Goal: Transaction & Acquisition: Book appointment/travel/reservation

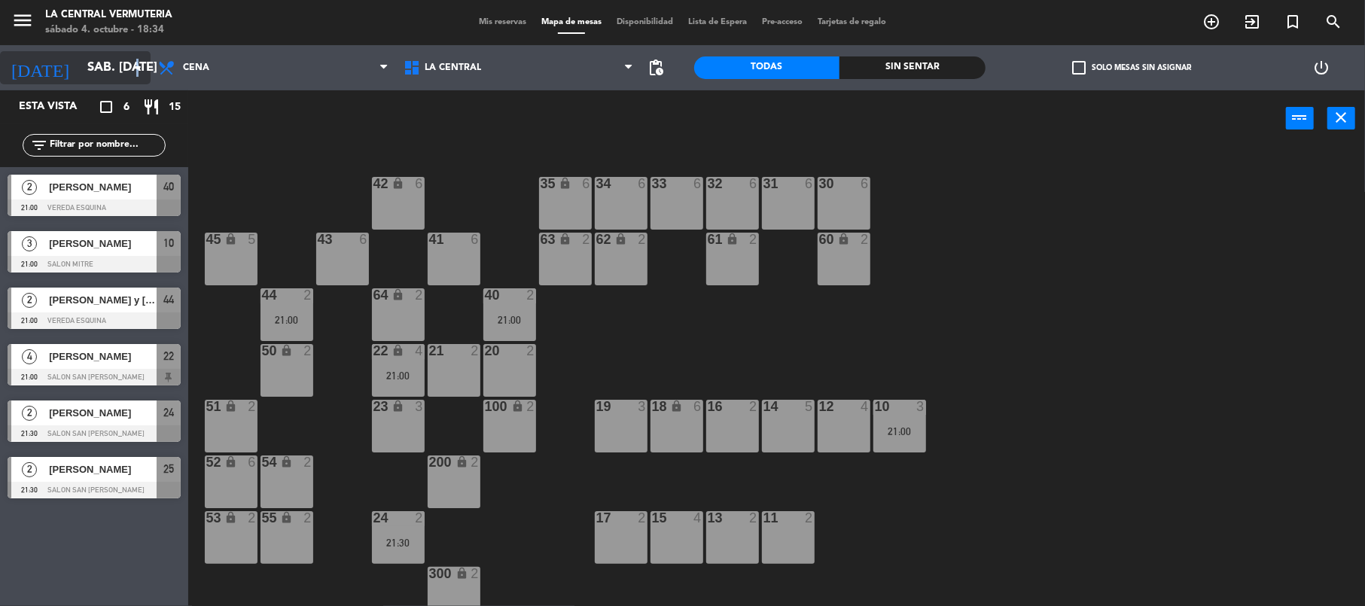
click at [139, 64] on icon "arrow_drop_down" at bounding box center [138, 68] width 18 height 18
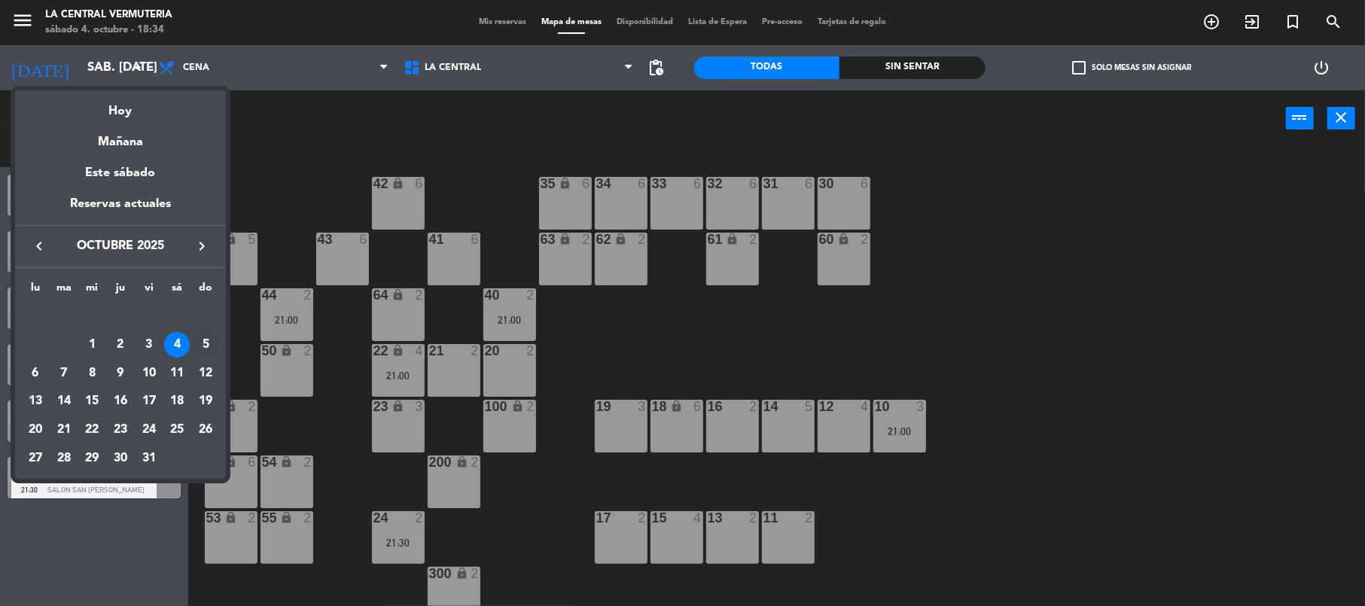
click at [206, 344] on div "5" at bounding box center [206, 345] width 26 height 26
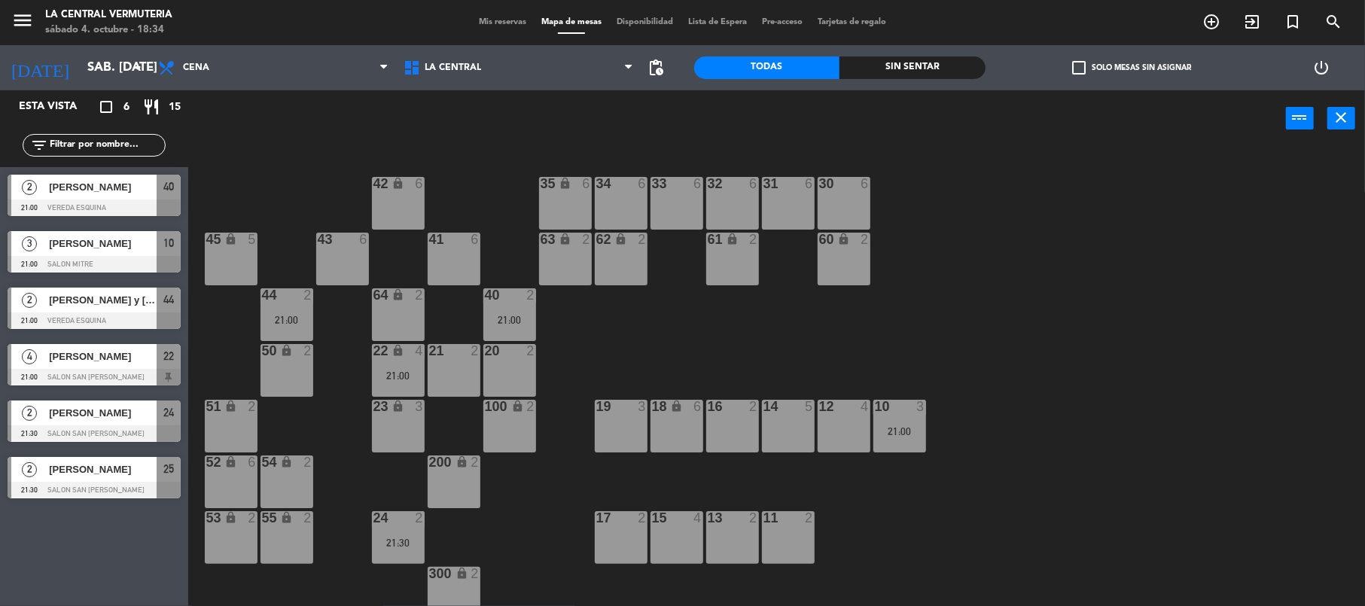
type input "dom. [DATE]"
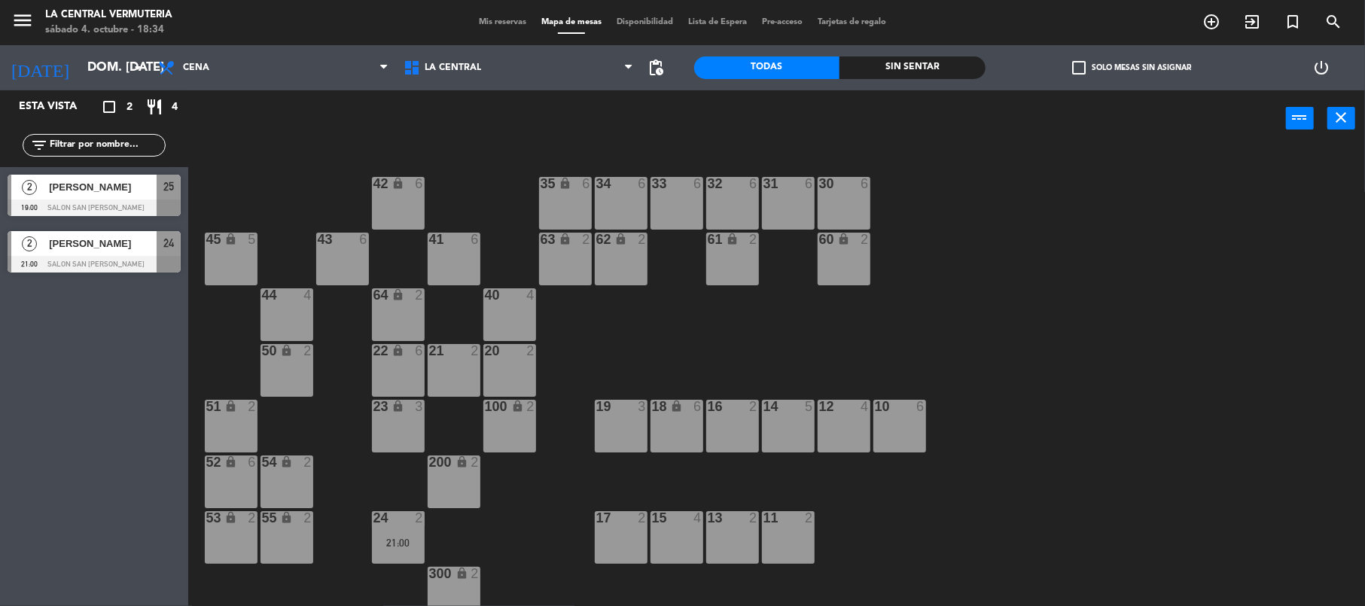
click at [449, 369] on div "21 2" at bounding box center [454, 370] width 53 height 53
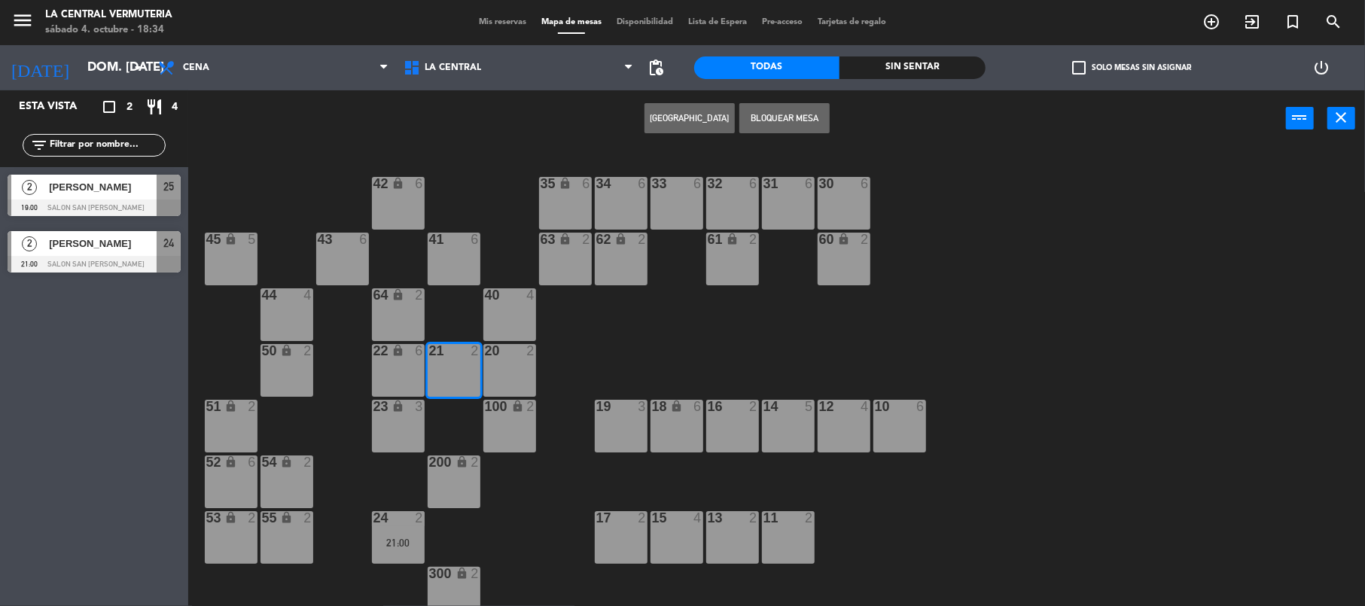
click at [711, 115] on button "[GEOGRAPHIC_DATA]" at bounding box center [689, 118] width 90 height 30
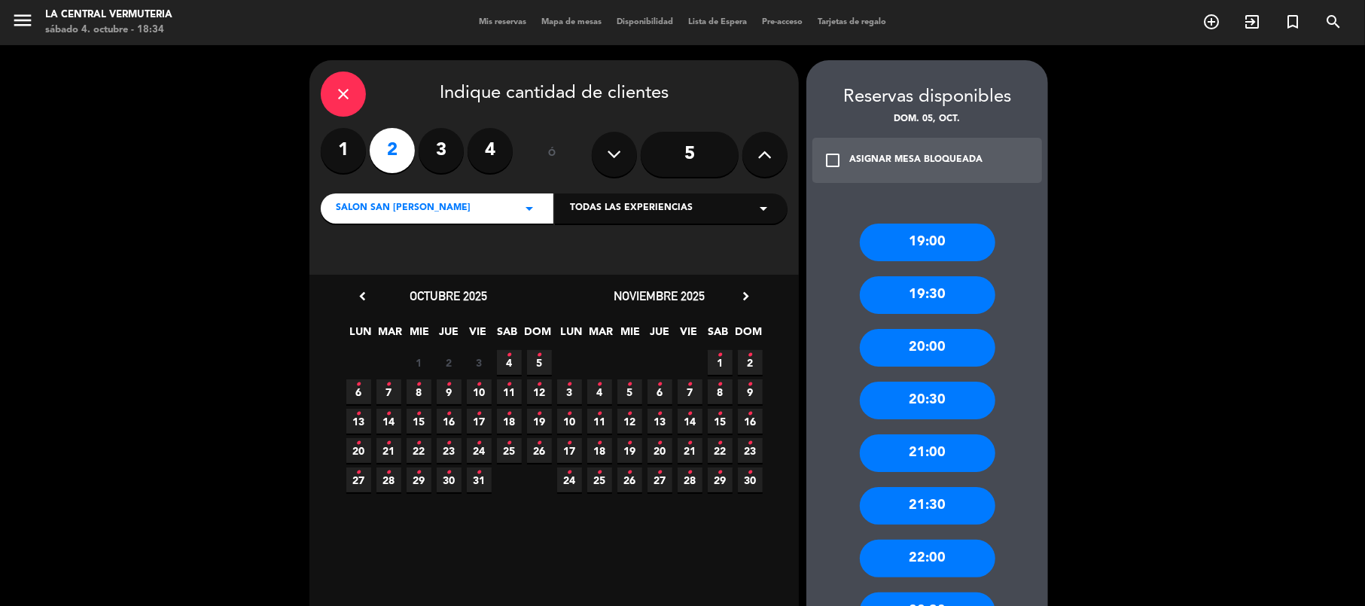
click at [925, 503] on div "21:30" at bounding box center [927, 506] width 135 height 38
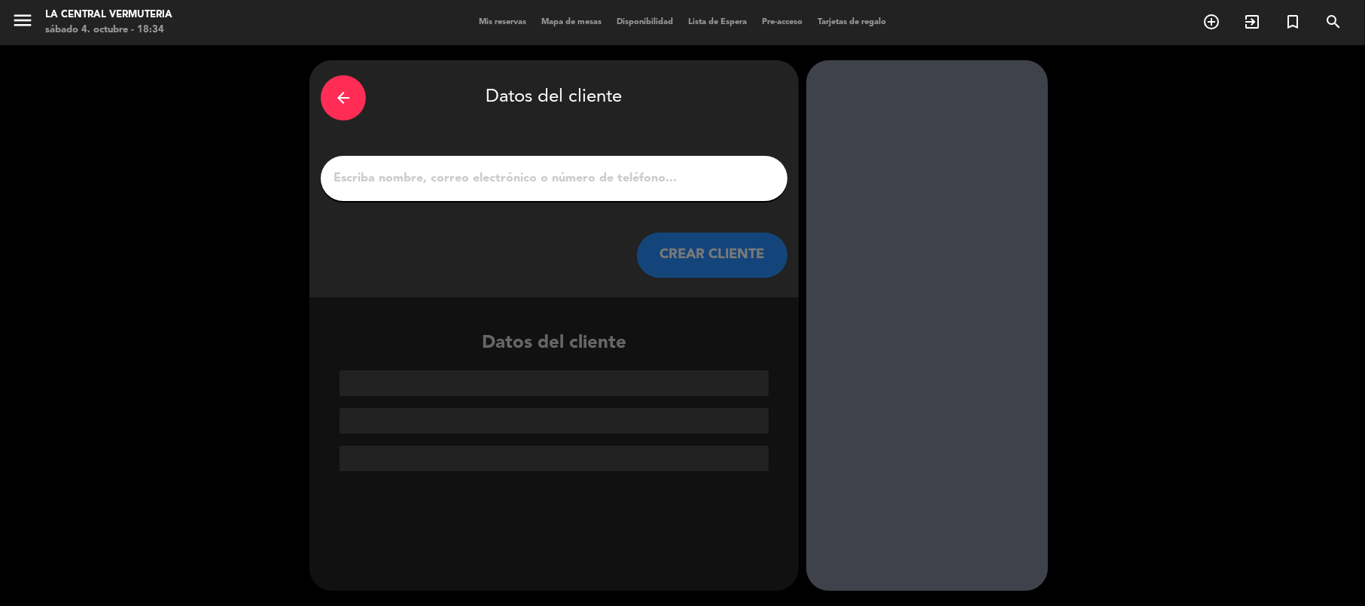
click at [564, 168] on input "1" at bounding box center [554, 178] width 444 height 21
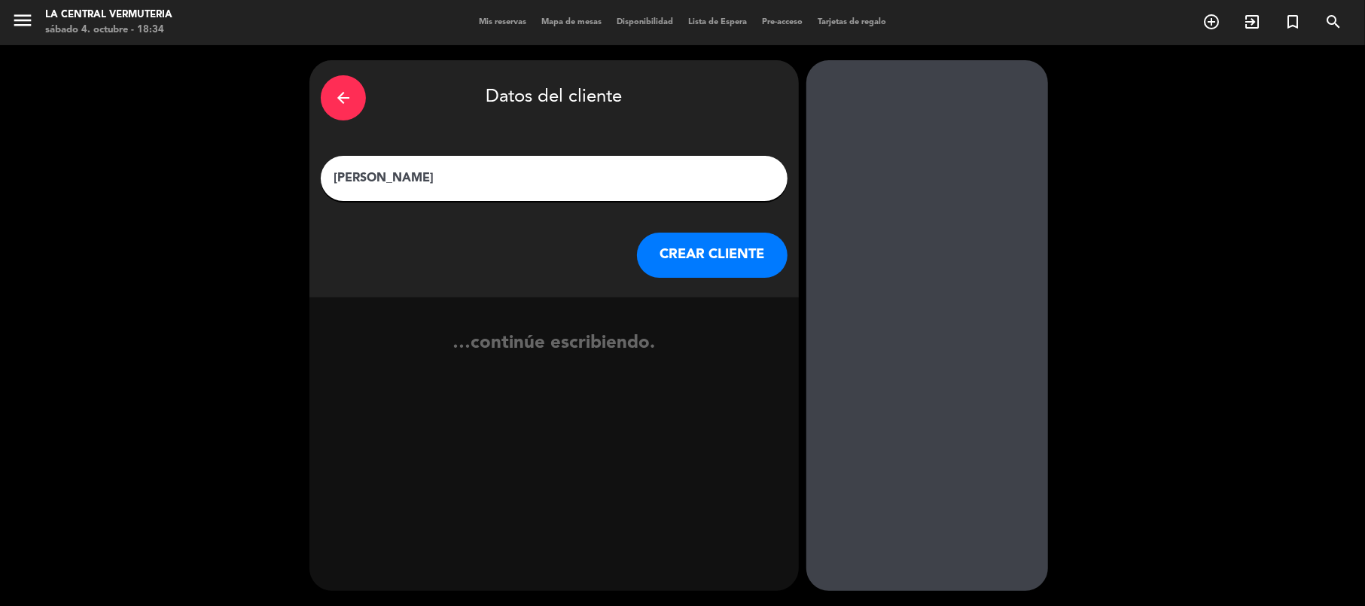
type input "[PERSON_NAME]"
click at [717, 268] on button "CREAR CLIENTE" at bounding box center [712, 255] width 151 height 45
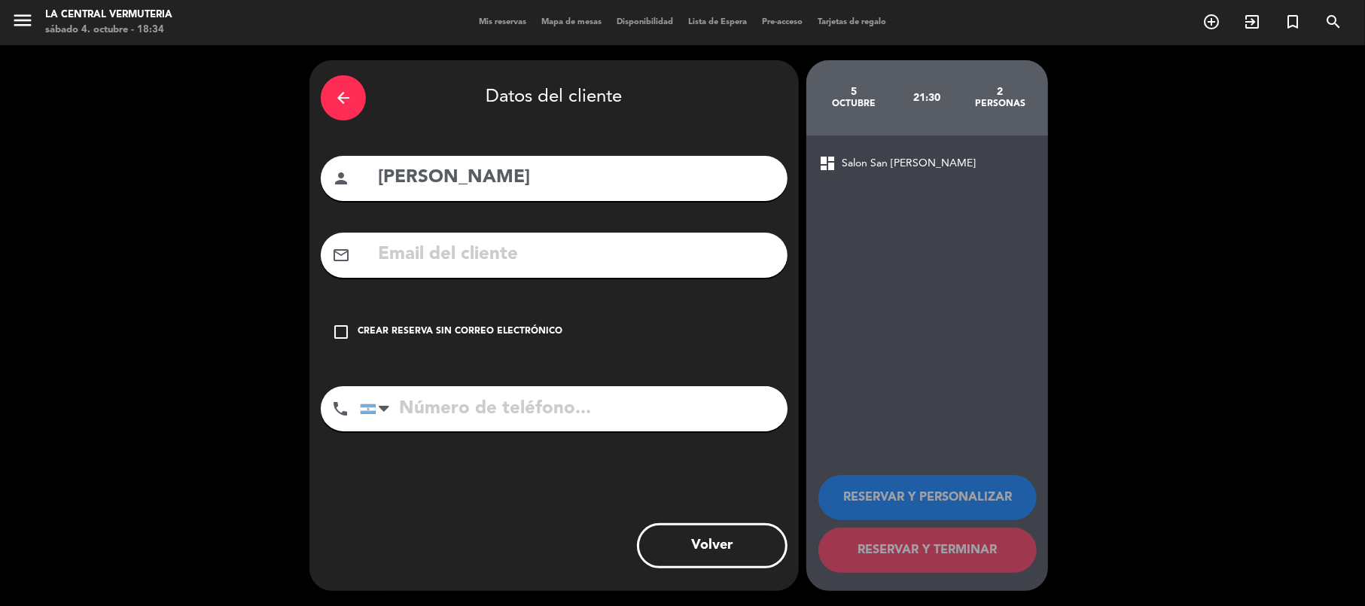
click at [368, 336] on div "Crear reserva sin correo electrónico" at bounding box center [460, 331] width 205 height 15
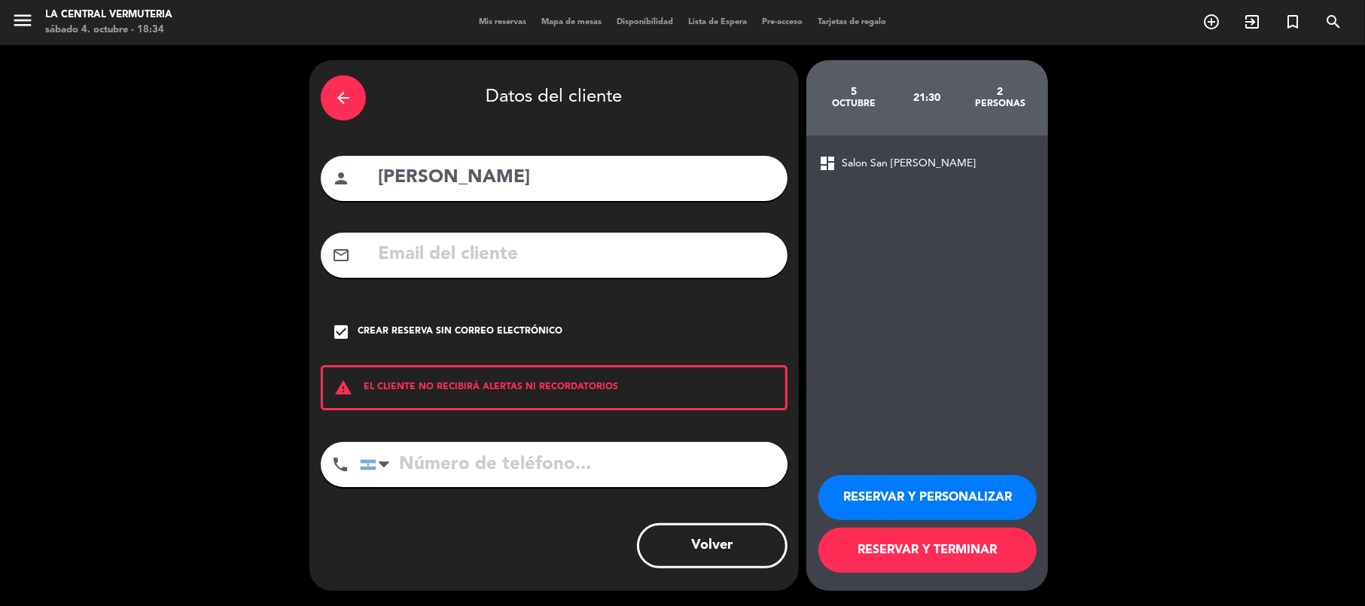
click at [994, 495] on button "RESERVAR Y PERSONALIZAR" at bounding box center [927, 497] width 218 height 45
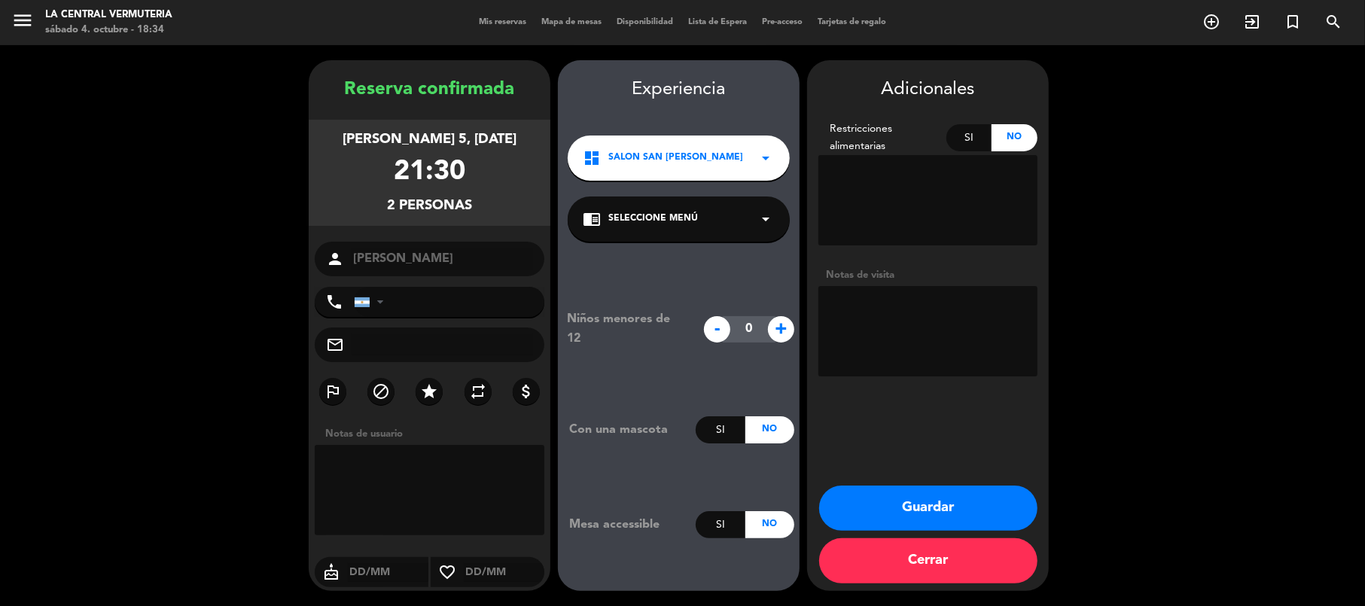
click at [877, 314] on textarea at bounding box center [927, 331] width 219 height 90
type textarea "Prueba de carta"
click at [869, 510] on button "Guardar" at bounding box center [928, 508] width 218 height 45
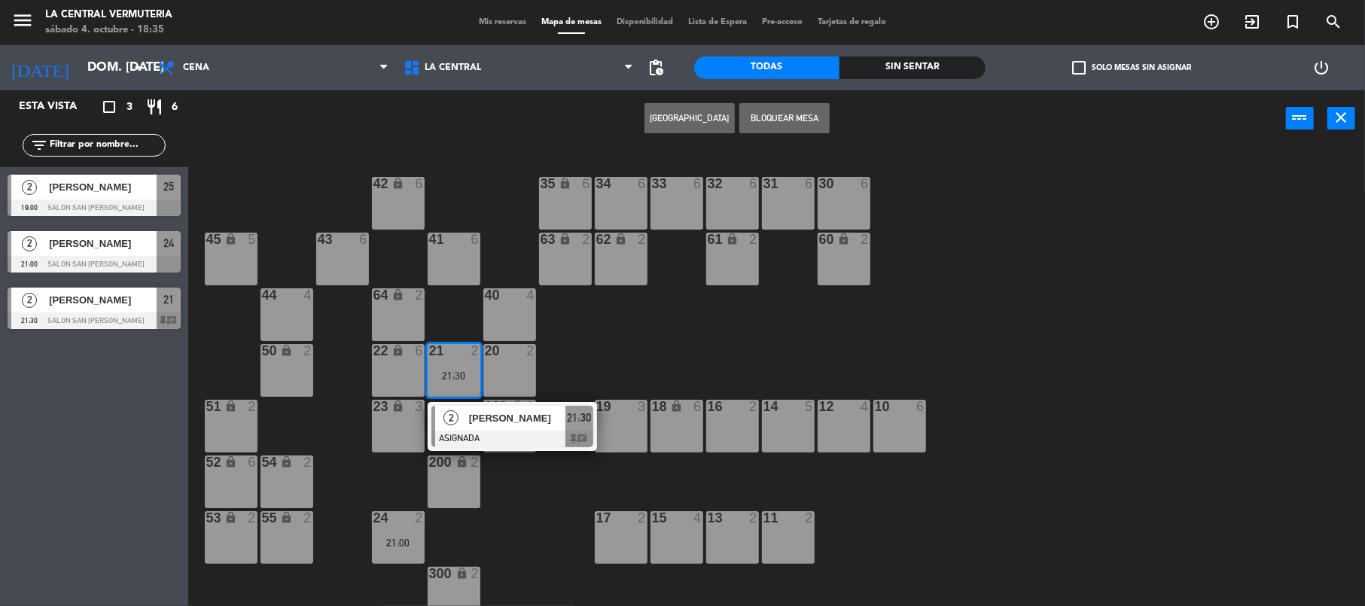
click at [662, 351] on div "42 lock 6 35 lock 6 34 6 33 6 32 6 31 6 30 6 43 6 41 6 60 lock 2 61 lock 2 62 l…" at bounding box center [783, 379] width 1163 height 459
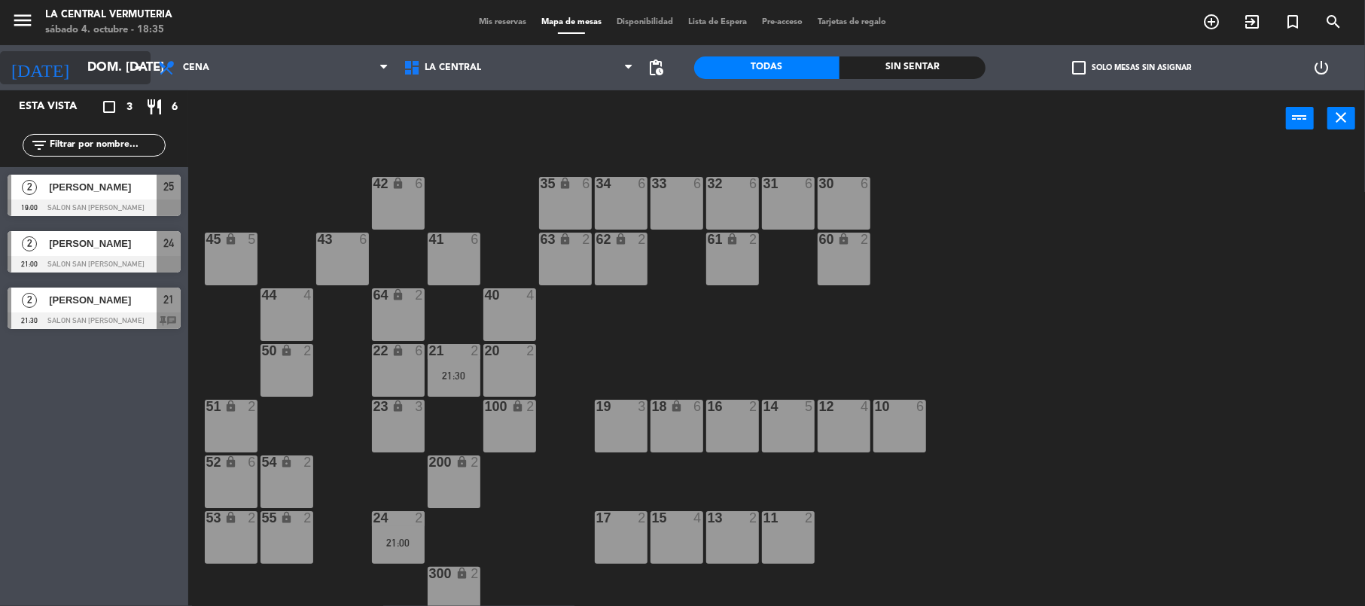
click at [129, 75] on icon "arrow_drop_down" at bounding box center [138, 68] width 18 height 18
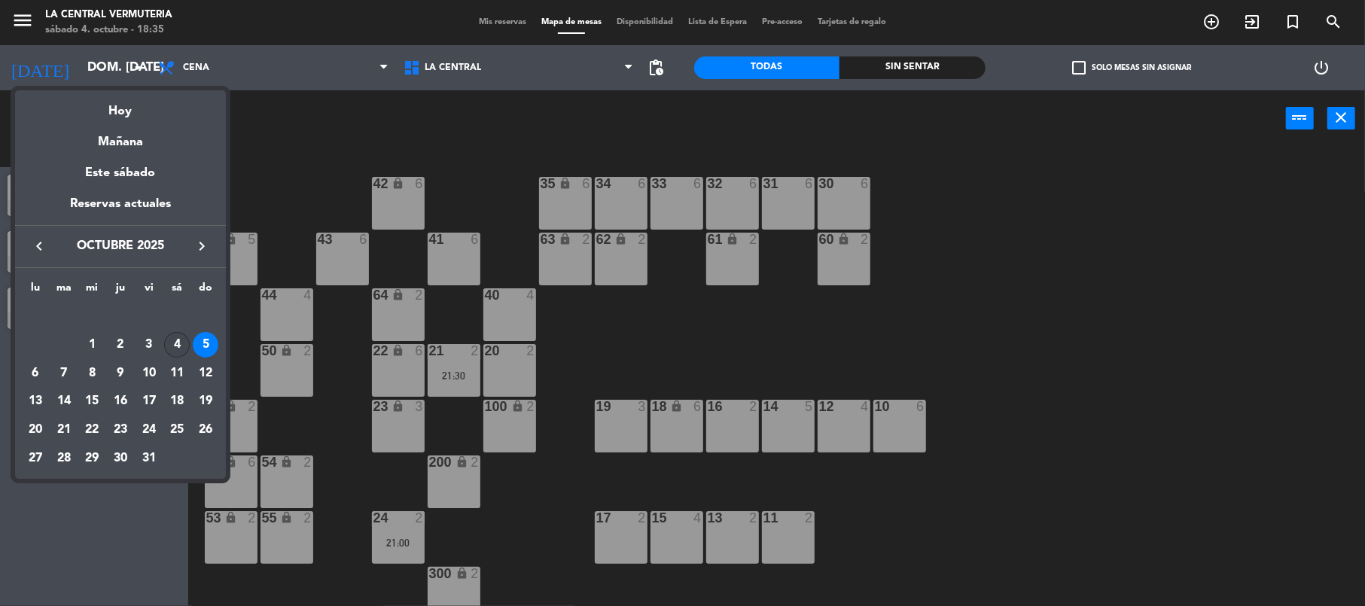
click at [181, 342] on div "4" at bounding box center [177, 345] width 26 height 26
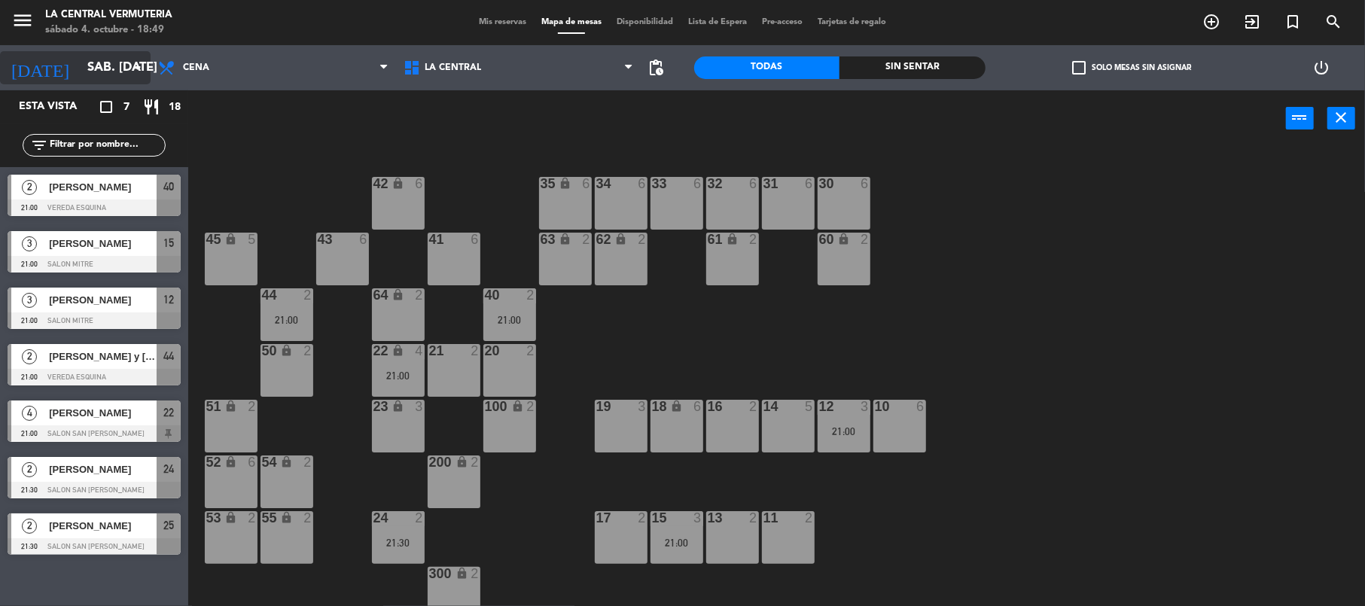
click at [129, 63] on icon "arrow_drop_down" at bounding box center [138, 68] width 18 height 18
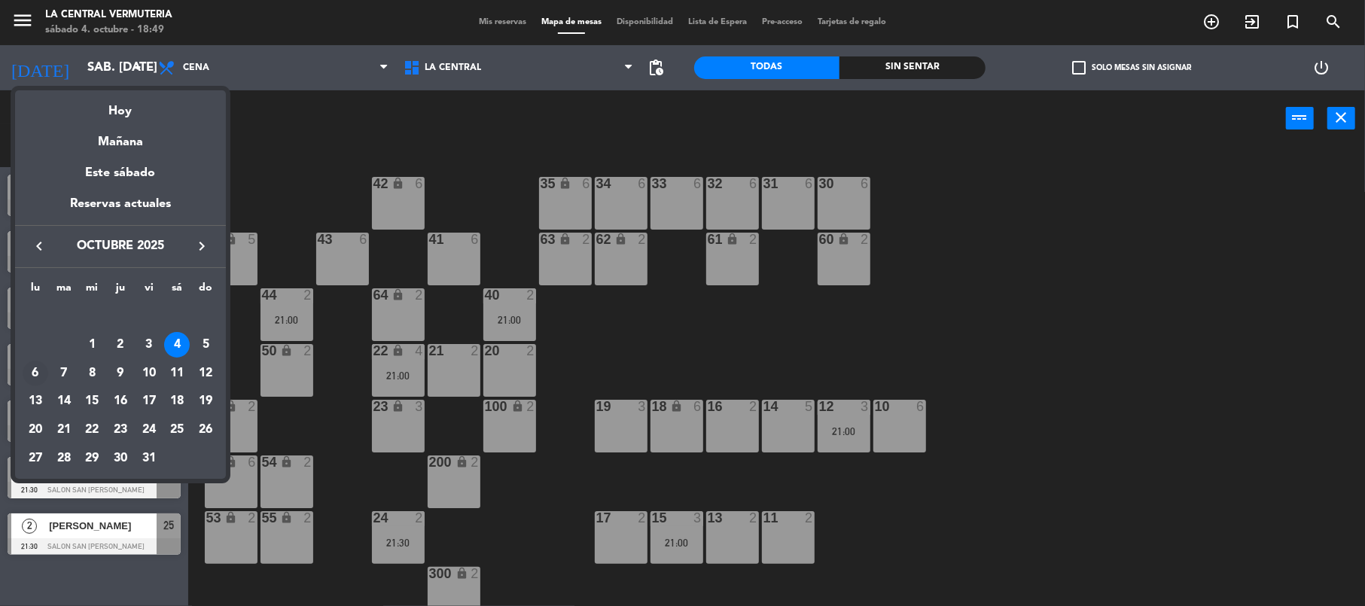
click at [29, 374] on div "6" at bounding box center [36, 374] width 26 height 26
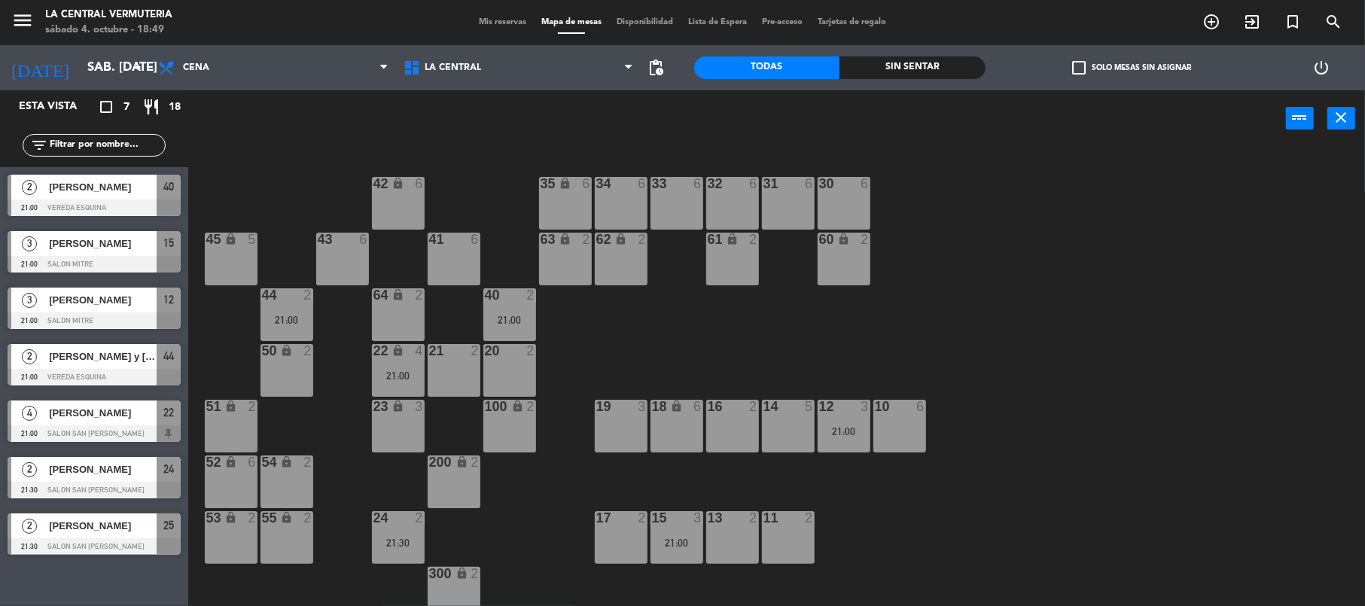
type input "lun. [DATE]"
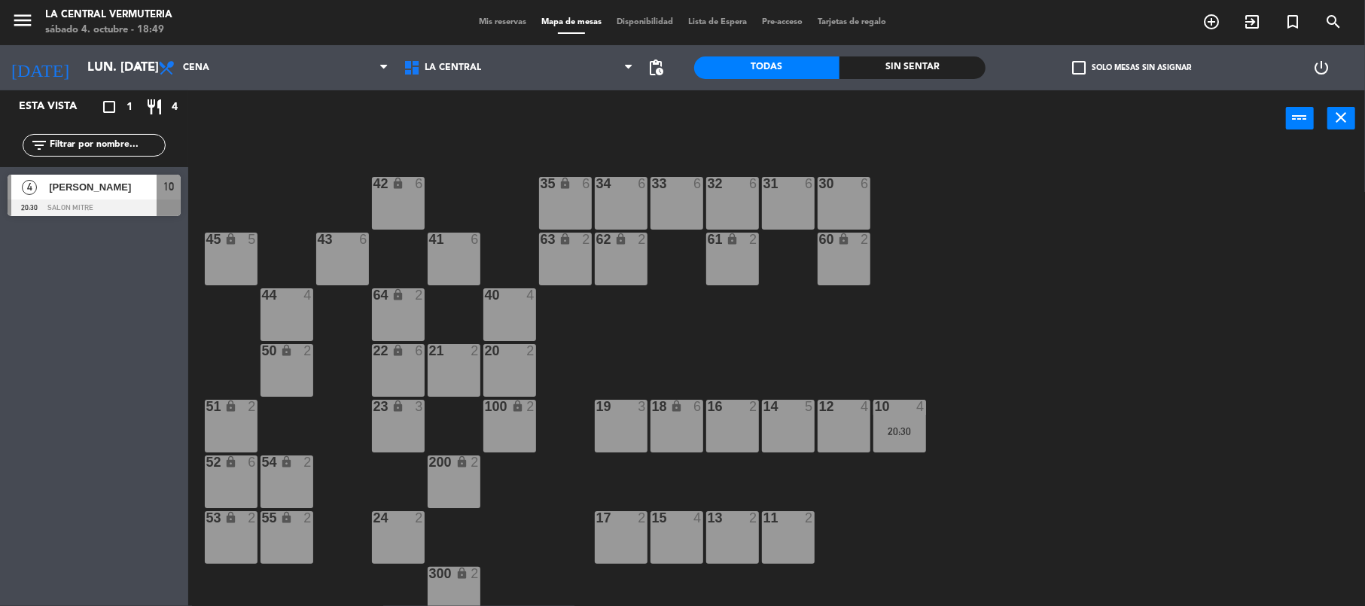
click at [833, 188] on div at bounding box center [843, 184] width 25 height 14
click at [702, 118] on button "[GEOGRAPHIC_DATA]" at bounding box center [689, 118] width 90 height 30
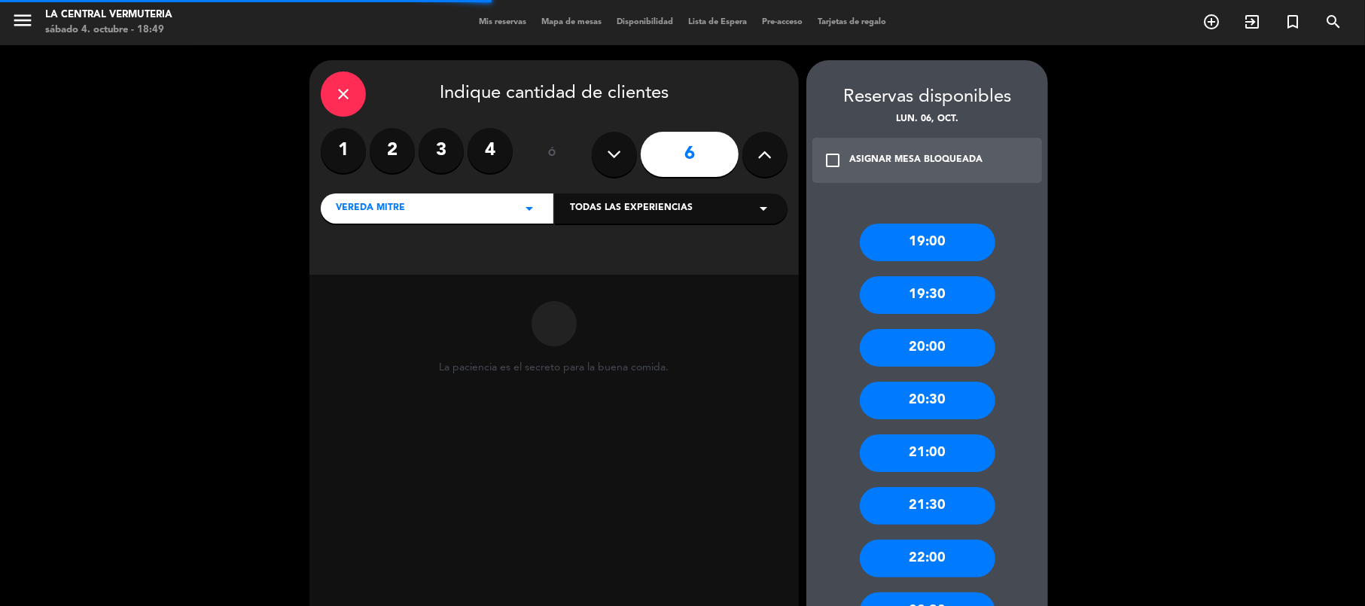
click at [754, 151] on button at bounding box center [764, 154] width 45 height 45
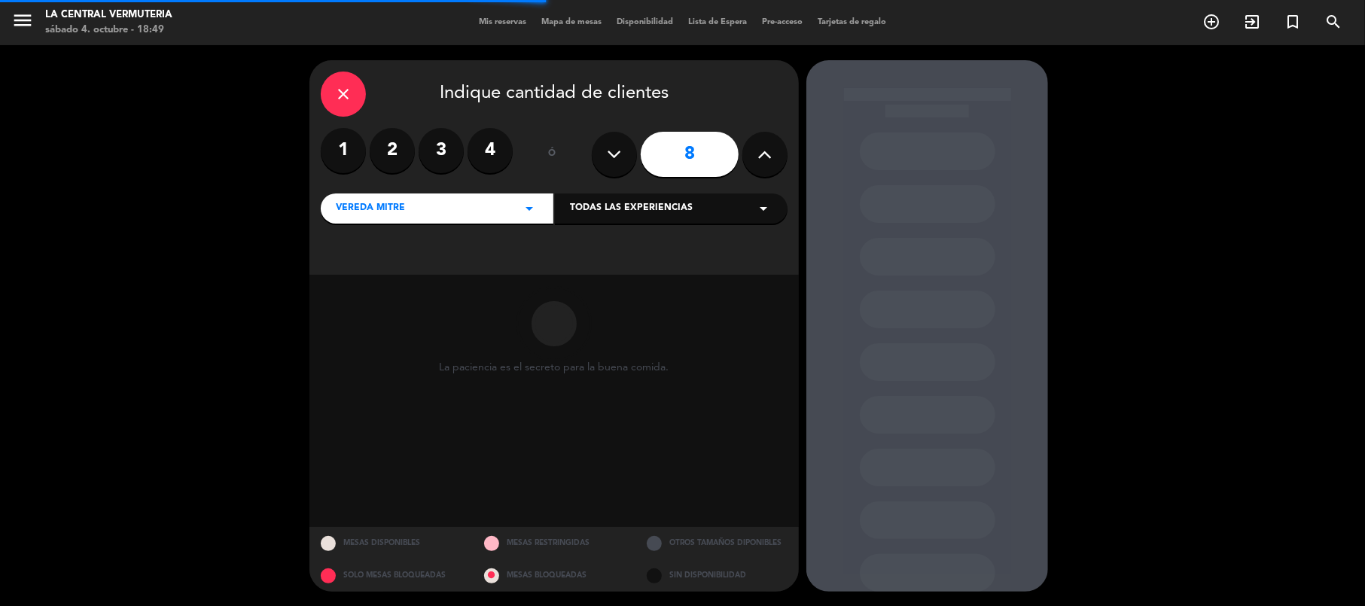
click at [754, 151] on button at bounding box center [764, 154] width 45 height 45
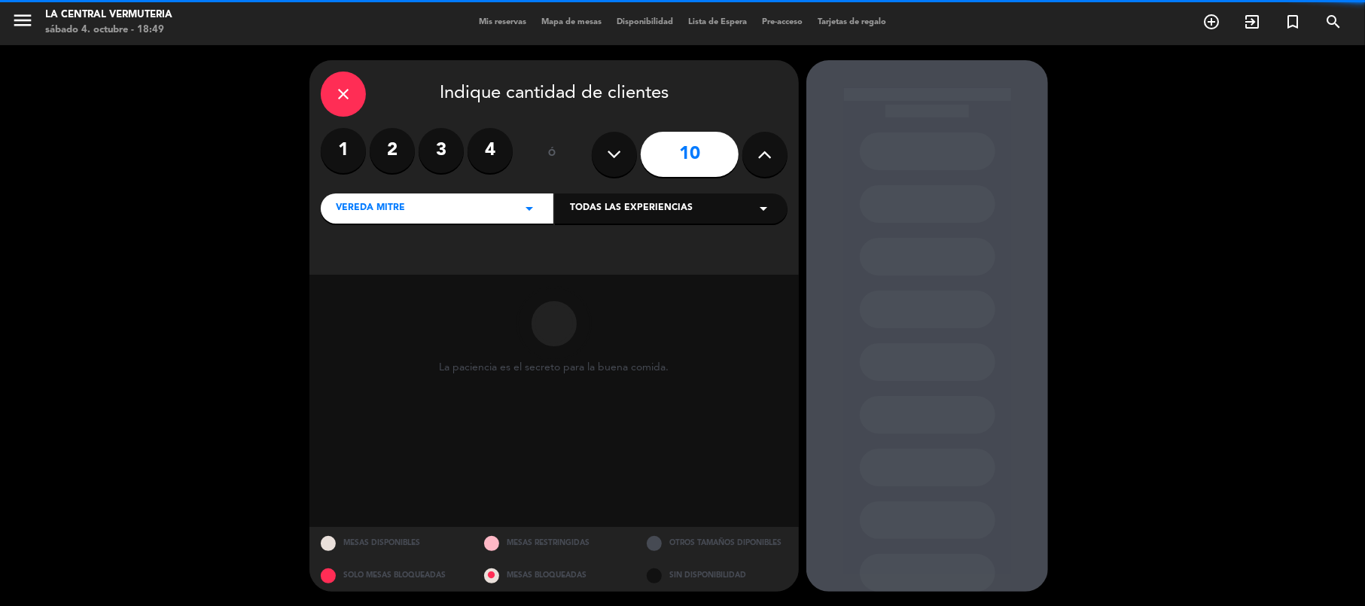
click at [754, 151] on button at bounding box center [764, 154] width 45 height 45
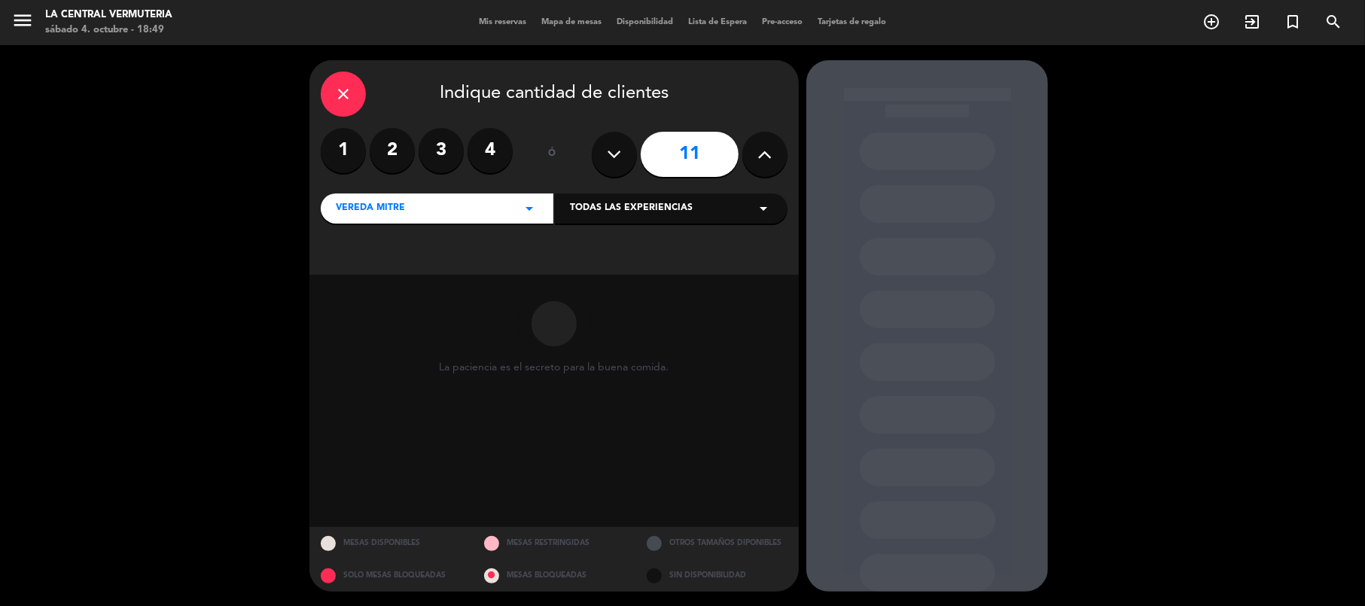
click at [754, 151] on button at bounding box center [764, 154] width 45 height 45
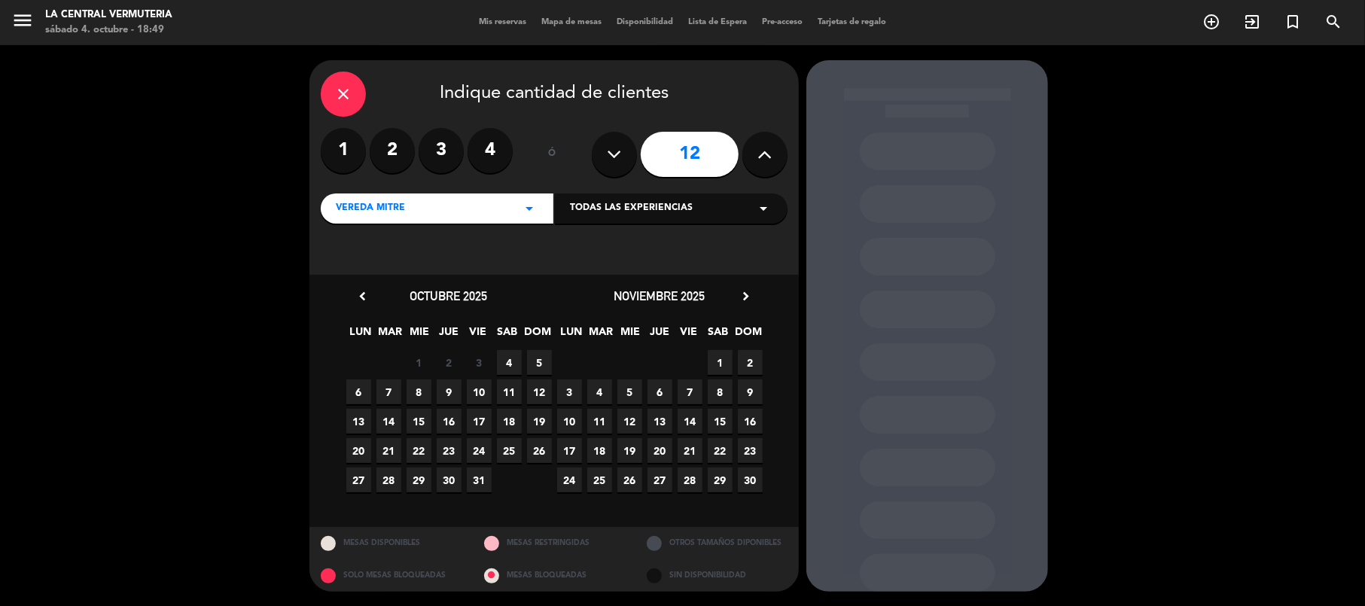
click at [754, 151] on button at bounding box center [764, 154] width 45 height 45
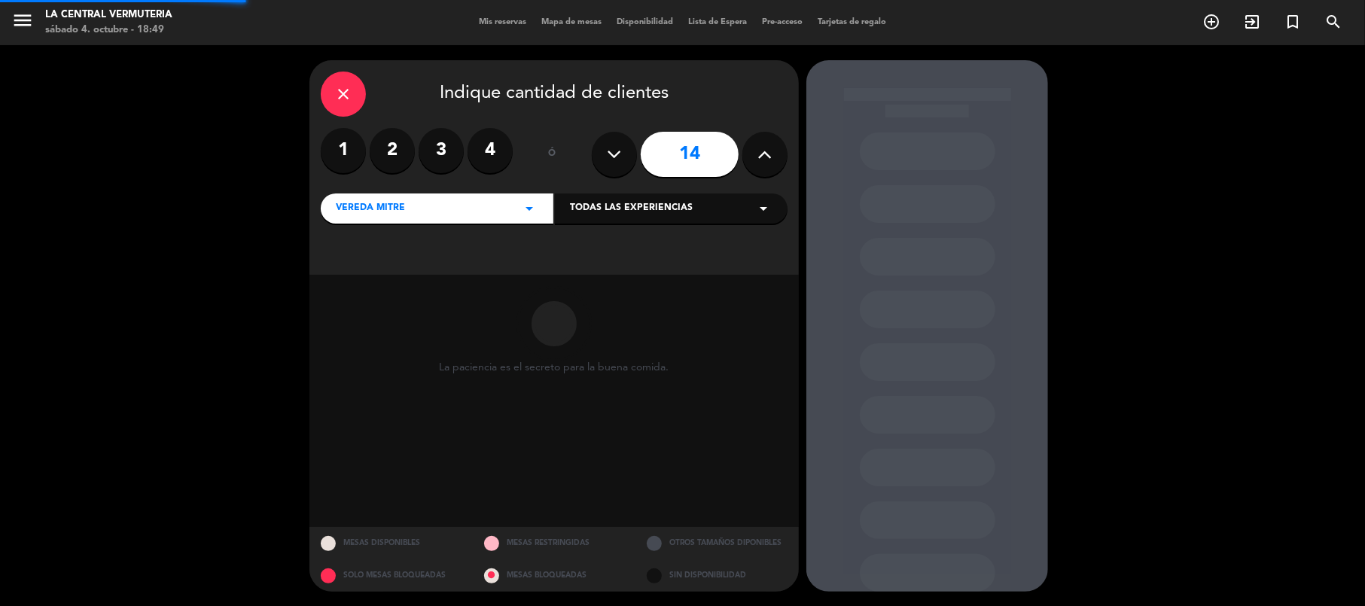
click at [754, 151] on button at bounding box center [764, 154] width 45 height 45
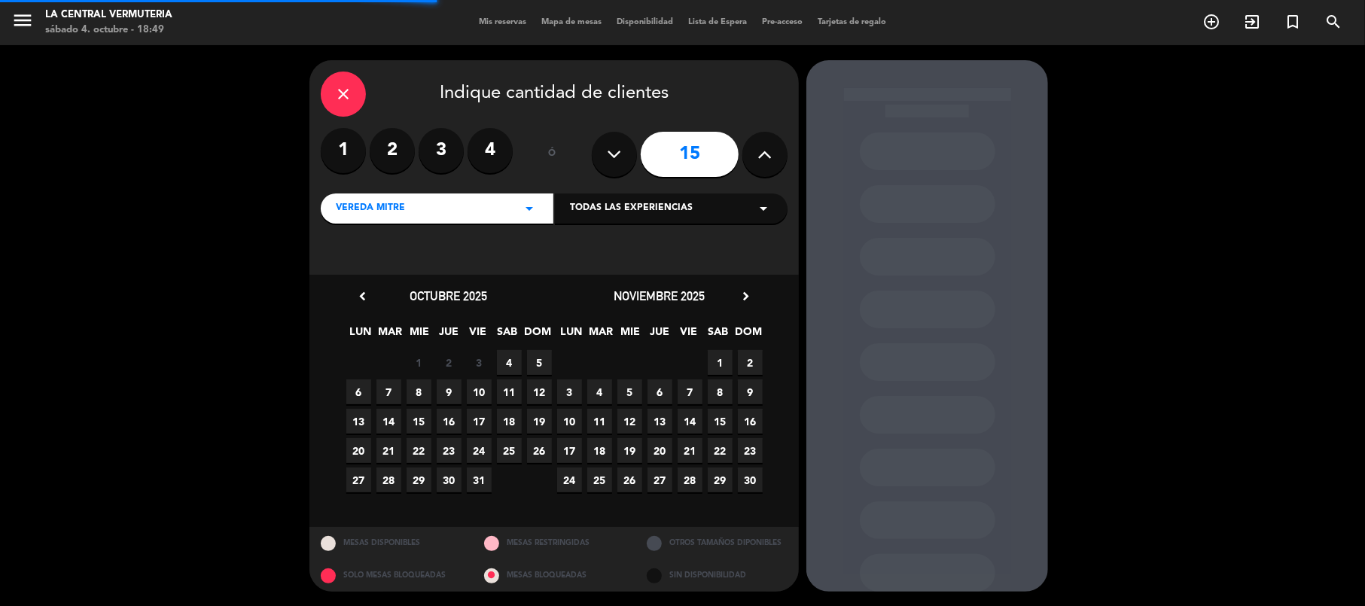
click at [754, 151] on button at bounding box center [764, 154] width 45 height 45
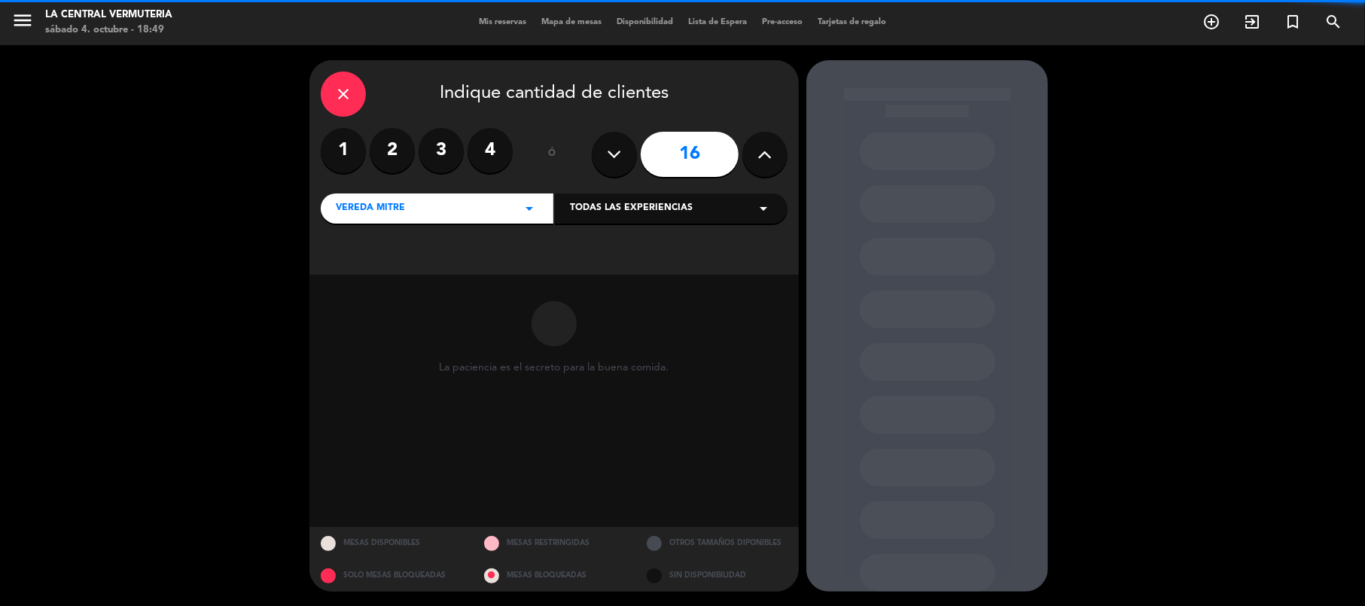
click at [754, 151] on button at bounding box center [764, 154] width 45 height 45
type input "17"
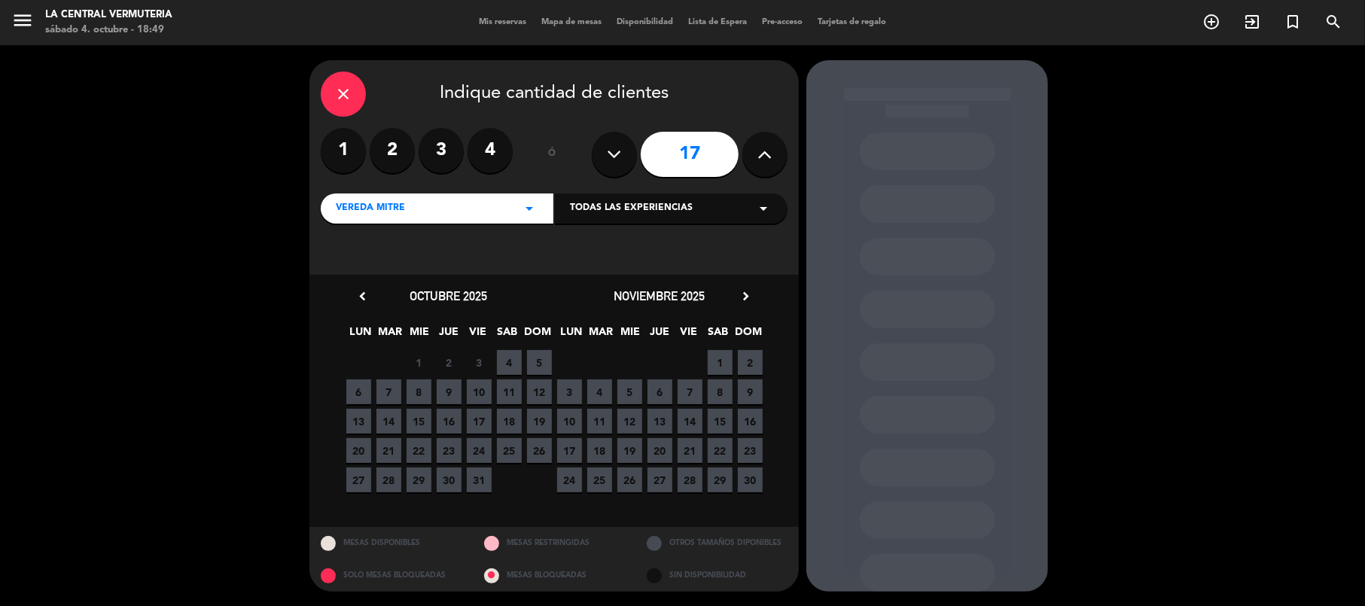
click at [359, 391] on span "6" at bounding box center [358, 391] width 25 height 25
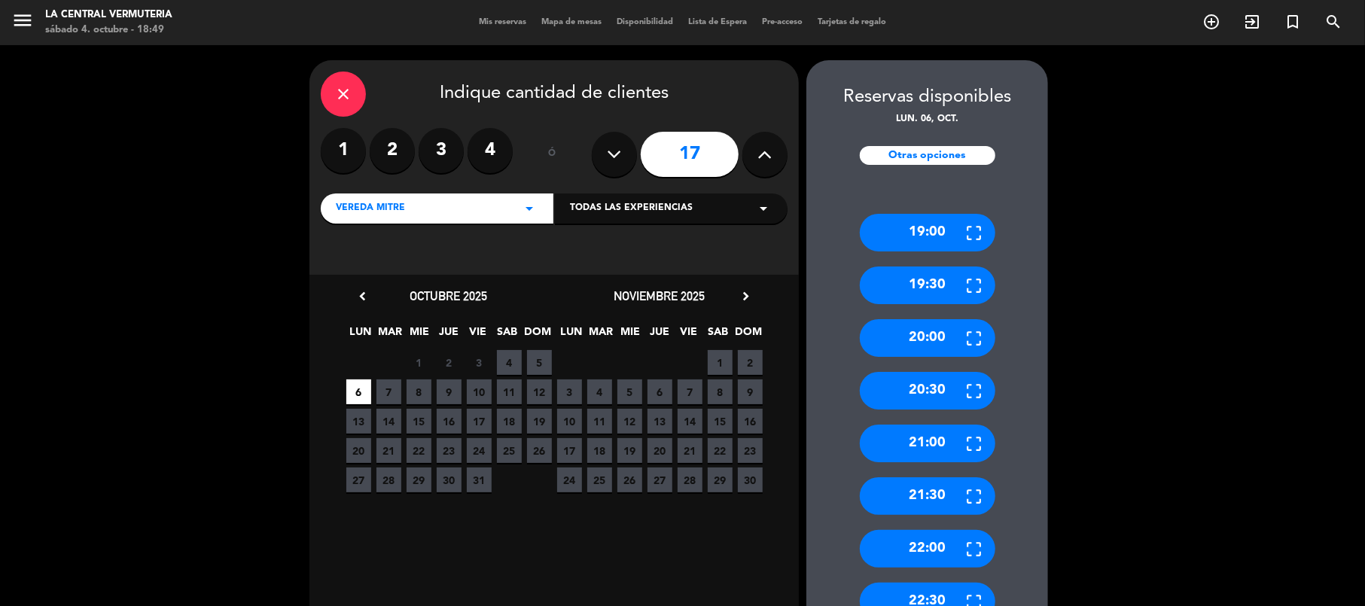
click at [922, 434] on div "21:00" at bounding box center [927, 444] width 135 height 38
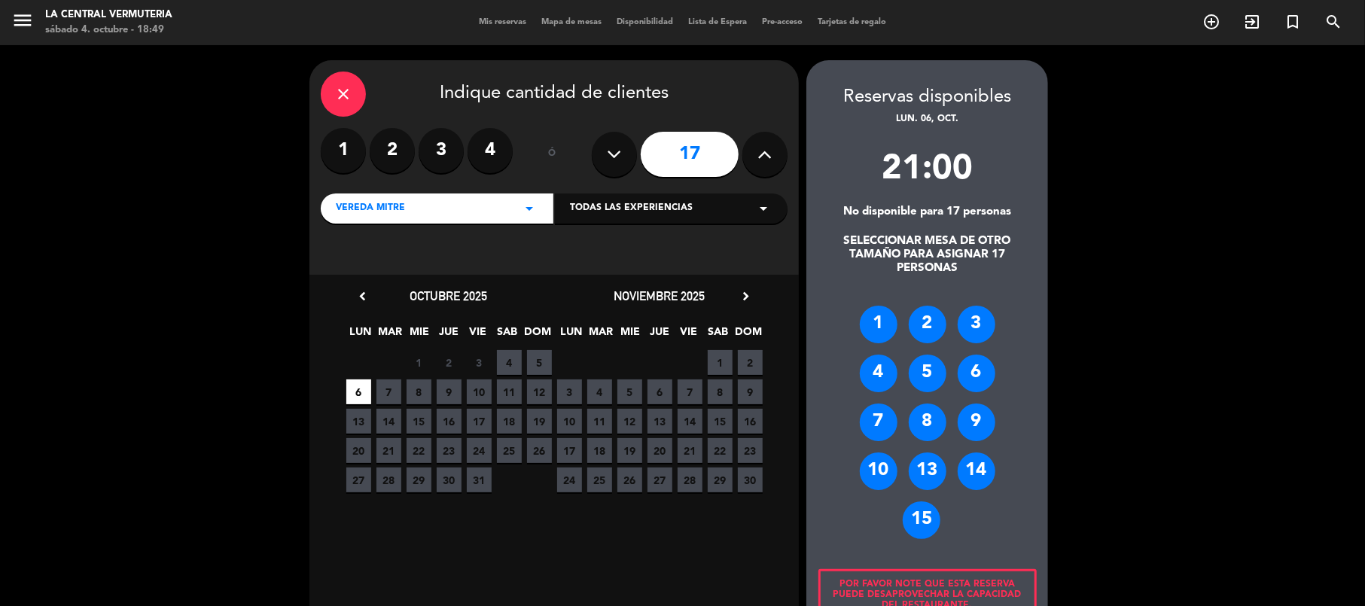
click at [925, 519] on div "15" at bounding box center [922, 520] width 38 height 38
click at [0, 0] on div at bounding box center [0, 0] width 0 height 0
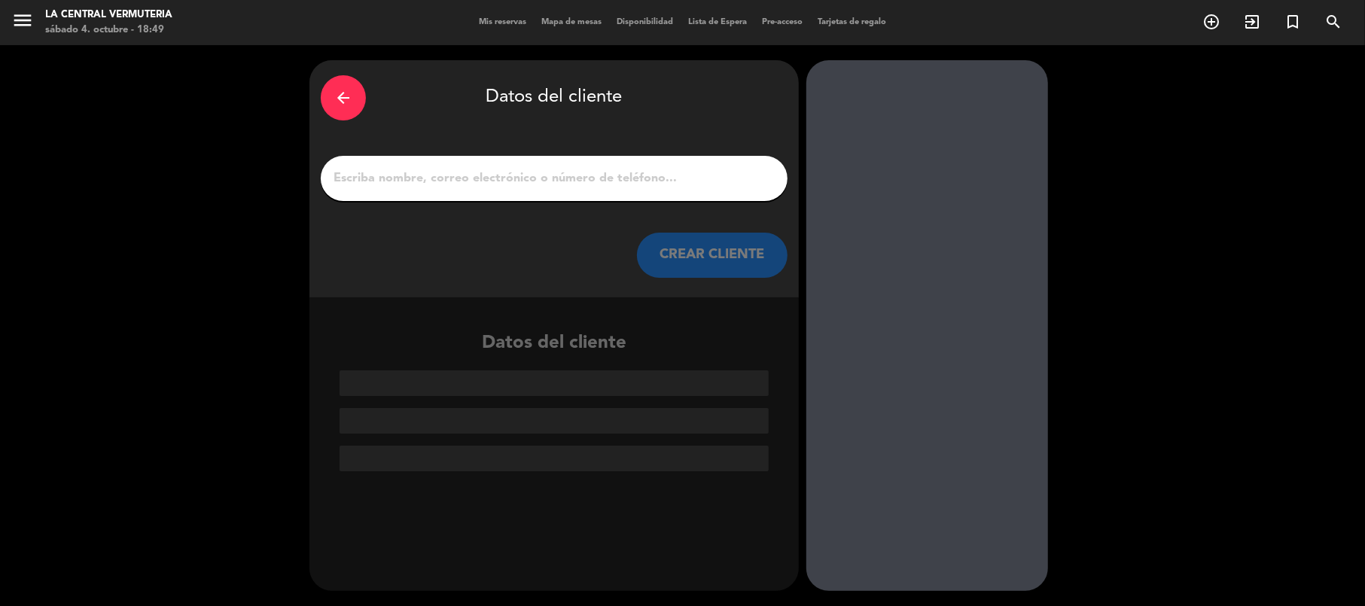
click at [495, 178] on input "1" at bounding box center [554, 178] width 444 height 21
type input "N"
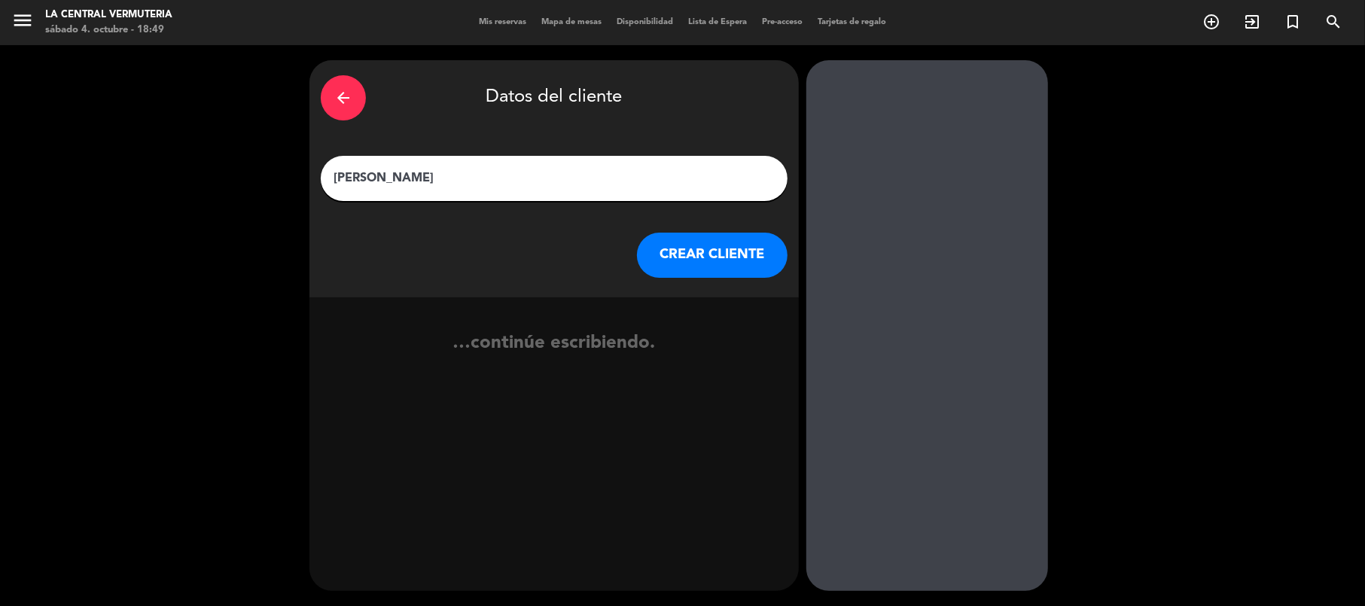
type input "[PERSON_NAME]"
click at [732, 260] on button "CREAR CLIENTE" at bounding box center [712, 255] width 151 height 45
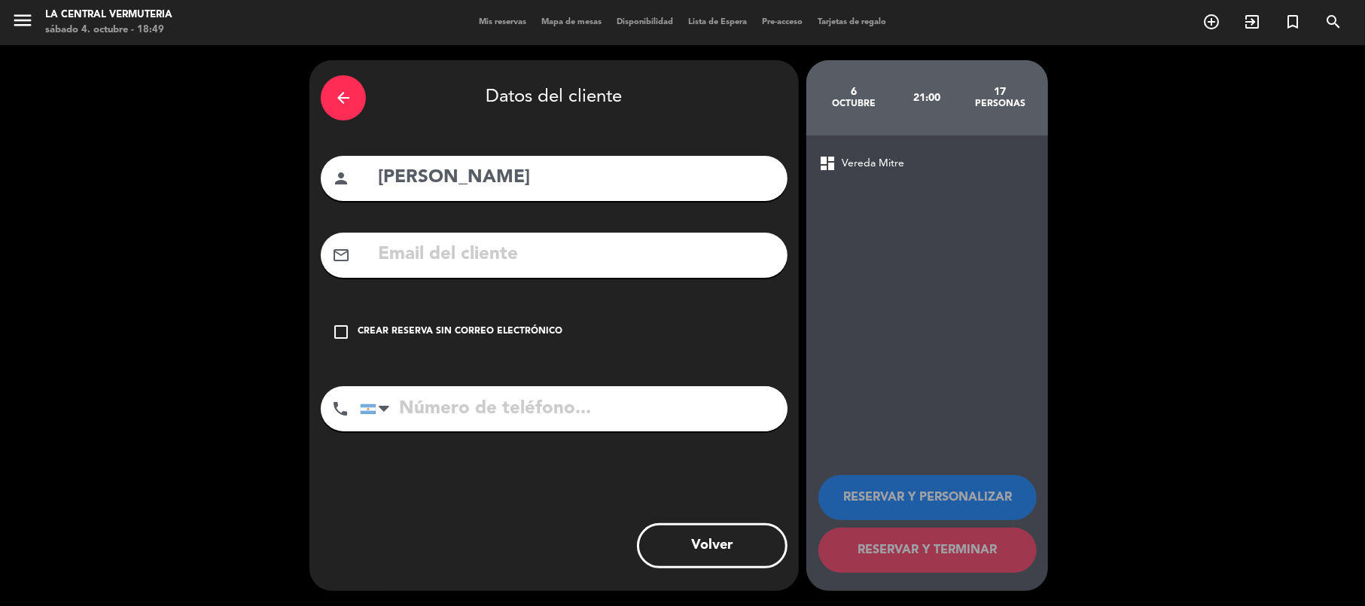
click at [438, 309] on div "check_box_outline_blank Crear reserva sin correo electrónico" at bounding box center [554, 331] width 467 height 45
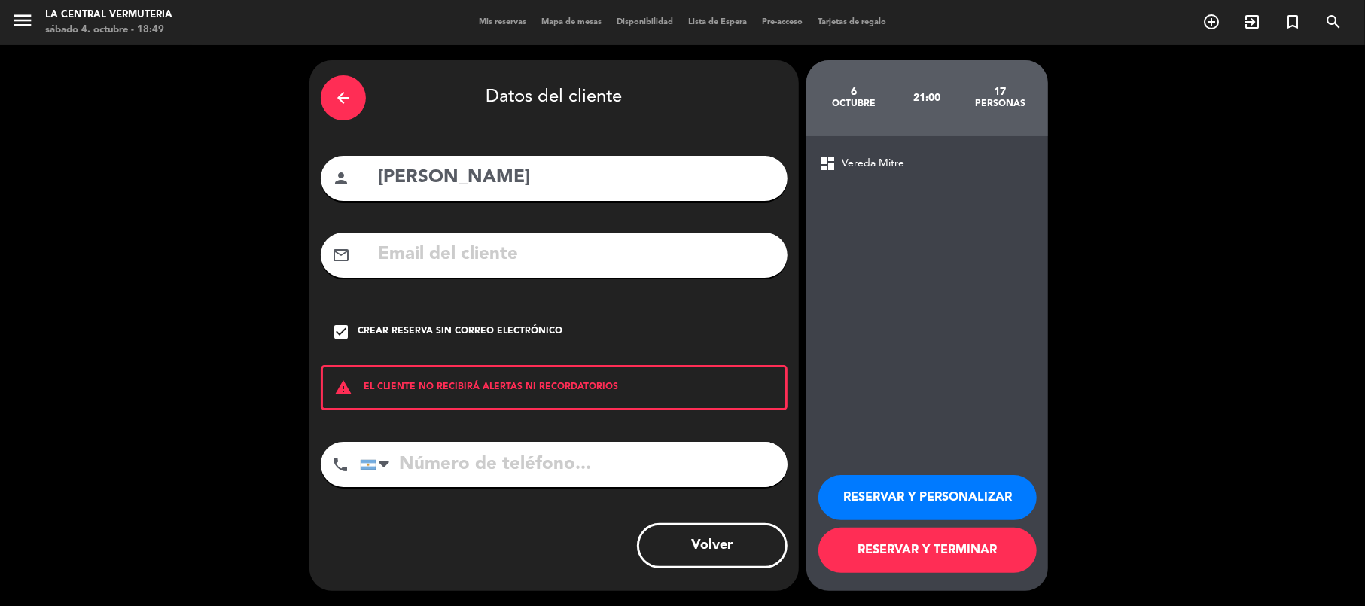
click at [982, 548] on button "RESERVAR Y TERMINAR" at bounding box center [927, 550] width 218 height 45
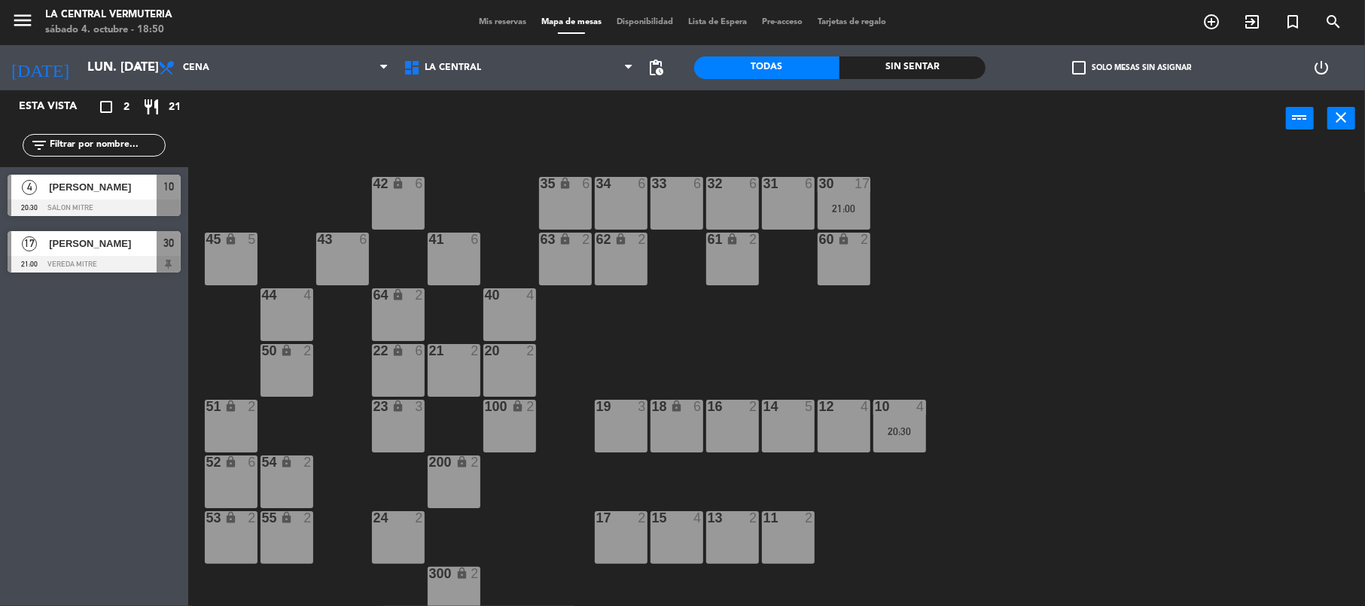
click at [1000, 218] on div "42 lock 6 35 lock 6 34 6 33 6 32 6 31 6 30 17 21:00 43 6 41 6 60 lock 2 61 lock…" at bounding box center [783, 379] width 1163 height 459
click at [847, 200] on div "30 17 21:00" at bounding box center [844, 203] width 53 height 53
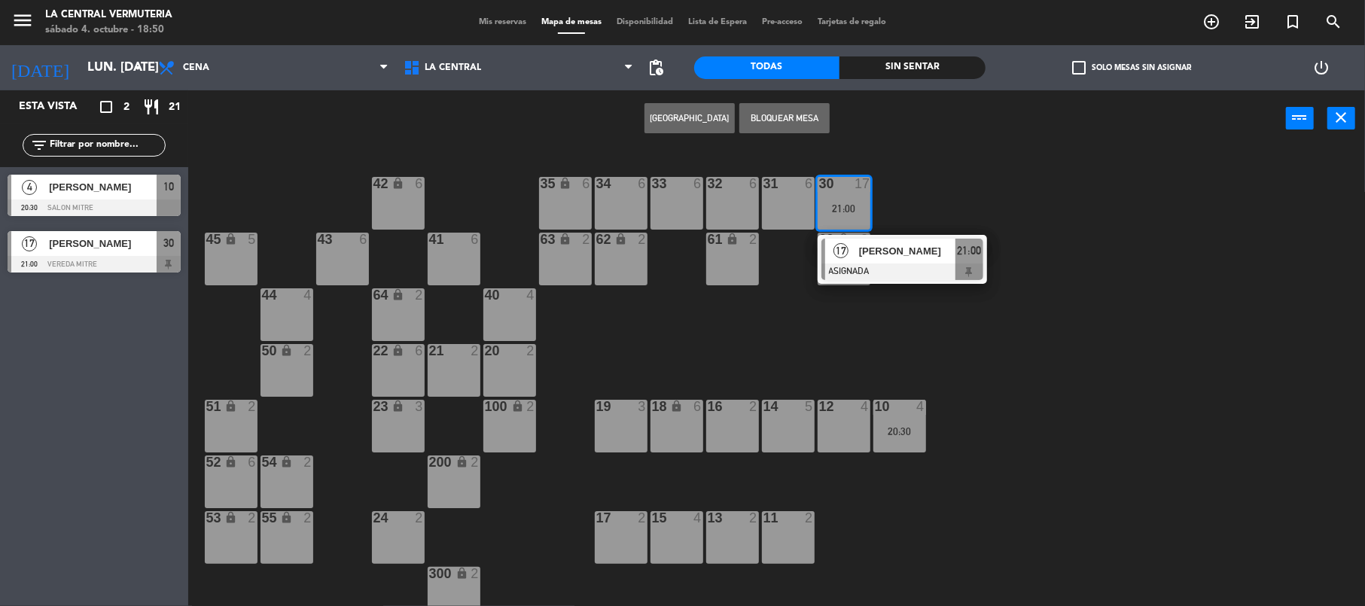
click at [925, 259] on span "[PERSON_NAME]" at bounding box center [907, 251] width 96 height 16
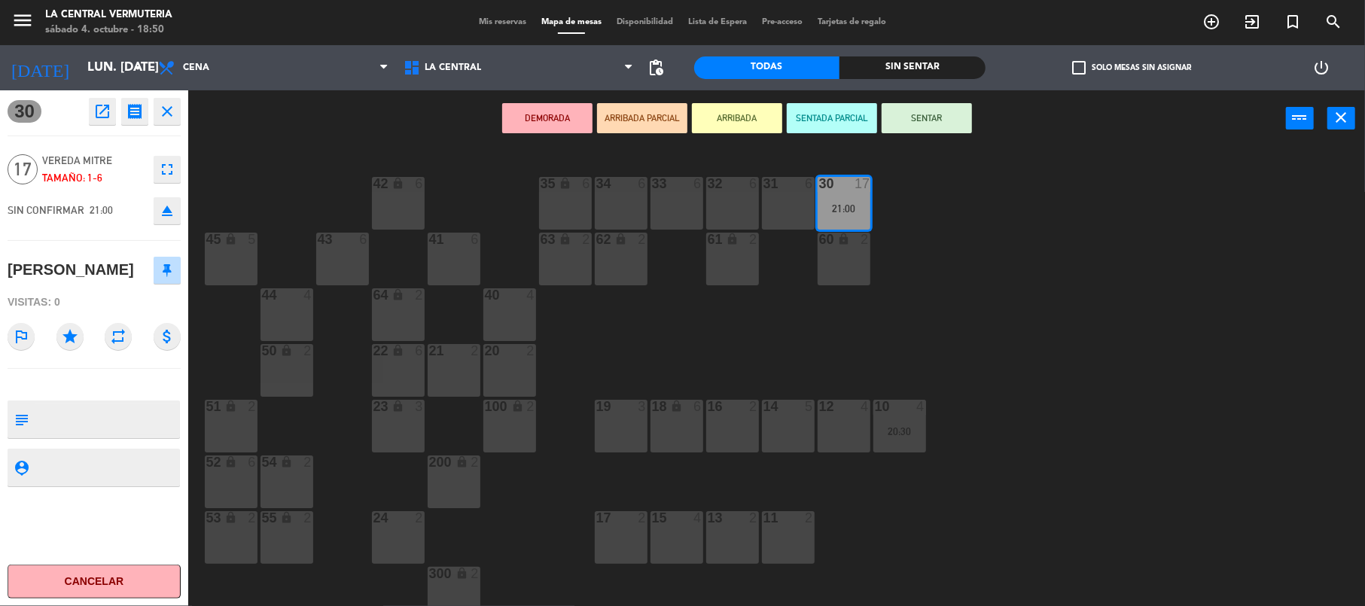
click at [783, 196] on div "31 6" at bounding box center [788, 203] width 53 height 53
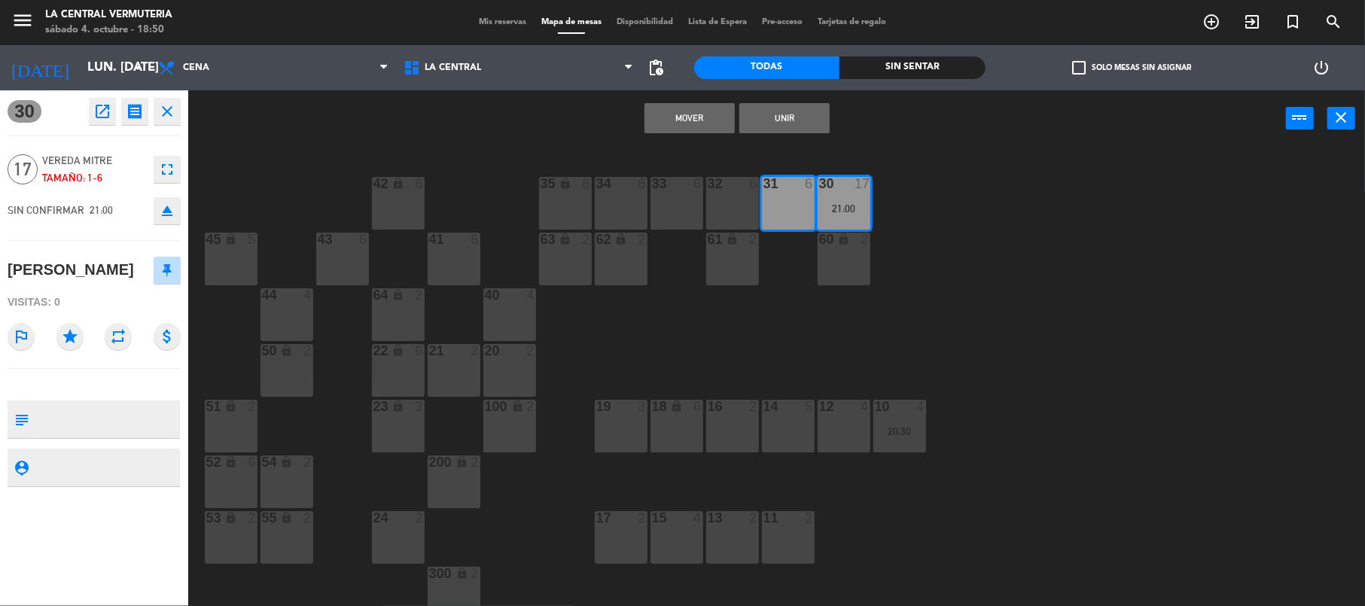
click at [729, 191] on div "32 6" at bounding box center [732, 203] width 53 height 53
click at [783, 117] on button "Unir" at bounding box center [784, 118] width 90 height 30
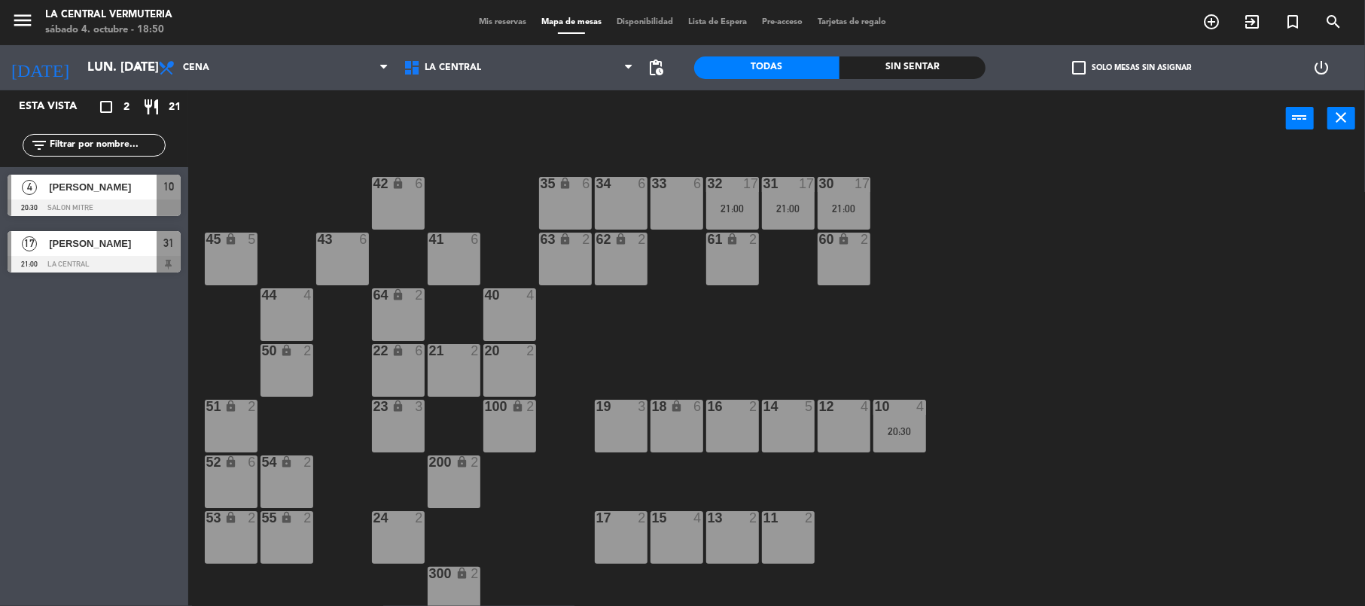
click at [976, 202] on div "42 lock 6 35 lock 6 34 6 33 6 32 17 21:00 31 17 21:00 30 17 21:00 43 6 41 6 60 …" at bounding box center [783, 379] width 1163 height 459
drag, startPoint x: 894, startPoint y: 423, endPoint x: 894, endPoint y: 444, distance: 21.1
click at [894, 425] on div "10 4 20:30" at bounding box center [899, 426] width 53 height 53
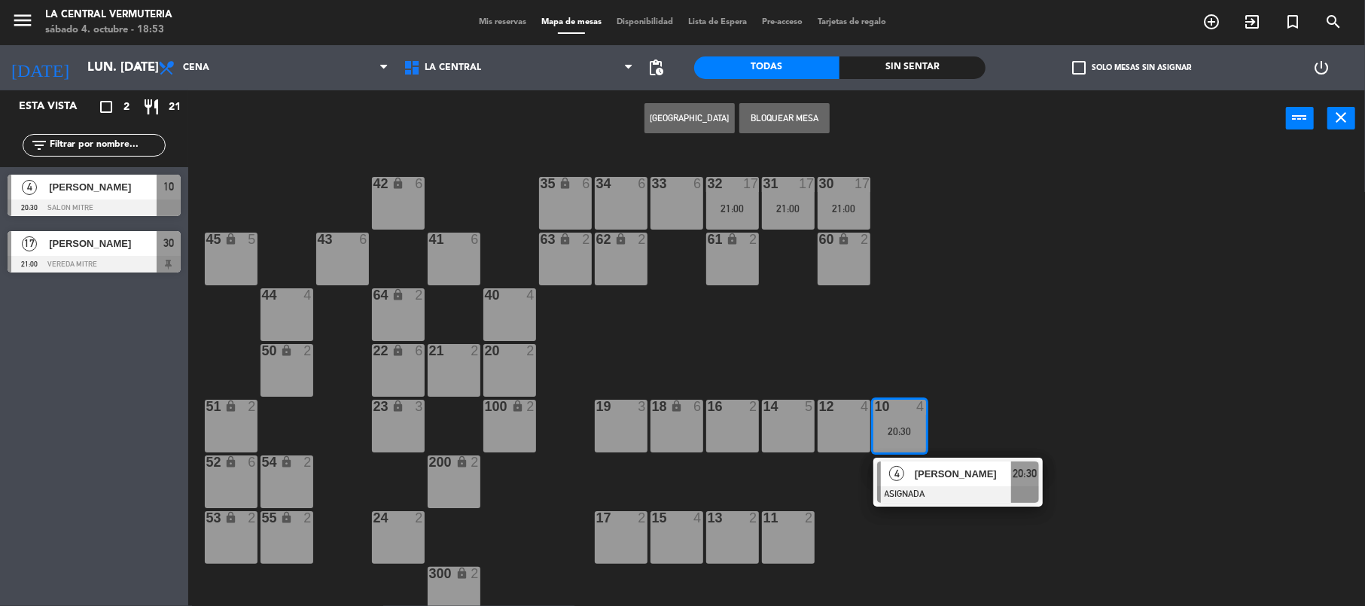
click at [893, 468] on span "4" at bounding box center [896, 473] width 15 height 15
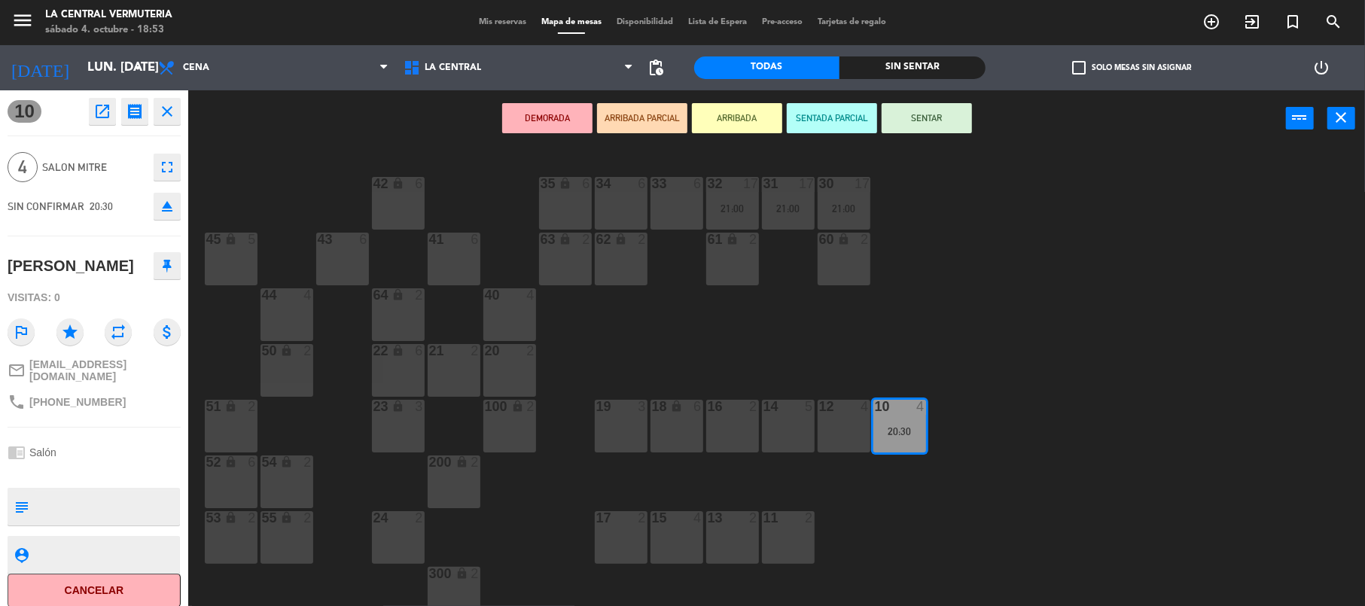
click at [392, 362] on div "22 lock 6" at bounding box center [398, 370] width 53 height 53
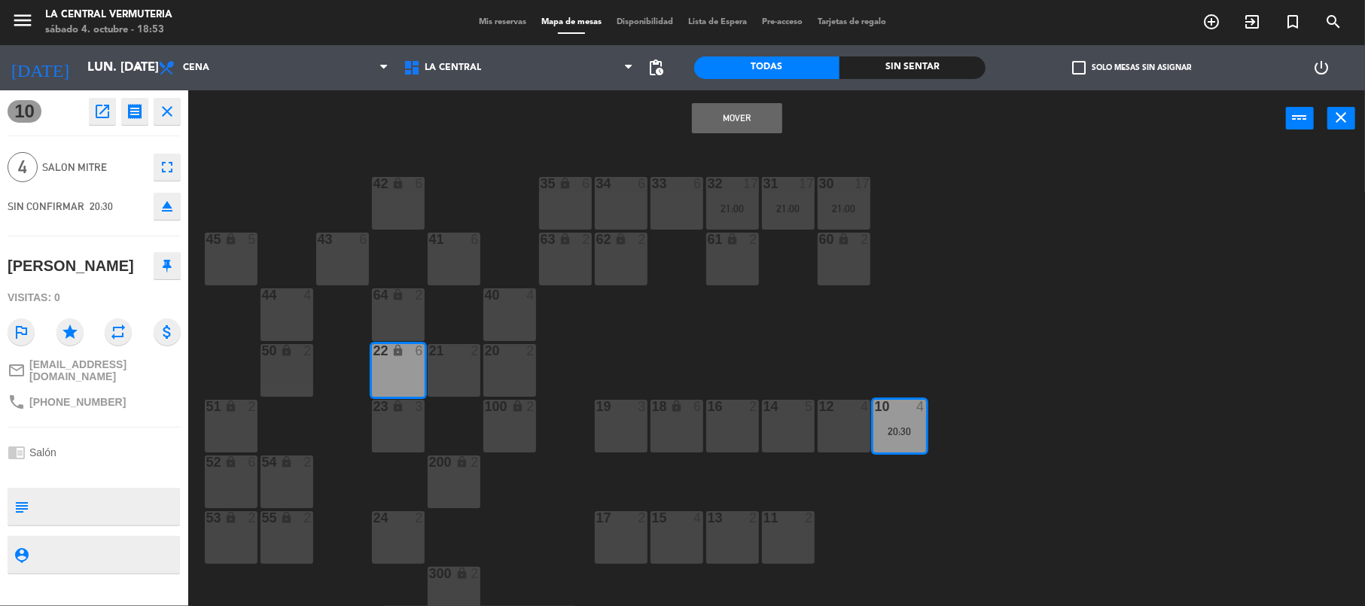
click at [774, 112] on button "Mover" at bounding box center [737, 118] width 90 height 30
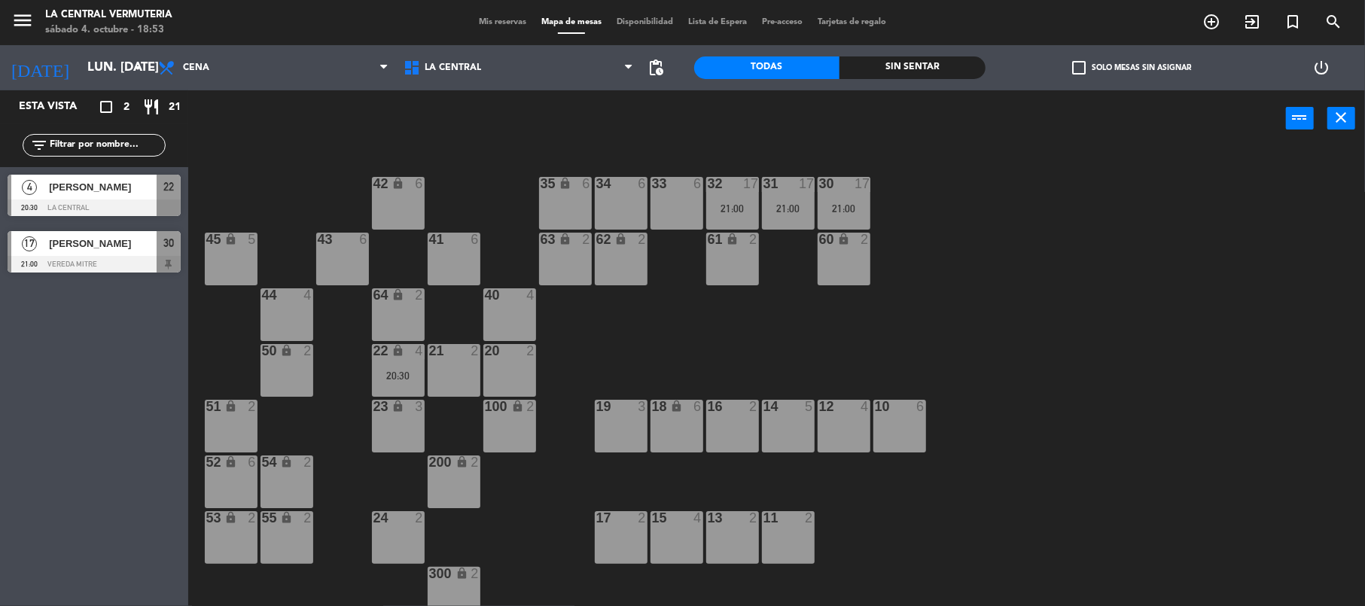
click at [842, 193] on div "30 17 21:00" at bounding box center [844, 203] width 53 height 53
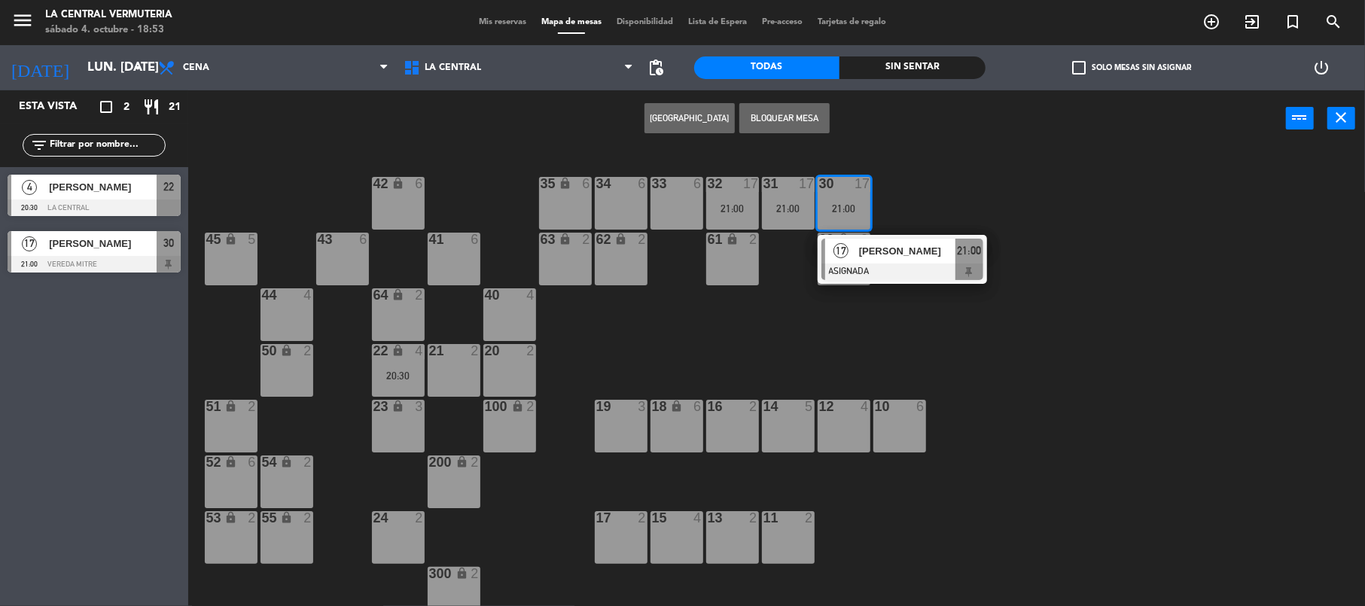
click at [912, 263] on div at bounding box center [902, 271] width 162 height 17
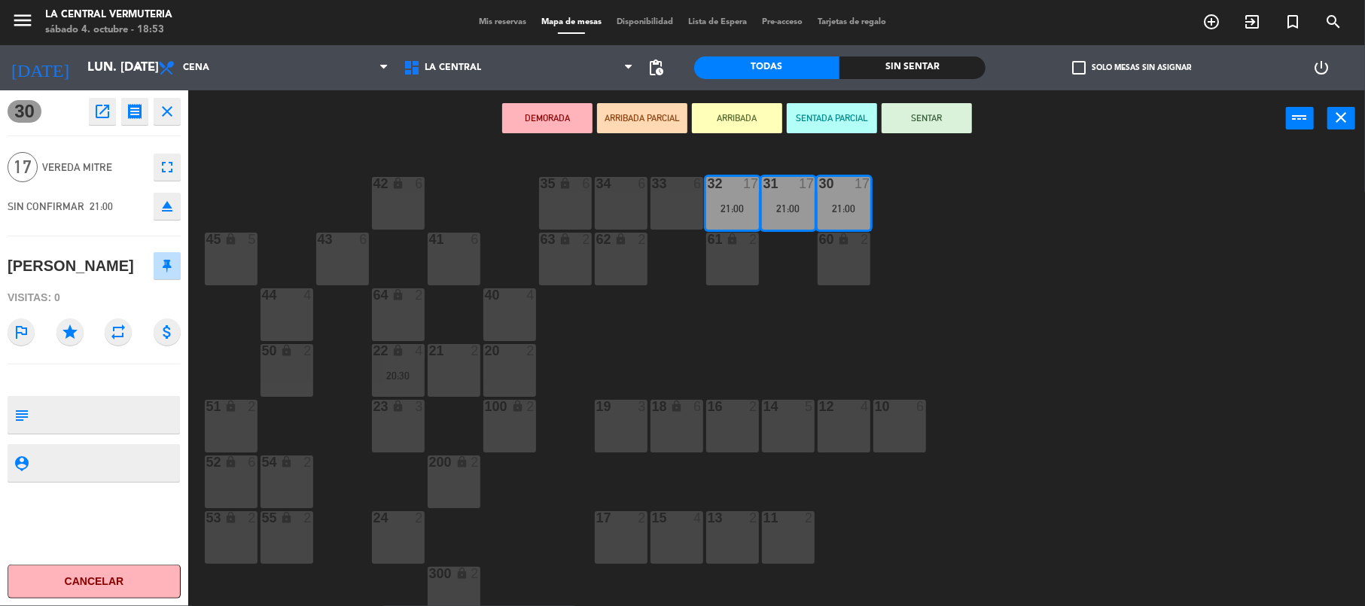
click at [898, 441] on div "10 6" at bounding box center [899, 426] width 53 height 53
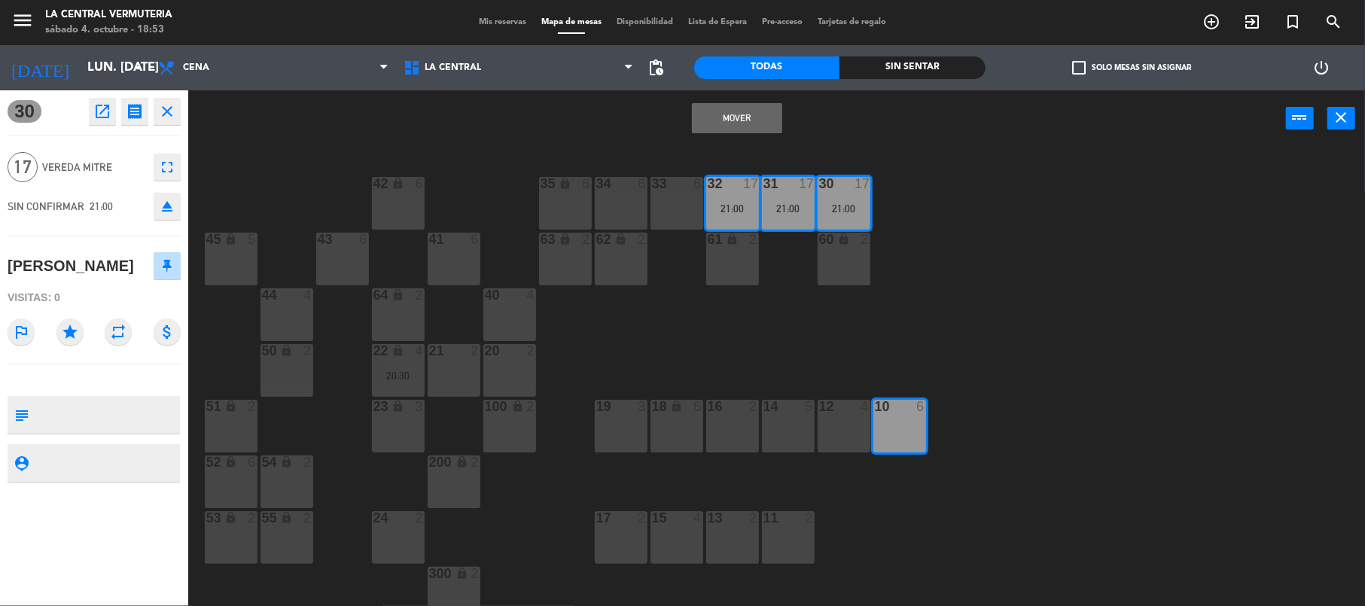
click at [741, 113] on button "Mover" at bounding box center [737, 118] width 90 height 30
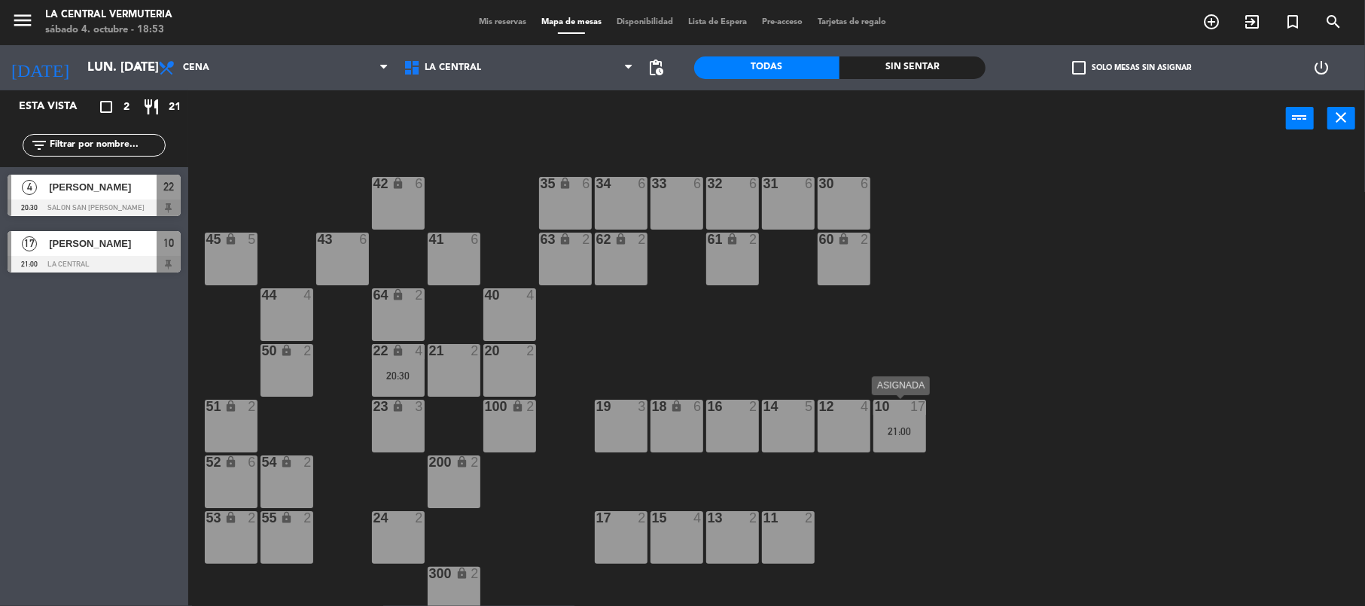
click at [903, 428] on div "21:00" at bounding box center [899, 431] width 53 height 11
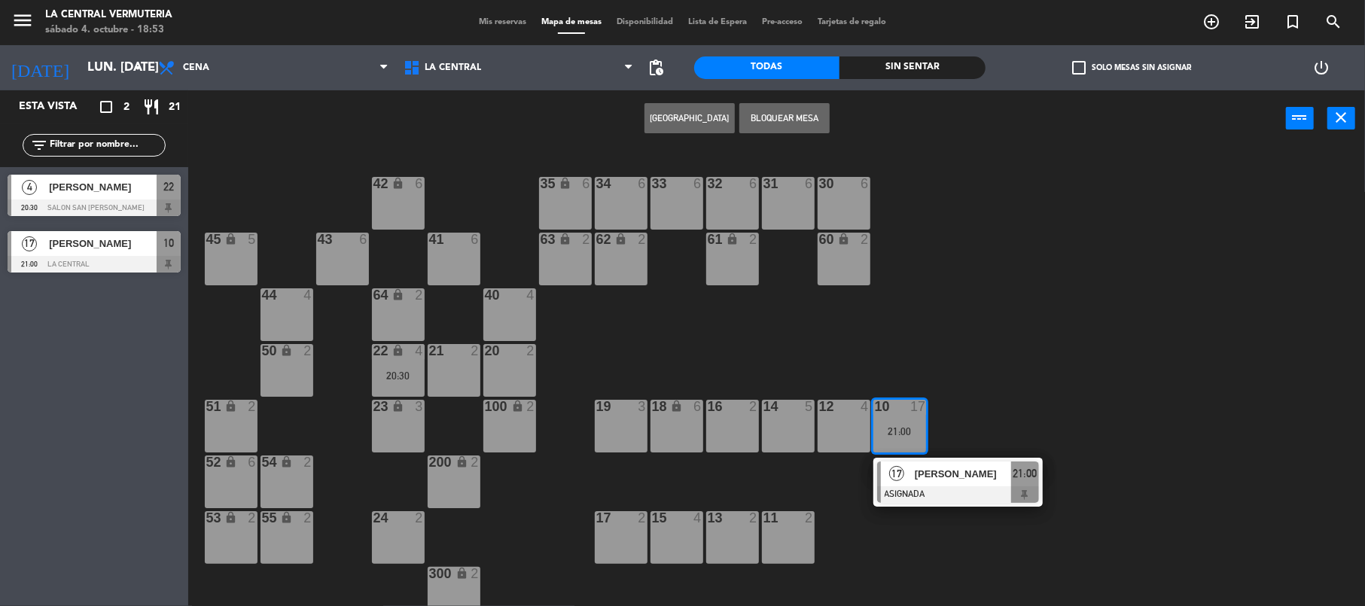
click at [915, 479] on span "[PERSON_NAME]" at bounding box center [963, 474] width 96 height 16
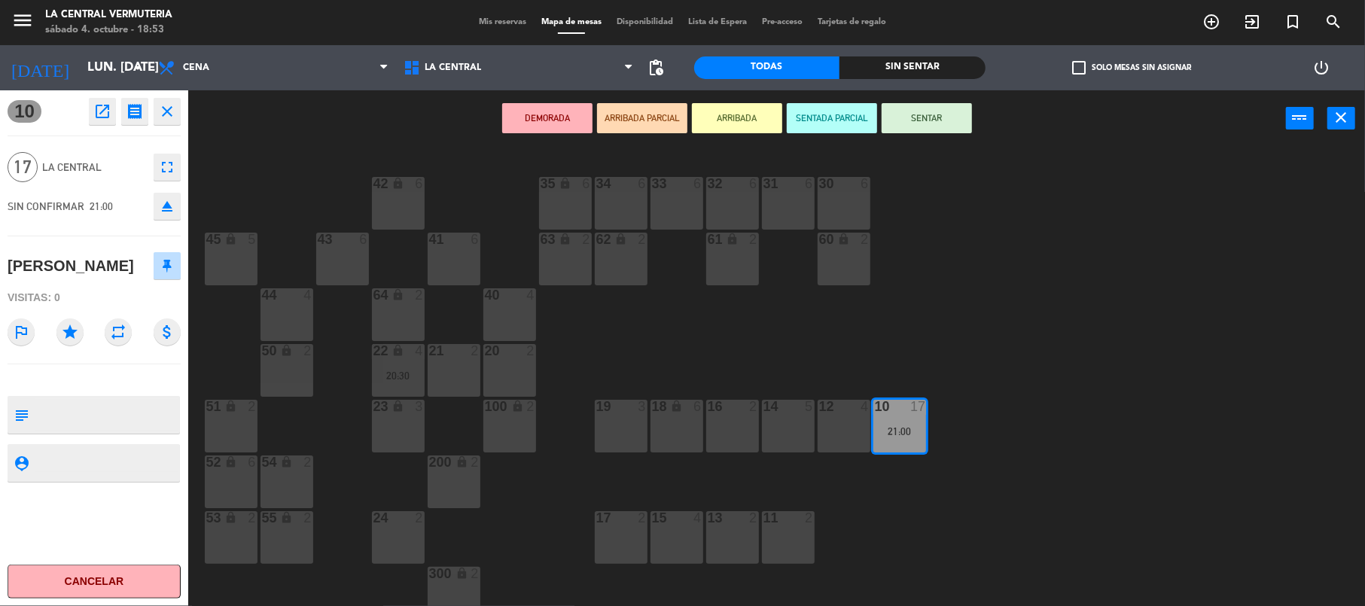
click at [842, 422] on div "12 4" at bounding box center [844, 426] width 53 height 53
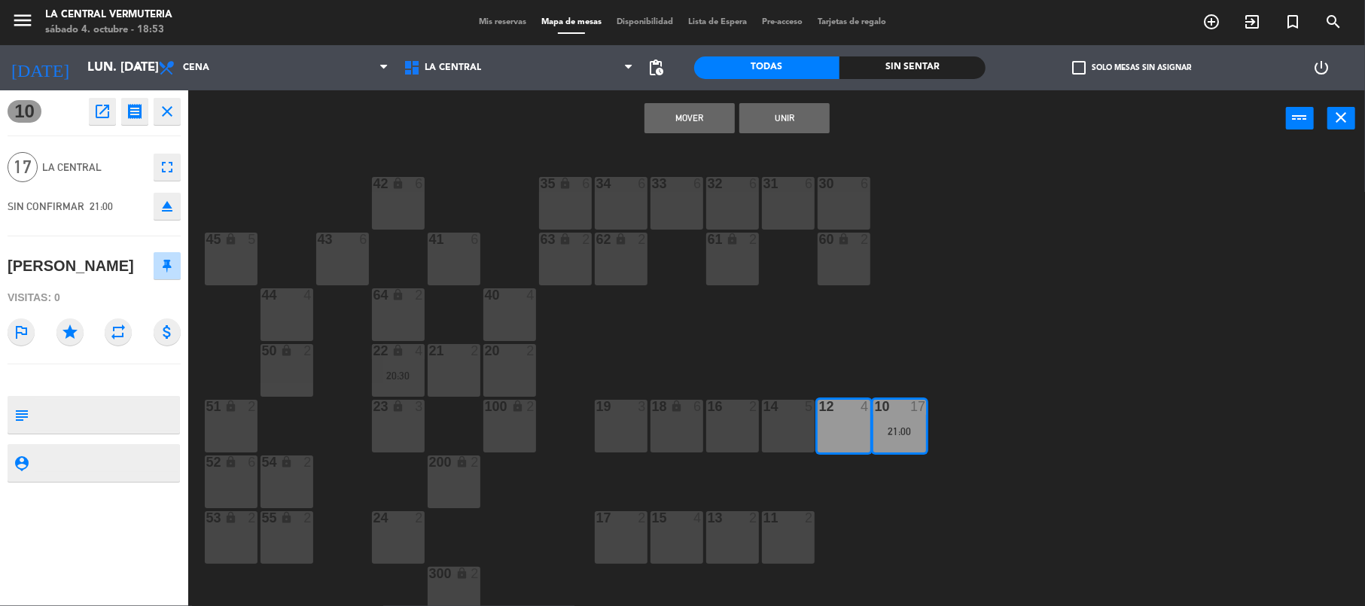
click at [778, 425] on div "14 5" at bounding box center [788, 426] width 53 height 53
click at [790, 119] on button "Unir" at bounding box center [784, 118] width 90 height 30
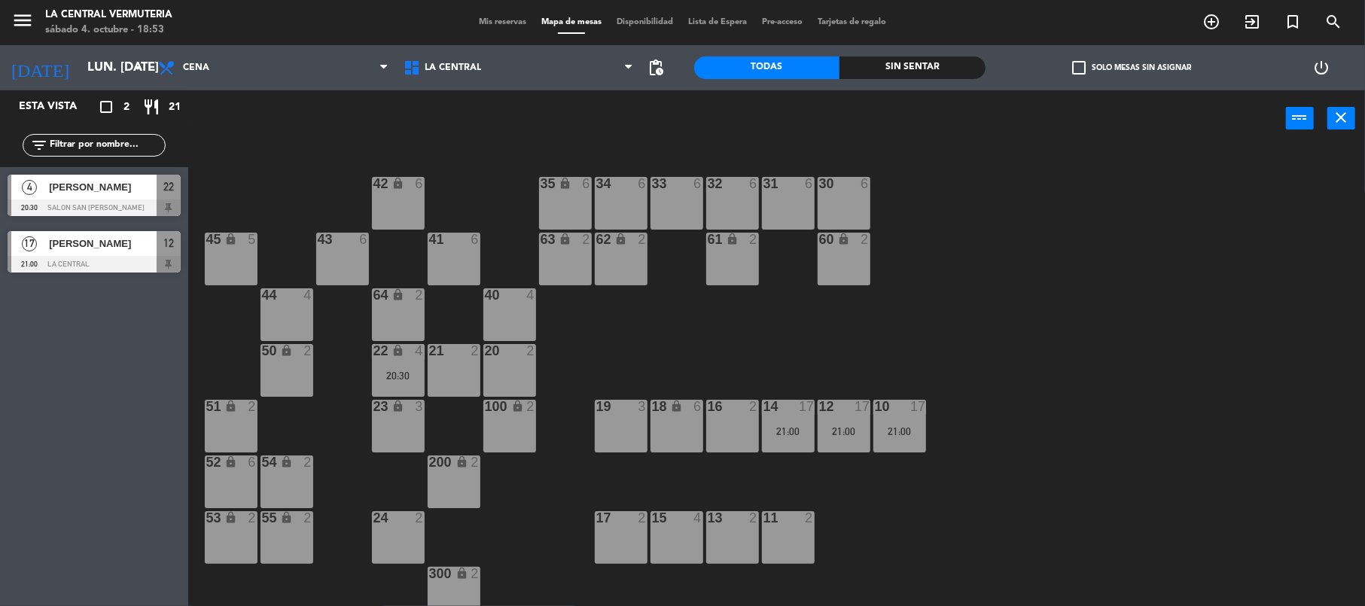
click at [1072, 345] on div "42 lock 6 35 lock 6 34 6 33 6 32 6 31 6 30 6 43 6 41 6 60 lock 2 61 lock 2 62 l…" at bounding box center [783, 379] width 1163 height 459
click at [1040, 388] on div "42 lock 6 35 lock 6 34 6 33 6 32 6 31 6 30 6 43 6 41 6 60 lock 2 61 lock 2 62 l…" at bounding box center [783, 379] width 1163 height 459
click at [114, 68] on input "lun. [DATE]" at bounding box center [161, 67] width 163 height 29
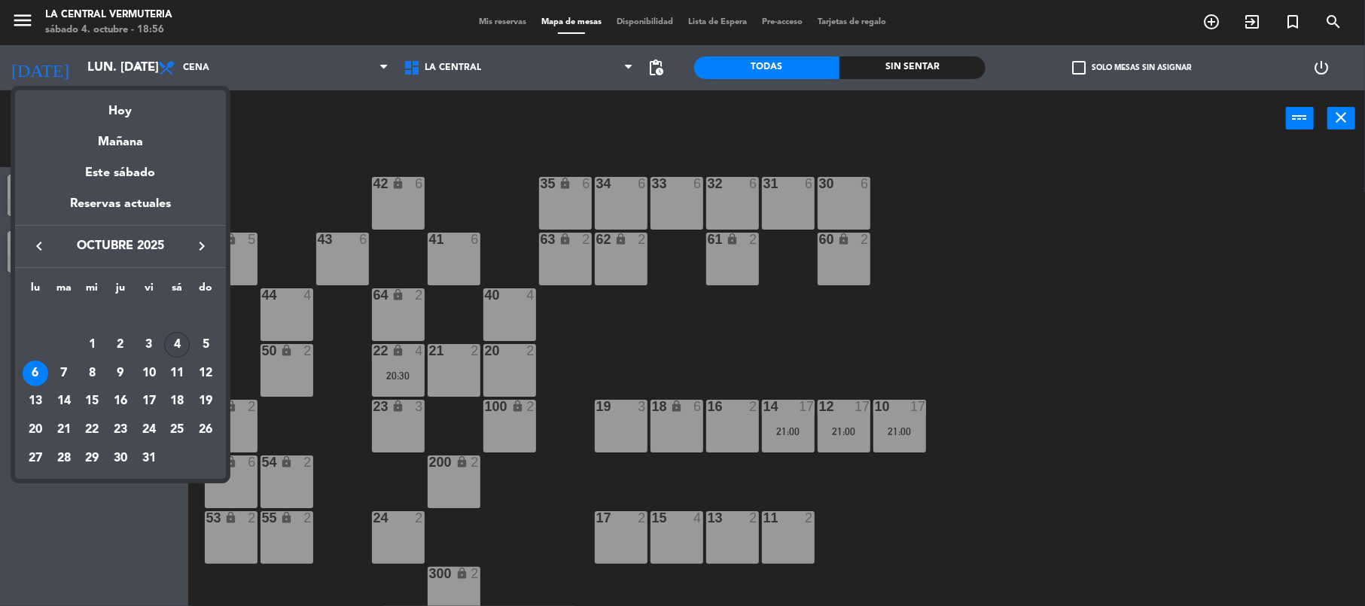
click at [175, 347] on div "4" at bounding box center [177, 345] width 26 height 26
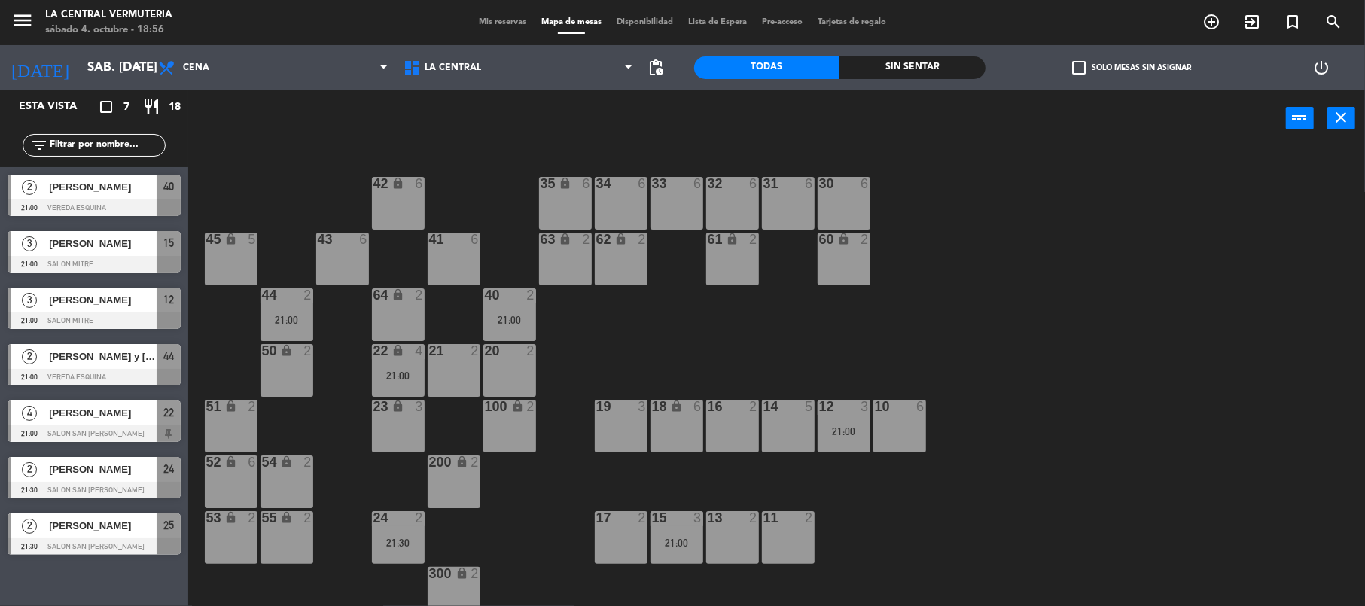
click at [161, 251] on div "15" at bounding box center [169, 243] width 24 height 25
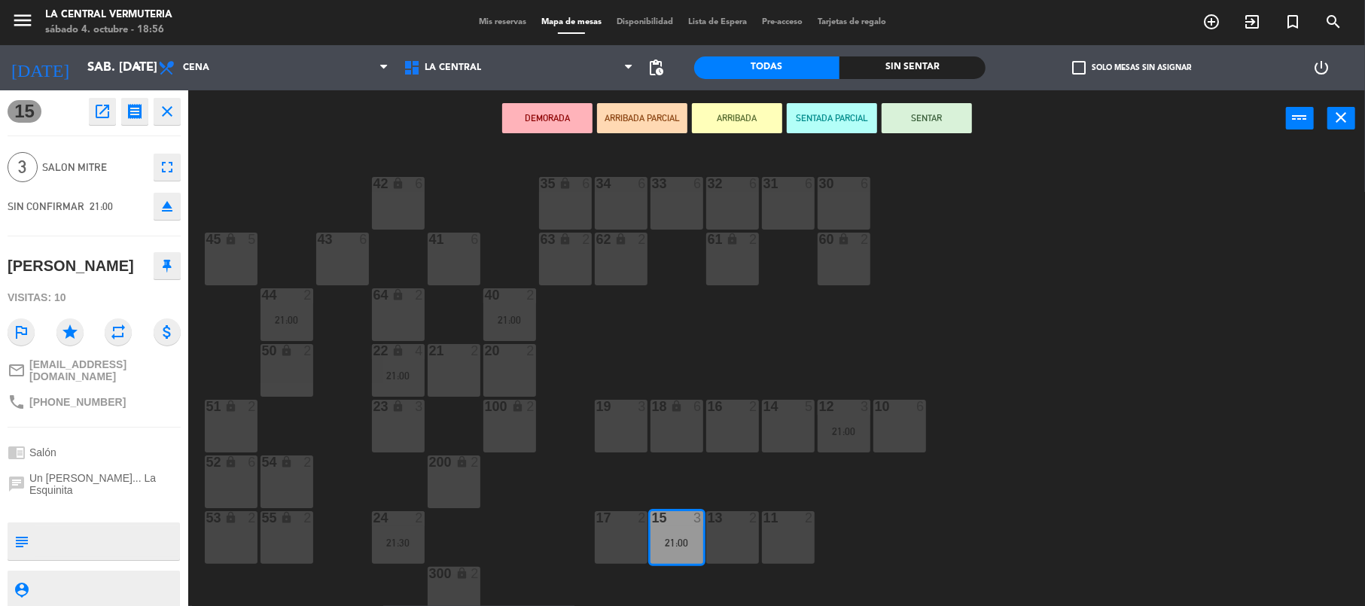
click at [645, 339] on div "42 lock 6 35 lock 6 34 6 33 6 32 6 31 6 30 6 43 6 41 6 60 lock 2 61 lock 2 62 l…" at bounding box center [783, 379] width 1163 height 459
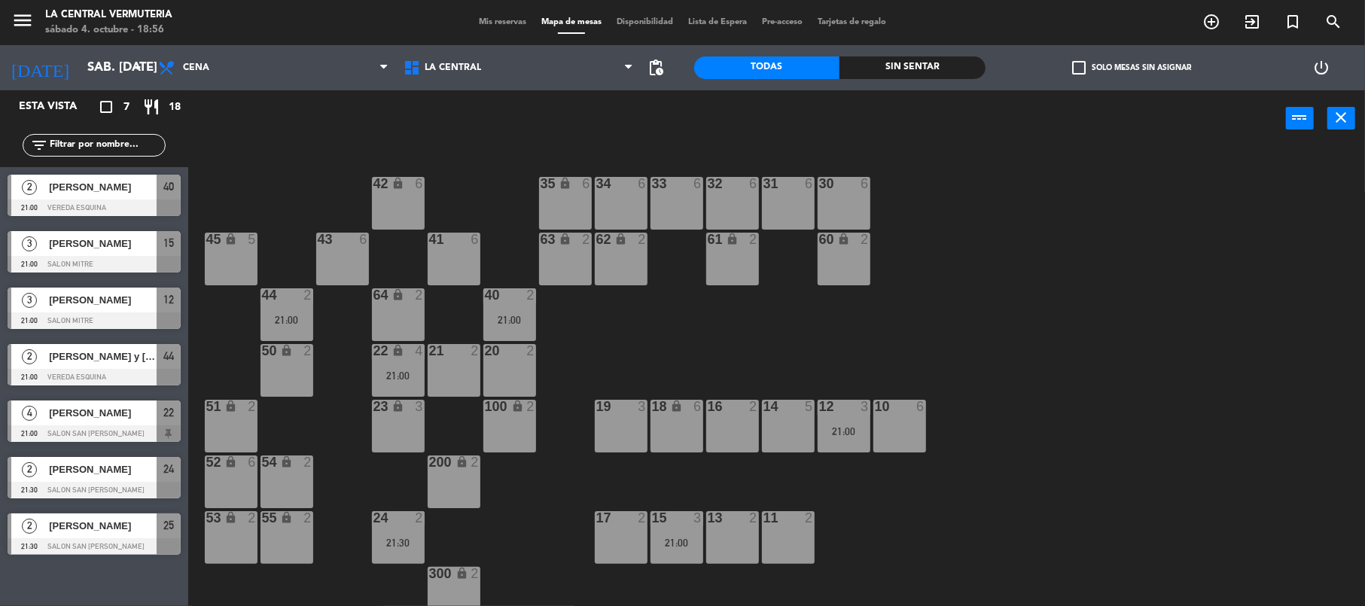
click at [386, 358] on div "22 lock 4" at bounding box center [398, 351] width 53 height 15
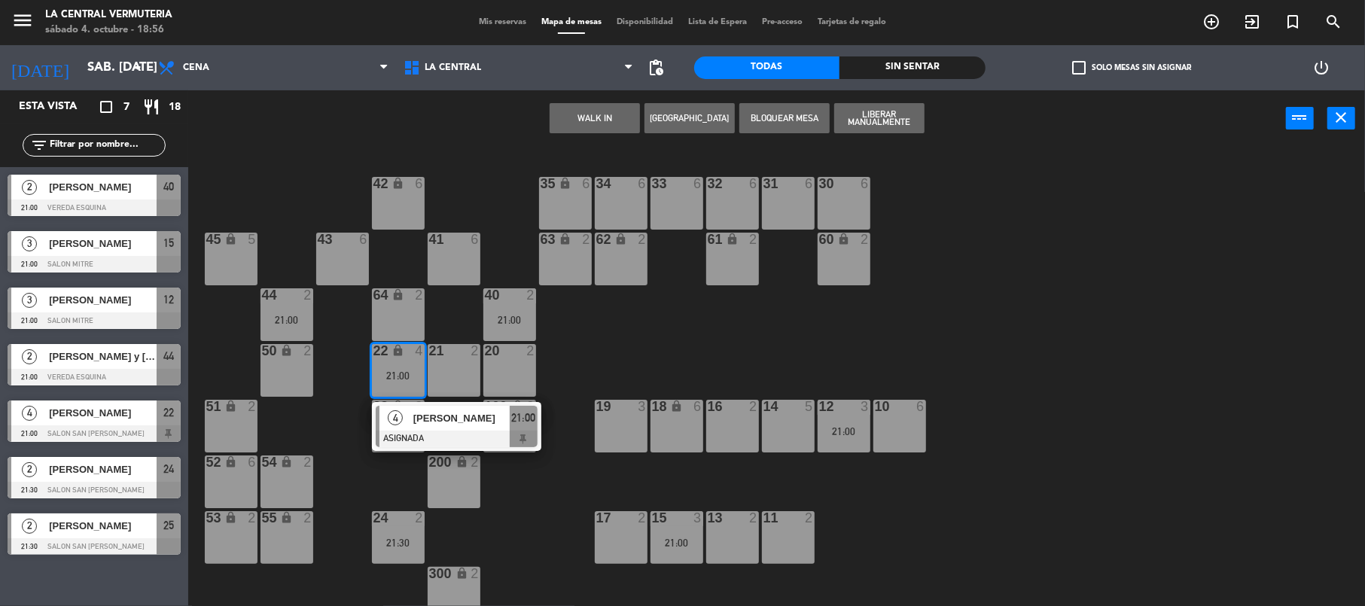
click at [450, 425] on span "[PERSON_NAME]" at bounding box center [461, 418] width 96 height 16
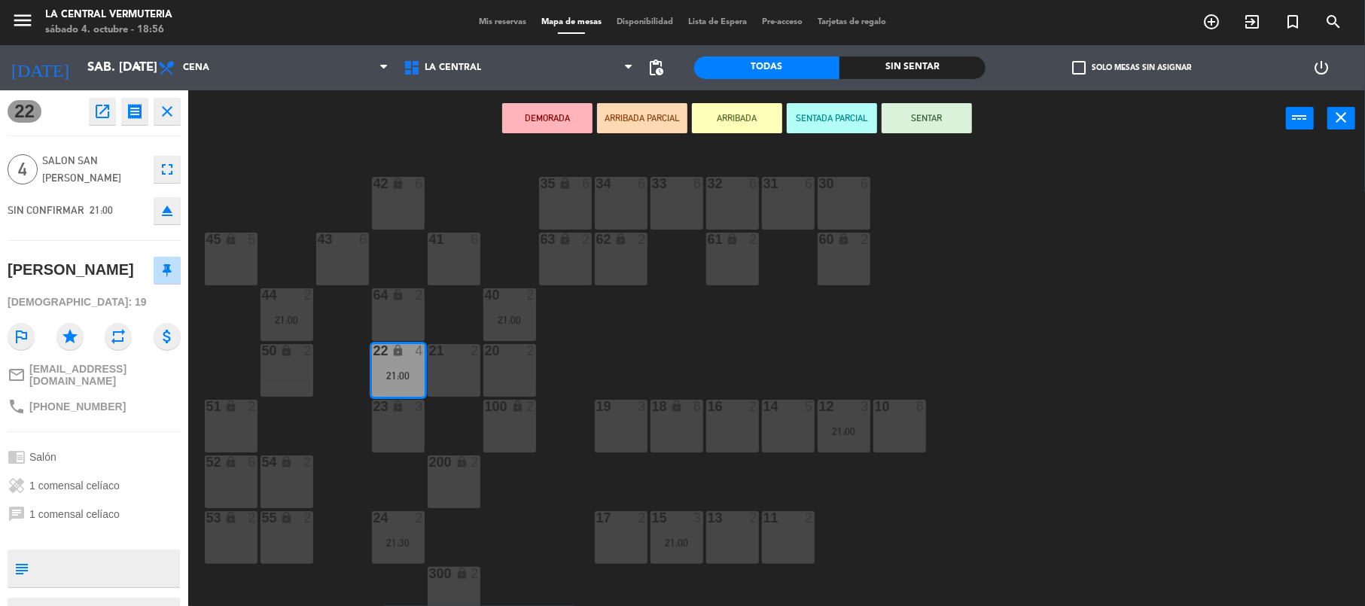
click at [775, 419] on div "14 5" at bounding box center [788, 426] width 53 height 53
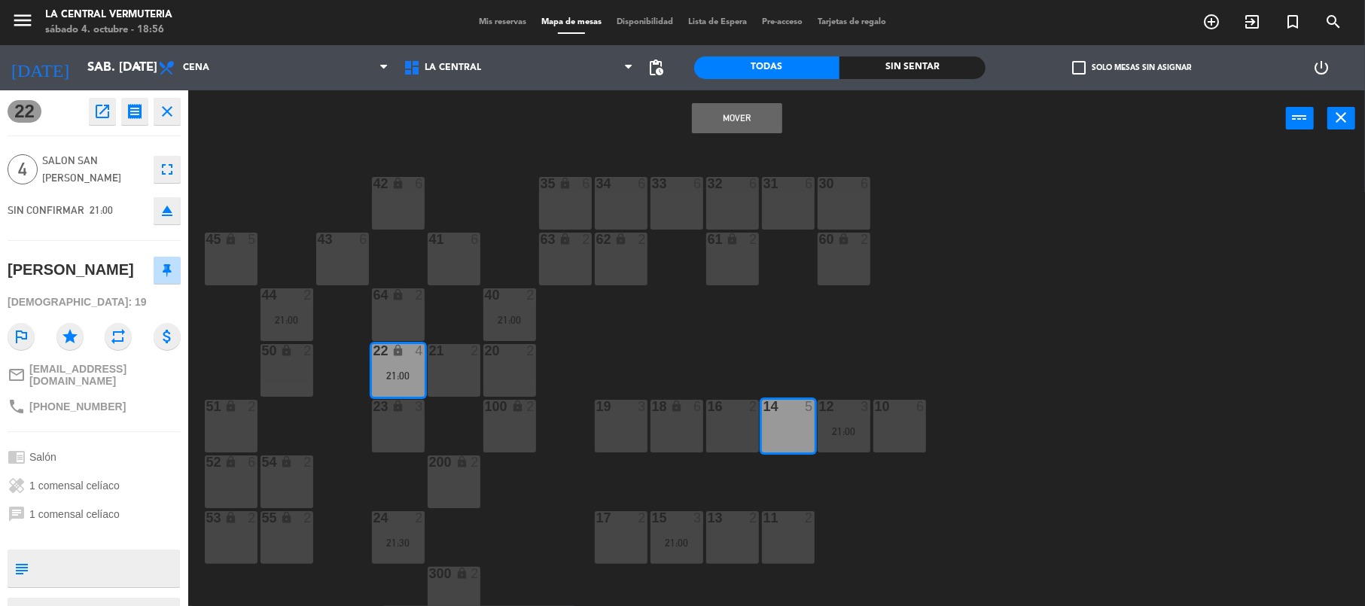
click at [730, 122] on button "Mover" at bounding box center [737, 118] width 90 height 30
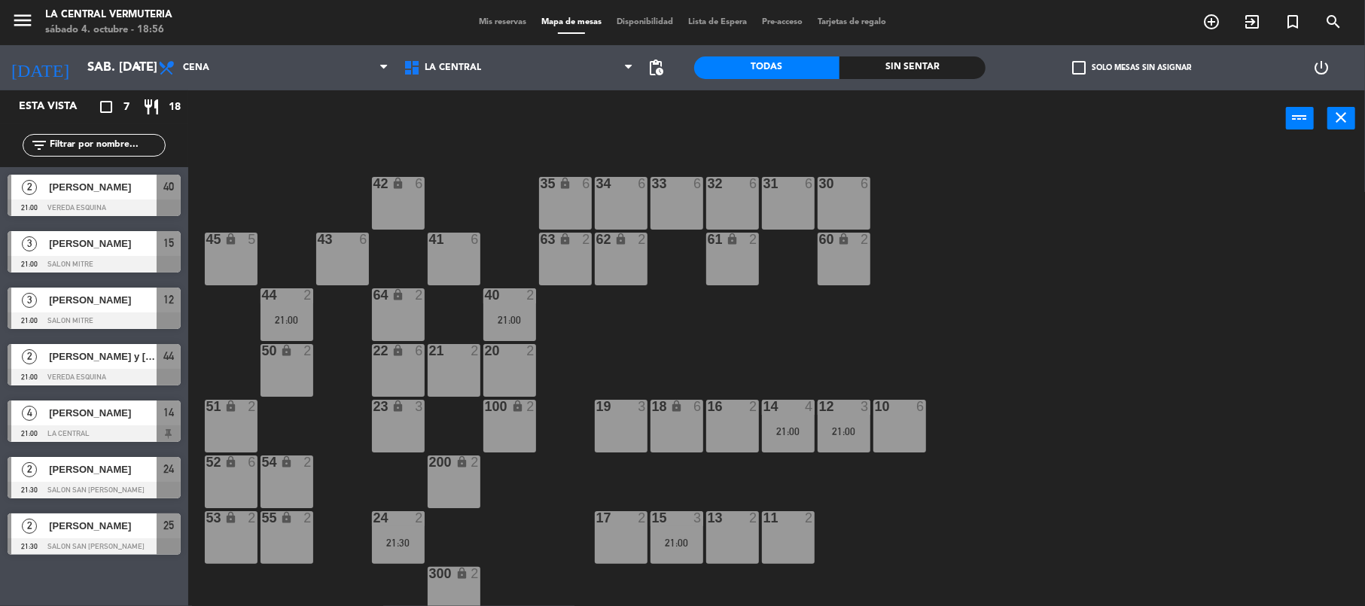
click at [666, 530] on div "15 3 21:00" at bounding box center [676, 537] width 53 height 53
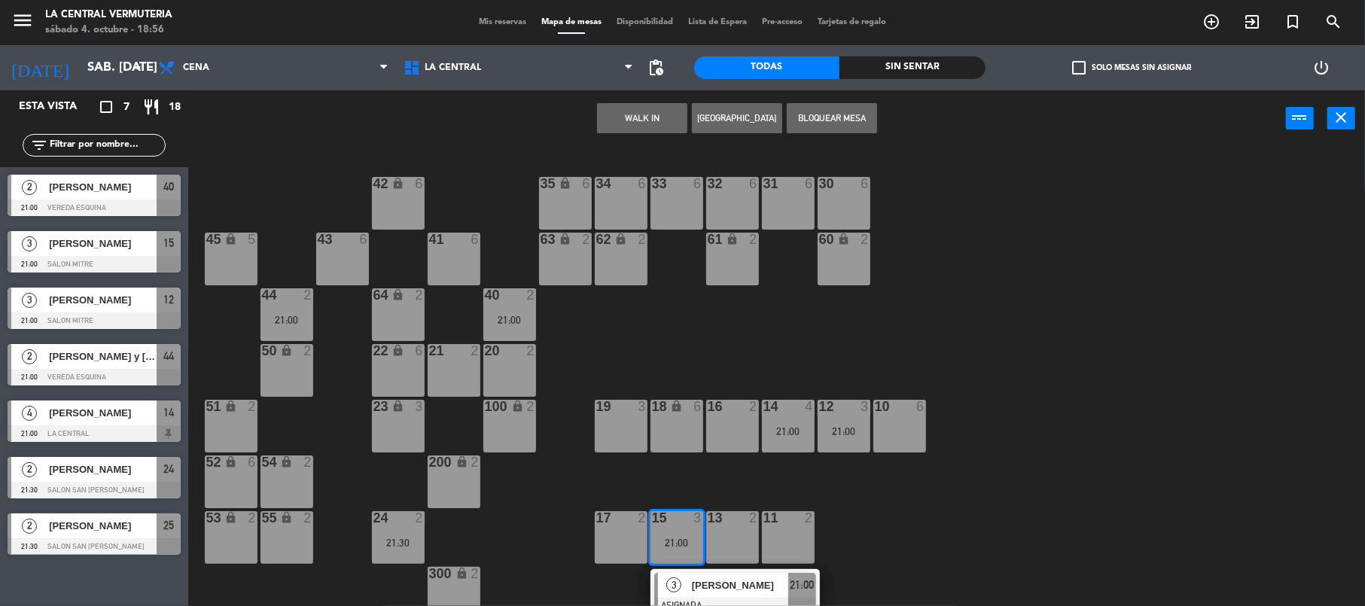
click at [685, 579] on div "3 [PERSON_NAME] ASIGNADA 21:00" at bounding box center [735, 593] width 192 height 49
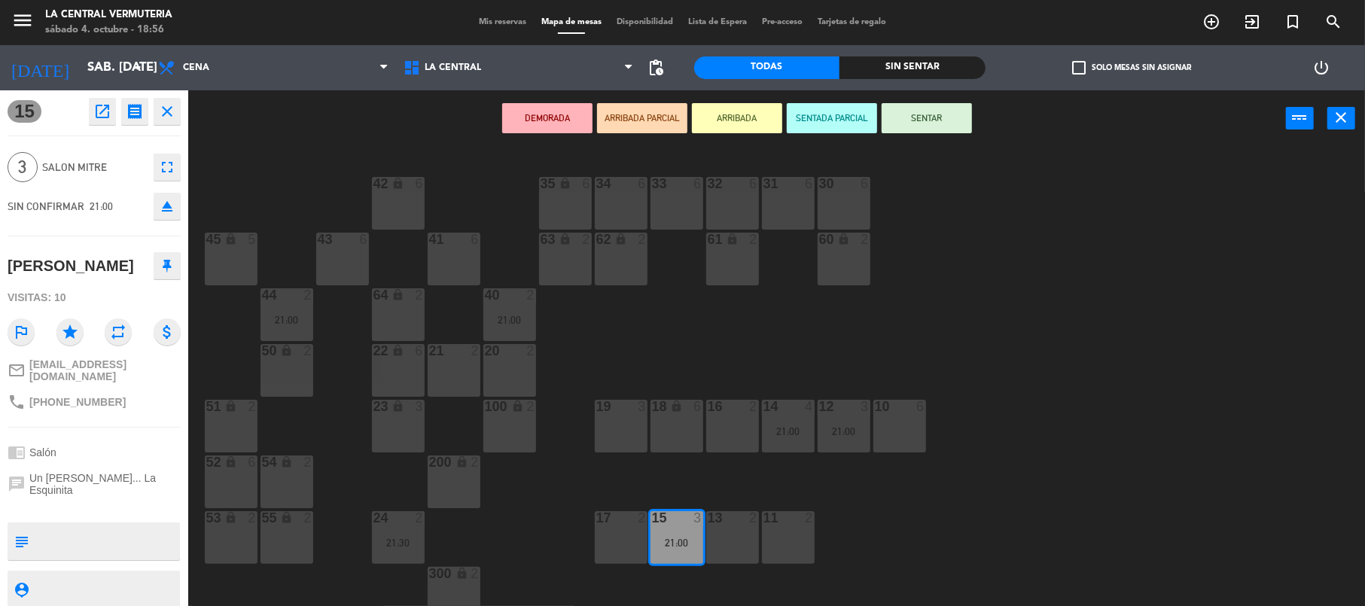
click at [399, 350] on icon "lock" at bounding box center [397, 350] width 13 height 13
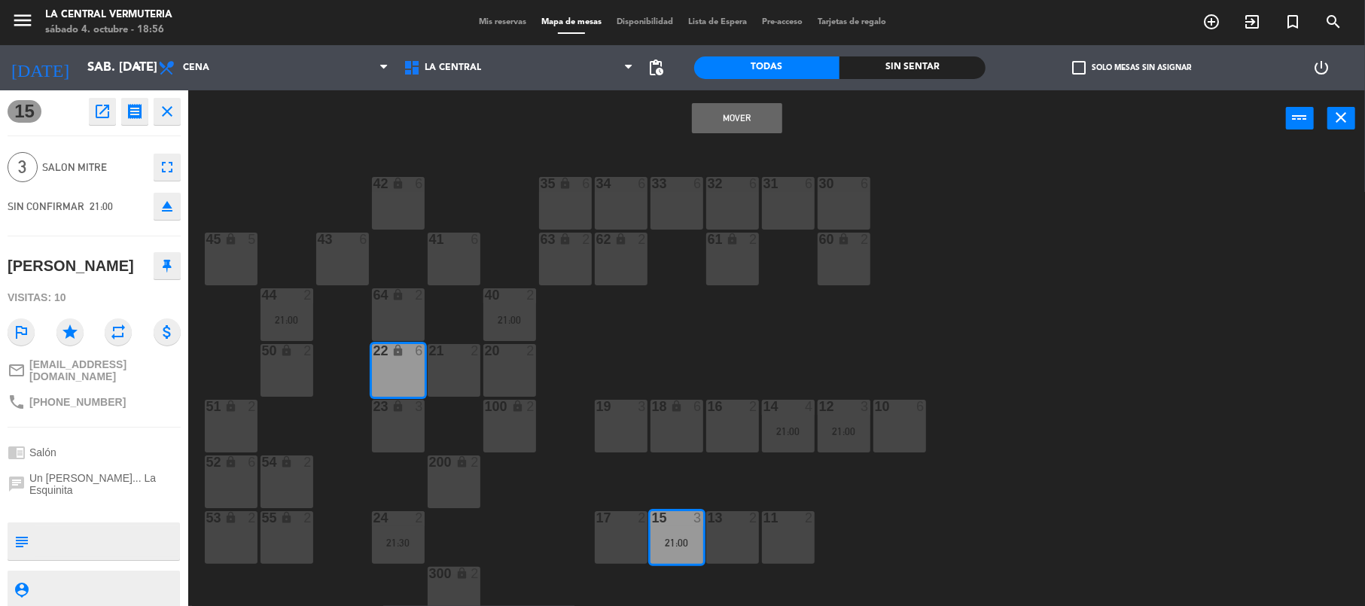
click at [766, 120] on button "Mover" at bounding box center [737, 118] width 90 height 30
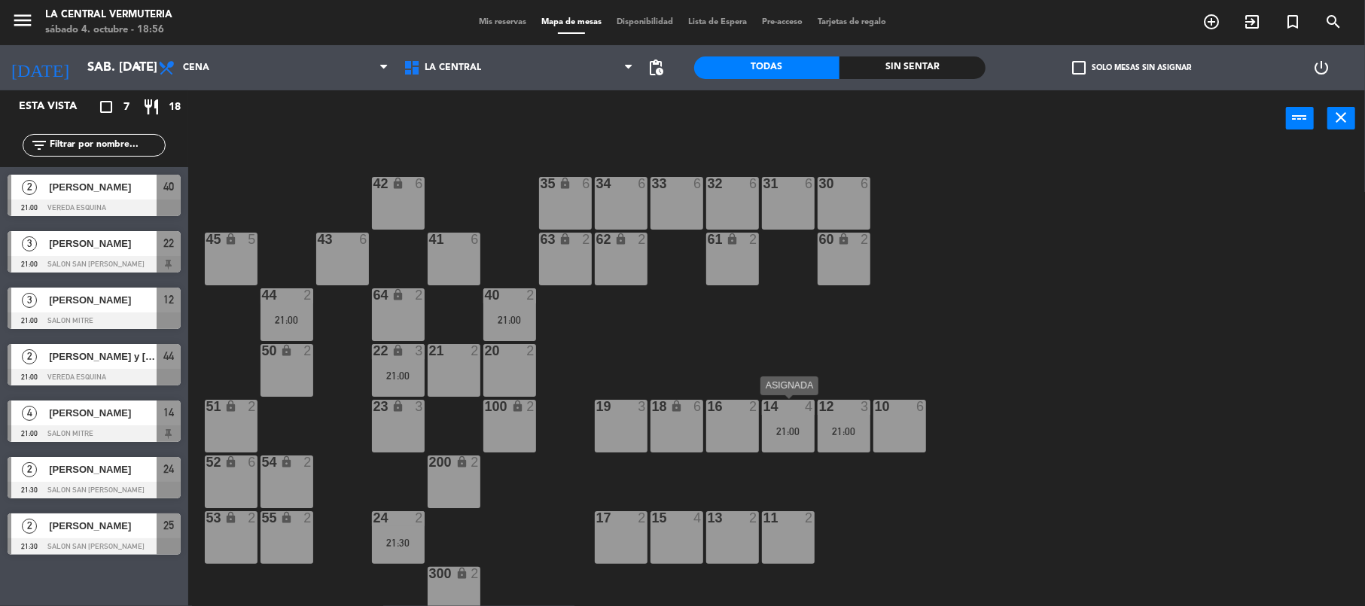
click at [790, 434] on div "21:00" at bounding box center [788, 431] width 53 height 11
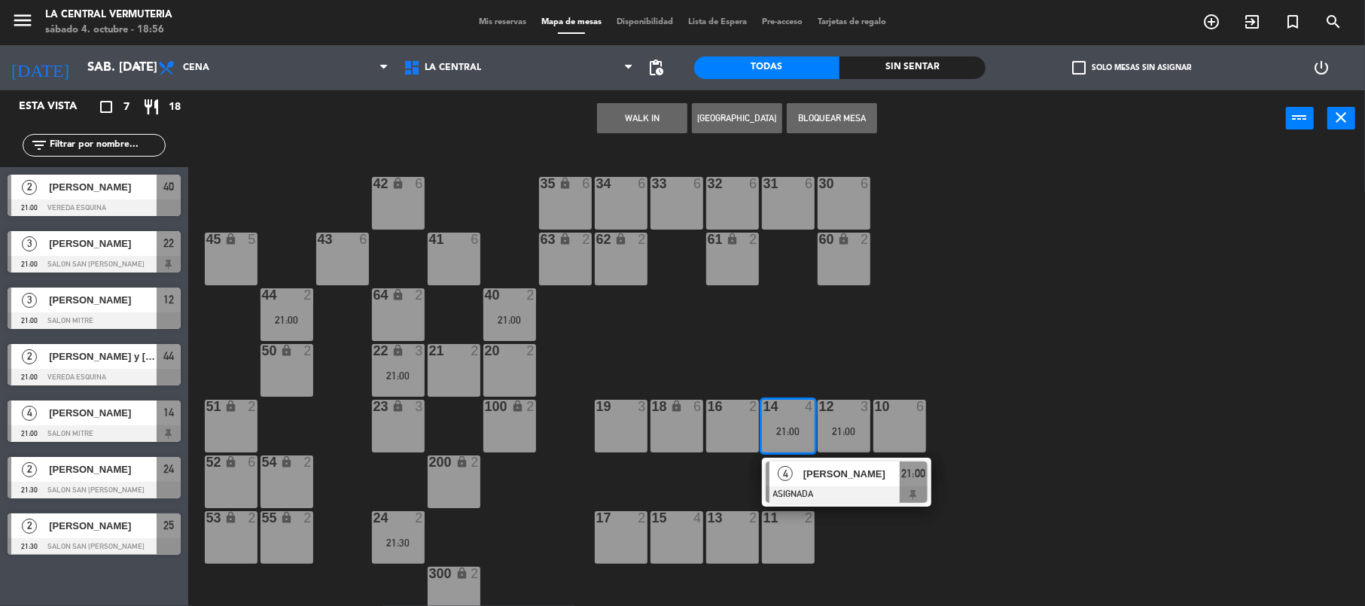
click at [840, 345] on div "42 lock 6 35 lock 6 34 6 33 6 32 6 31 6 30 6 43 6 41 6 60 lock 2 61 lock 2 62 l…" at bounding box center [783, 379] width 1163 height 459
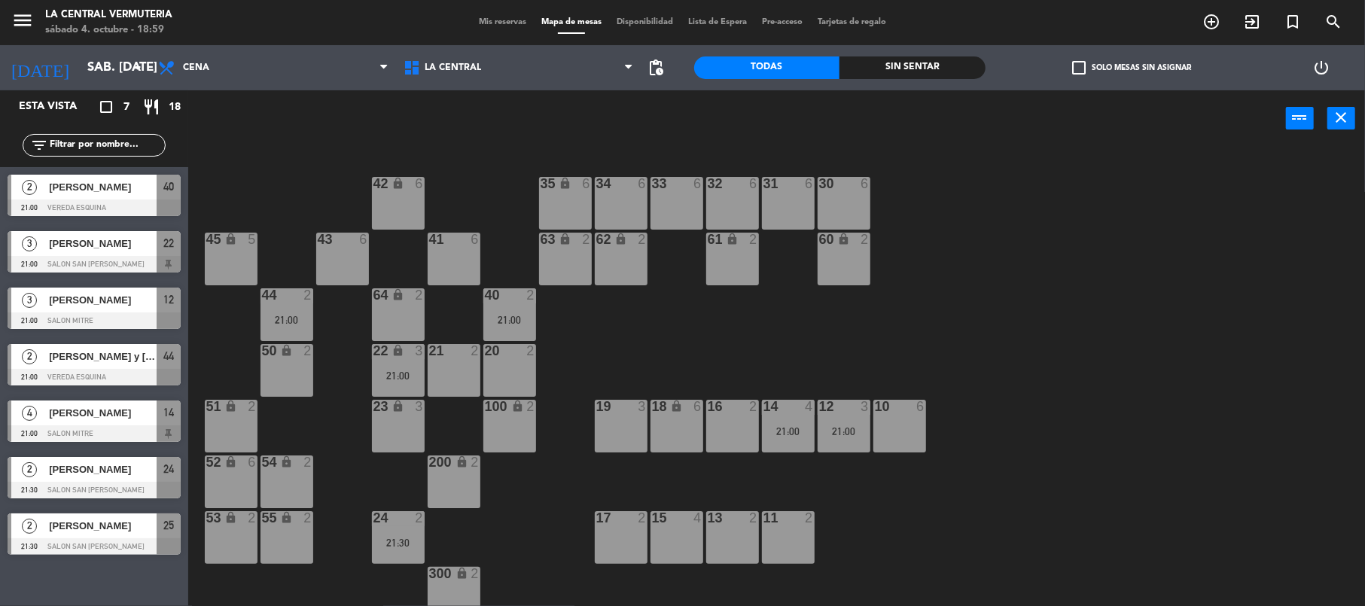
click at [167, 254] on div "22" at bounding box center [169, 243] width 24 height 25
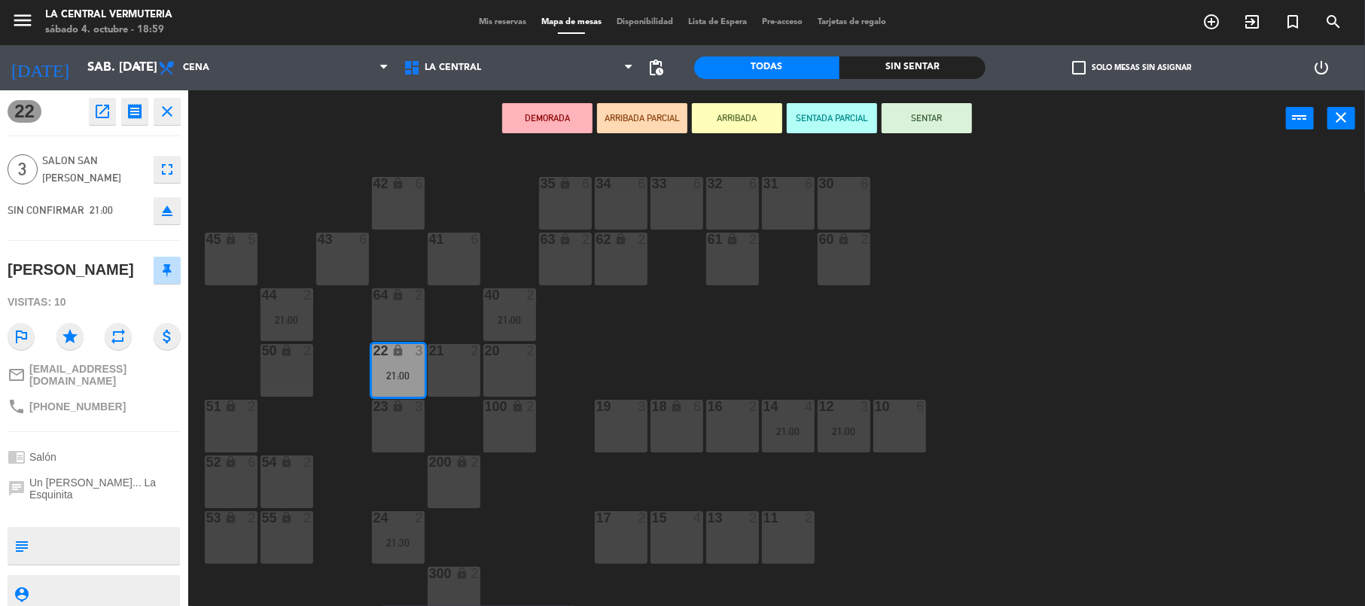
click at [232, 166] on div "42 lock 6 35 lock 6 34 6 33 6 32 6 31 6 30 6 43 6 41 6 60 lock 2 61 lock 2 62 l…" at bounding box center [783, 379] width 1163 height 459
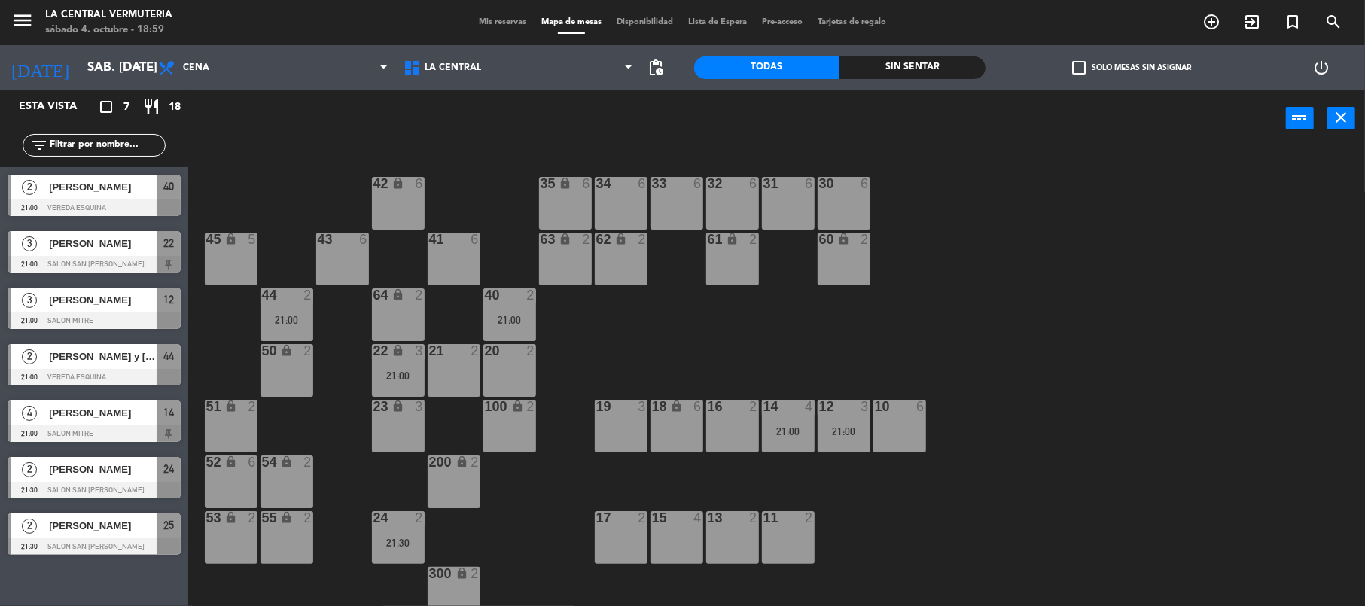
click at [166, 251] on span "22" at bounding box center [168, 243] width 11 height 18
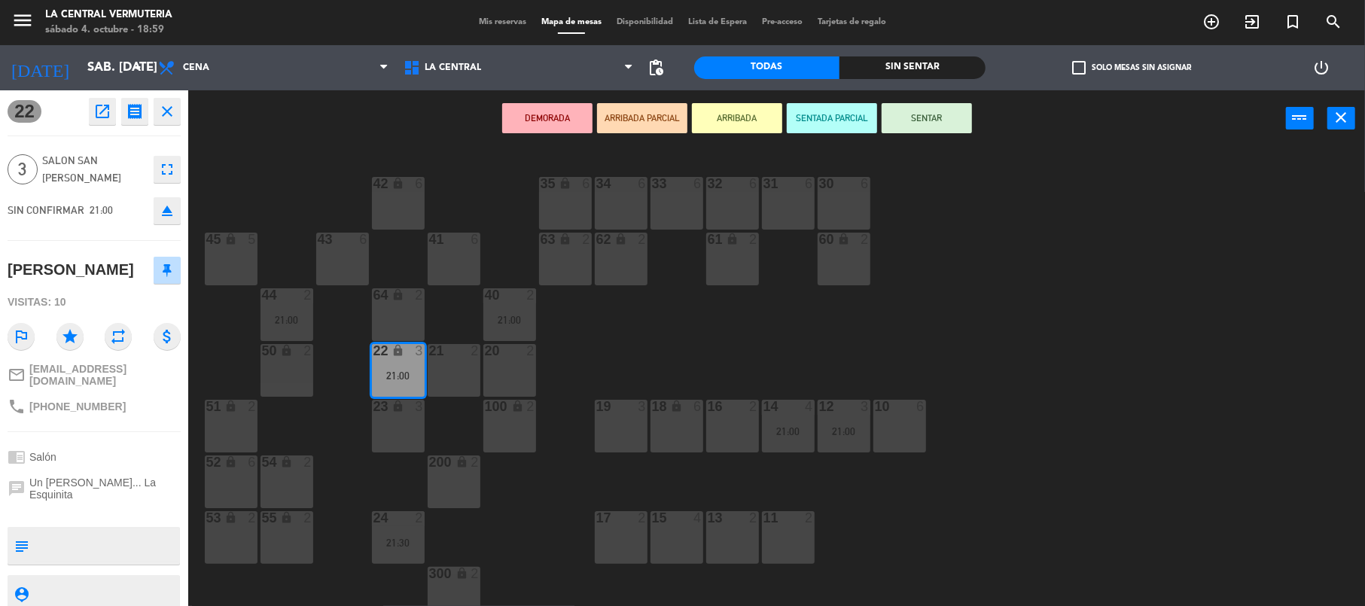
click at [262, 151] on div "42 lock 6 35 lock 6 34 6 33 6 32 6 31 6 30 6 43 6 41 6 60 lock 2 61 lock 2 62 l…" at bounding box center [783, 379] width 1163 height 459
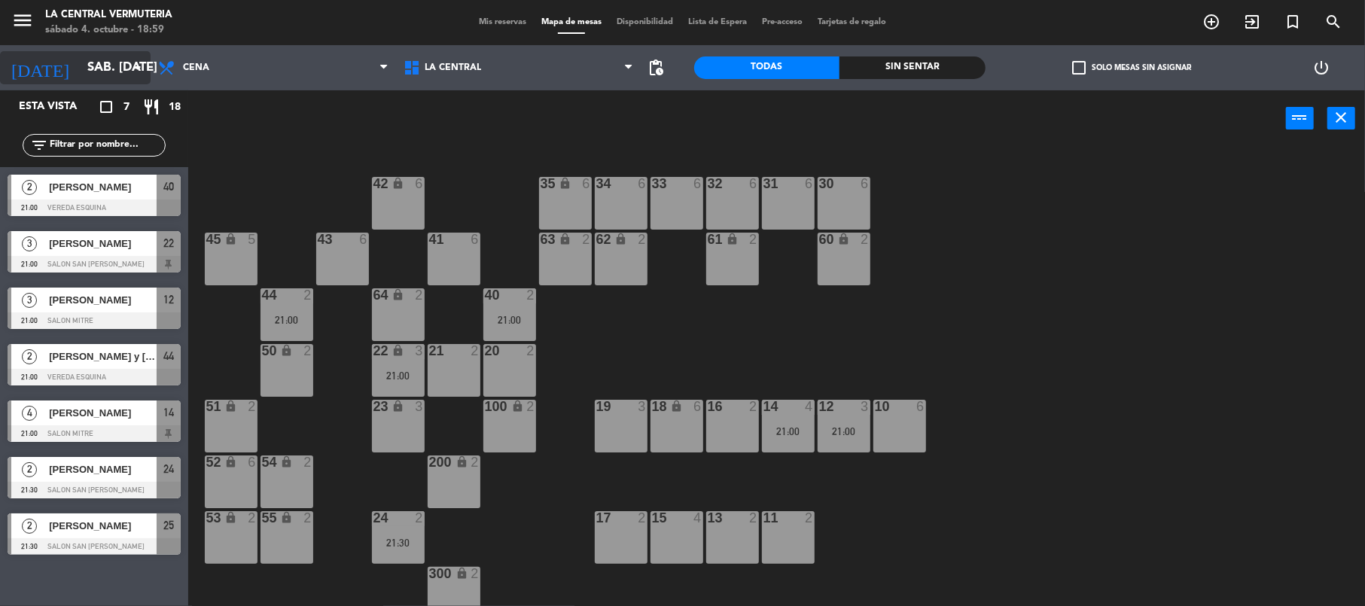
click at [104, 77] on input "sáb. [DATE]" at bounding box center [161, 67] width 163 height 29
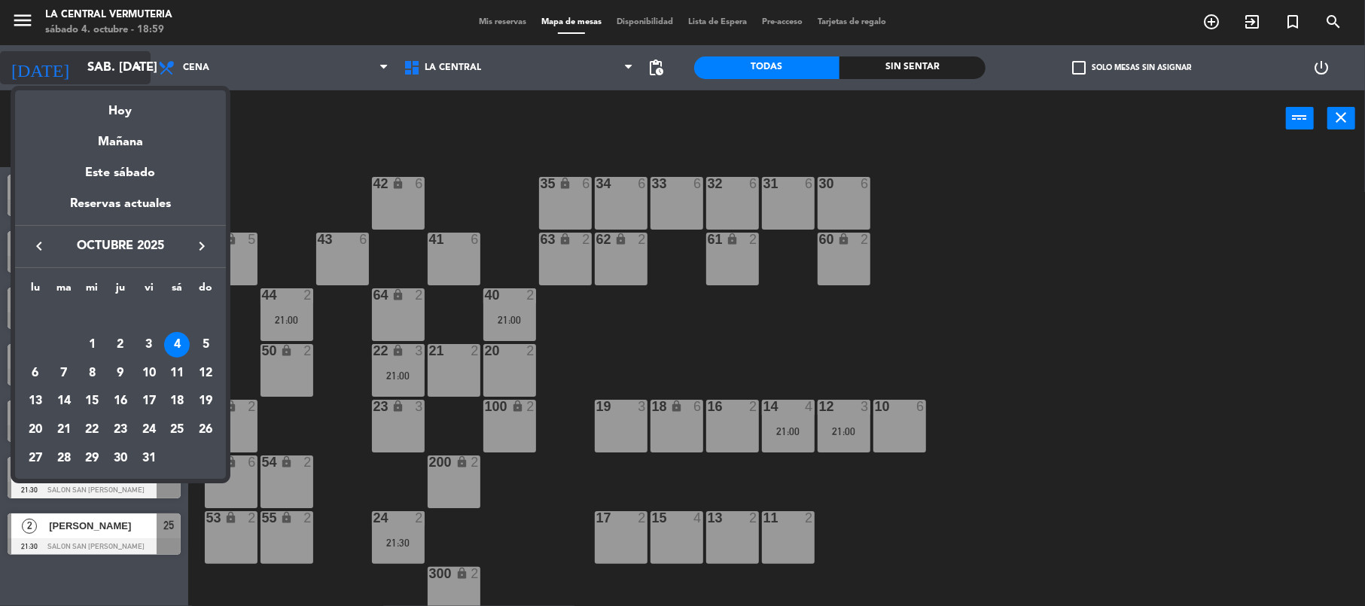
click at [104, 77] on div at bounding box center [682, 303] width 1365 height 606
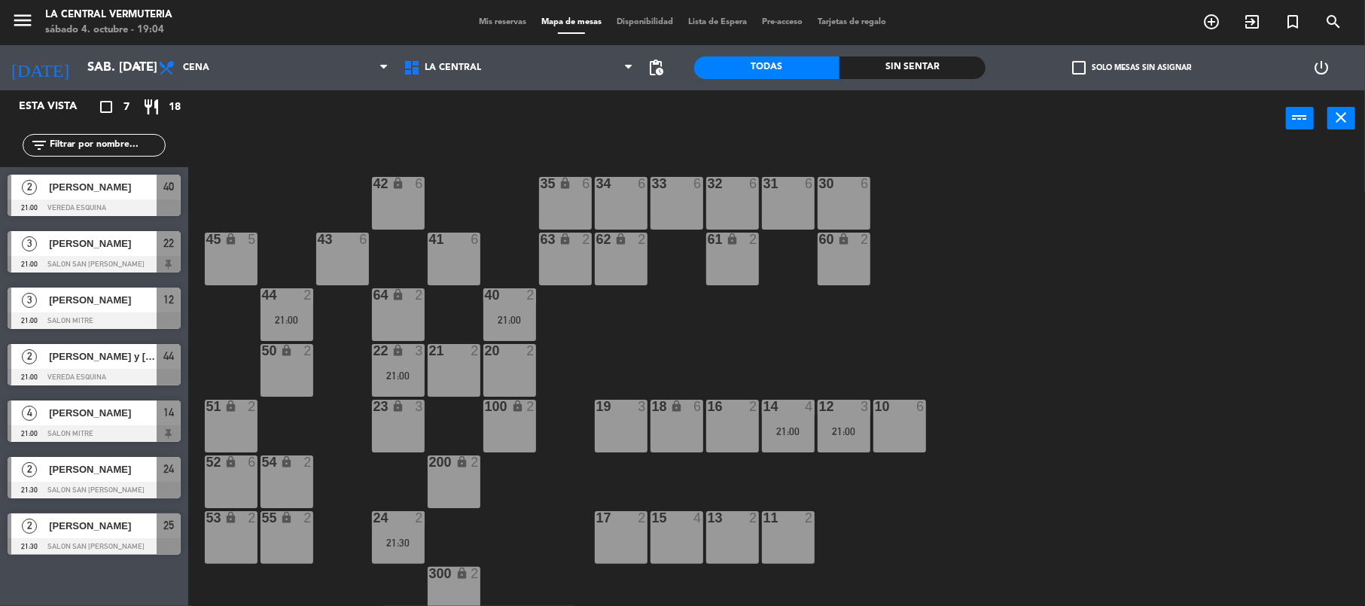
click at [1290, 275] on div "42 lock 6 35 lock 6 34 6 33 6 32 6 31 6 30 6 43 6 41 6 60 lock 2 61 lock 2 62 l…" at bounding box center [783, 379] width 1163 height 459
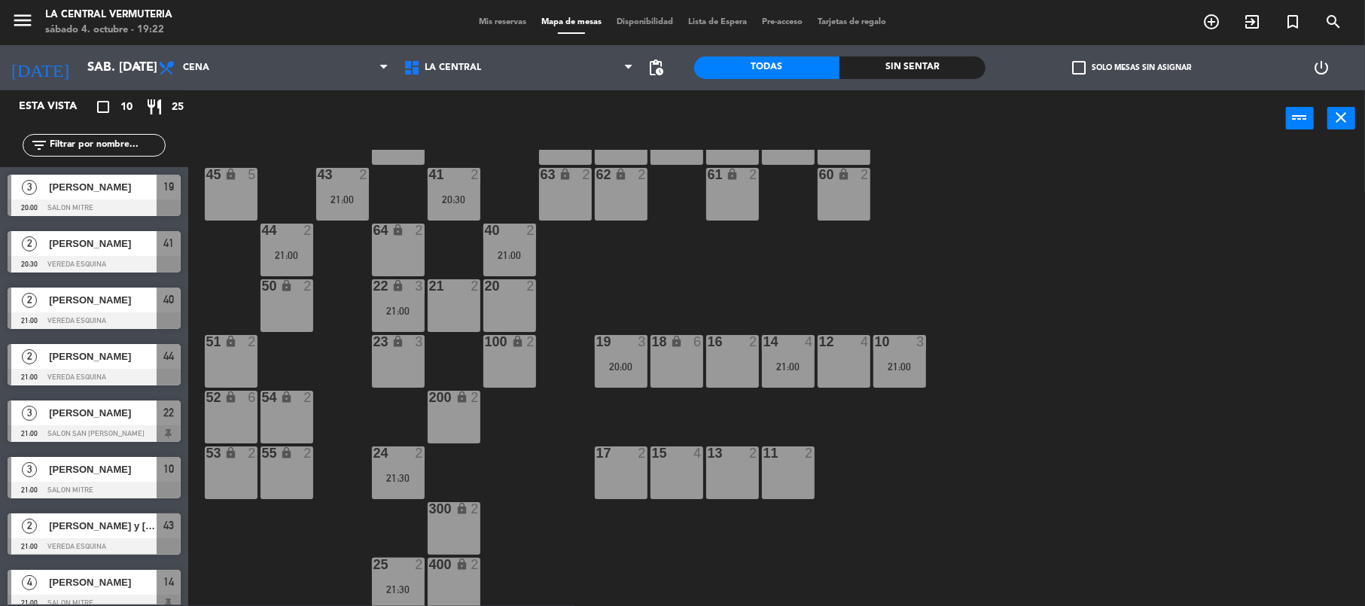
click at [116, 525] on span "[PERSON_NAME] y [PERSON_NAME]" at bounding box center [103, 526] width 108 height 16
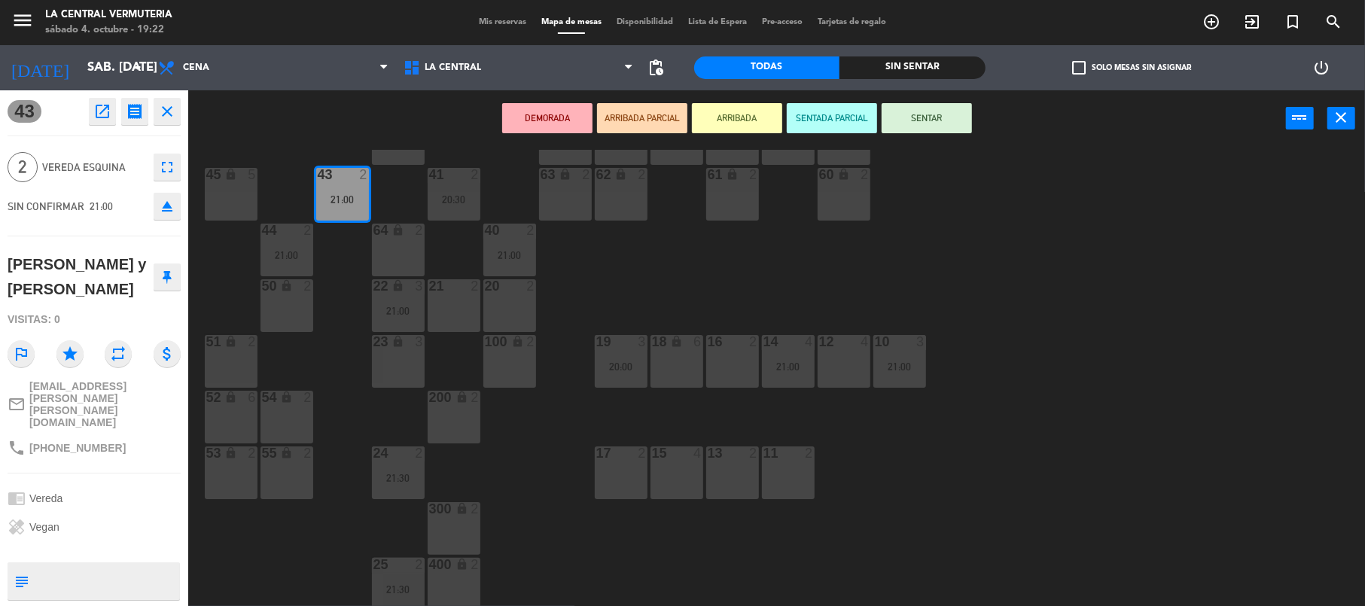
click at [988, 274] on div "42 lock 6 35 lock 6 34 6 33 6 32 6 31 6 30 6 43 2 21:00 41 2 20:30 60 lock 2 61…" at bounding box center [783, 379] width 1163 height 459
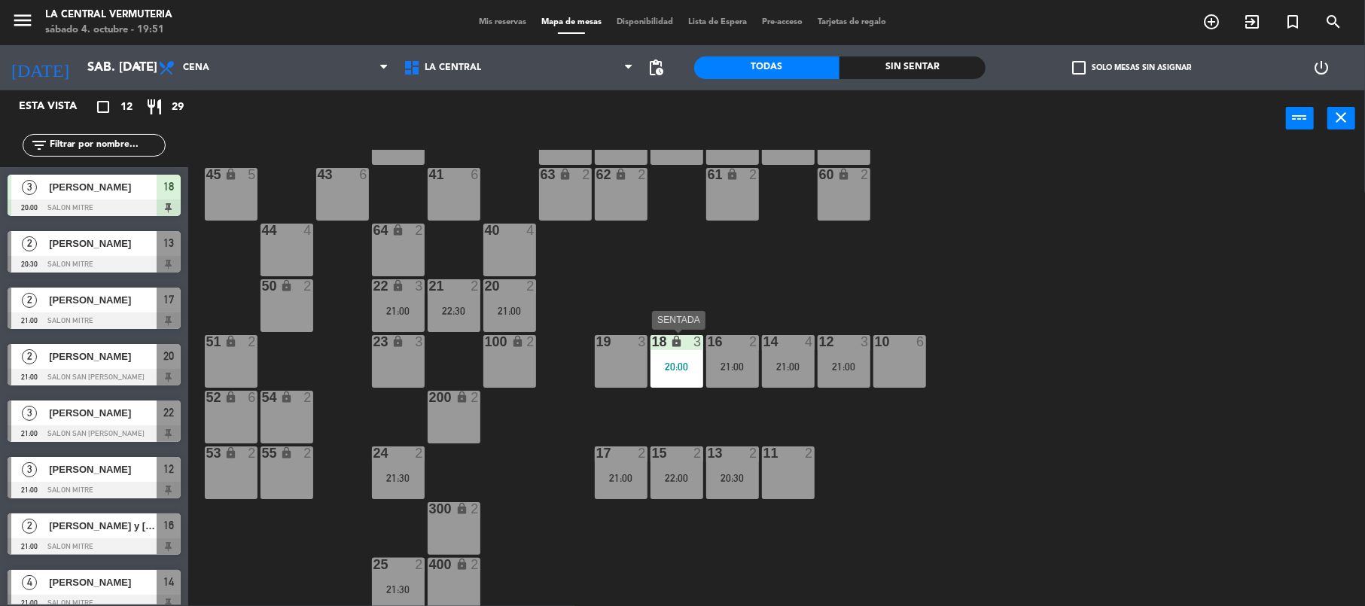
click at [693, 357] on div "18 lock 3 20:00" at bounding box center [676, 361] width 53 height 53
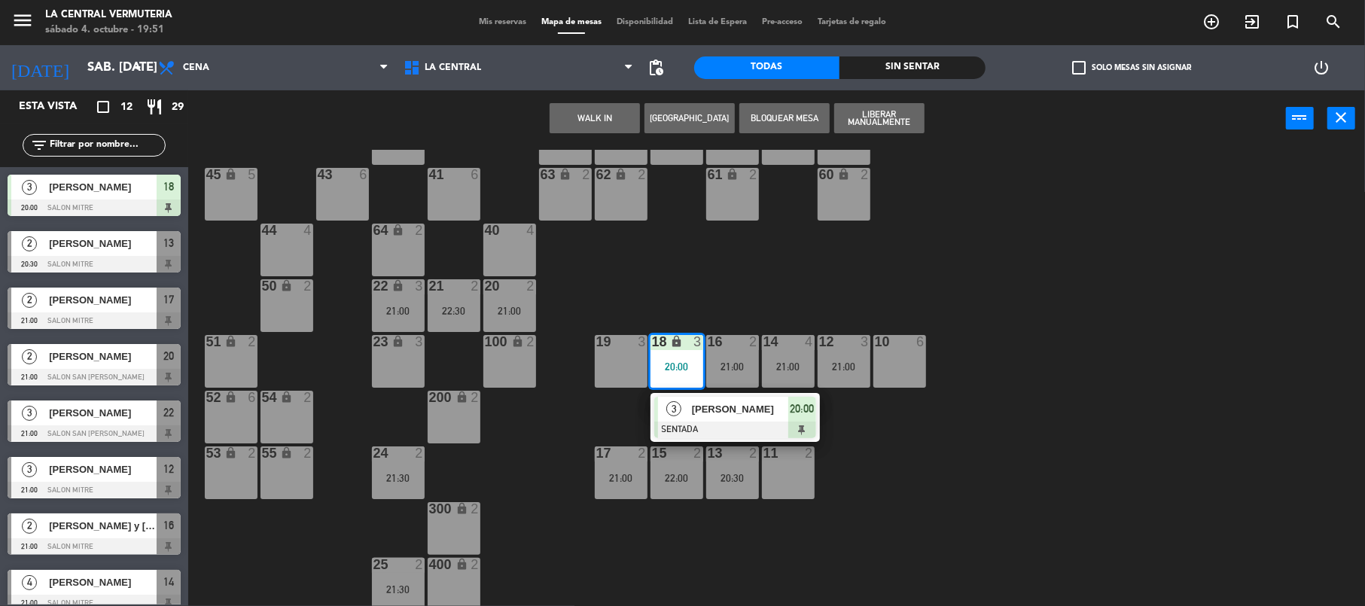
click at [1112, 315] on div "42 lock 6 35 lock 6 34 6 33 6 32 6 31 6 30 6 43 6 41 6 60 lock 2 61 lock 2 62 l…" at bounding box center [783, 379] width 1163 height 459
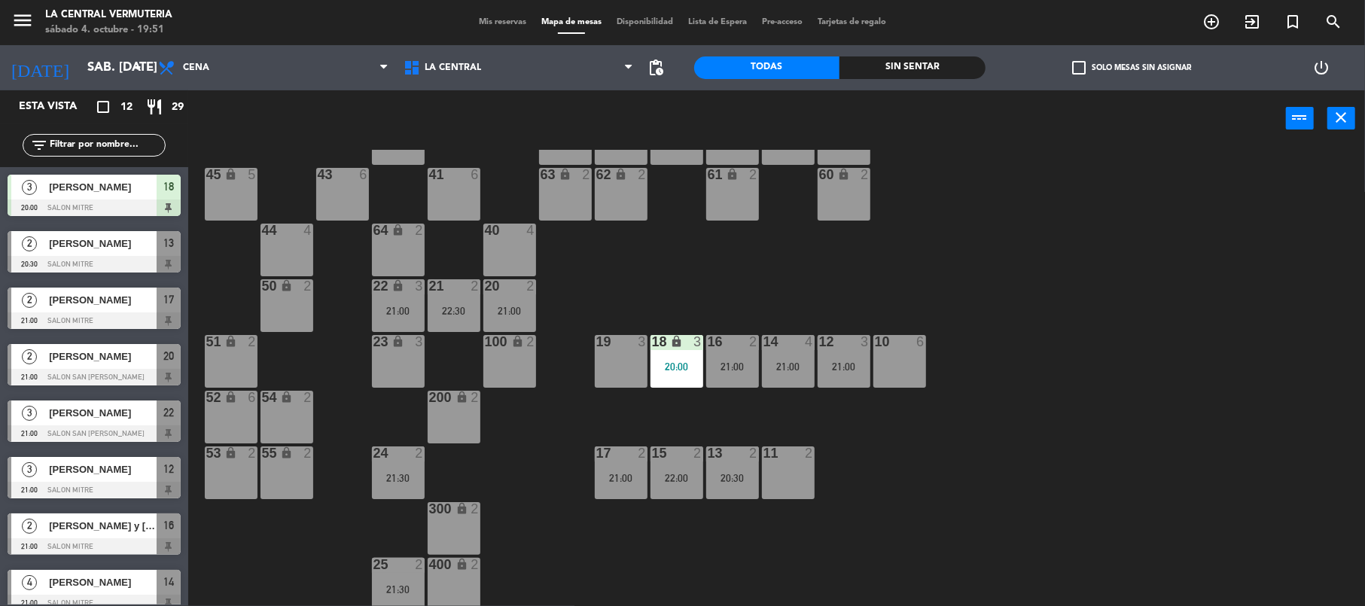
click at [732, 458] on div at bounding box center [732, 453] width 25 height 14
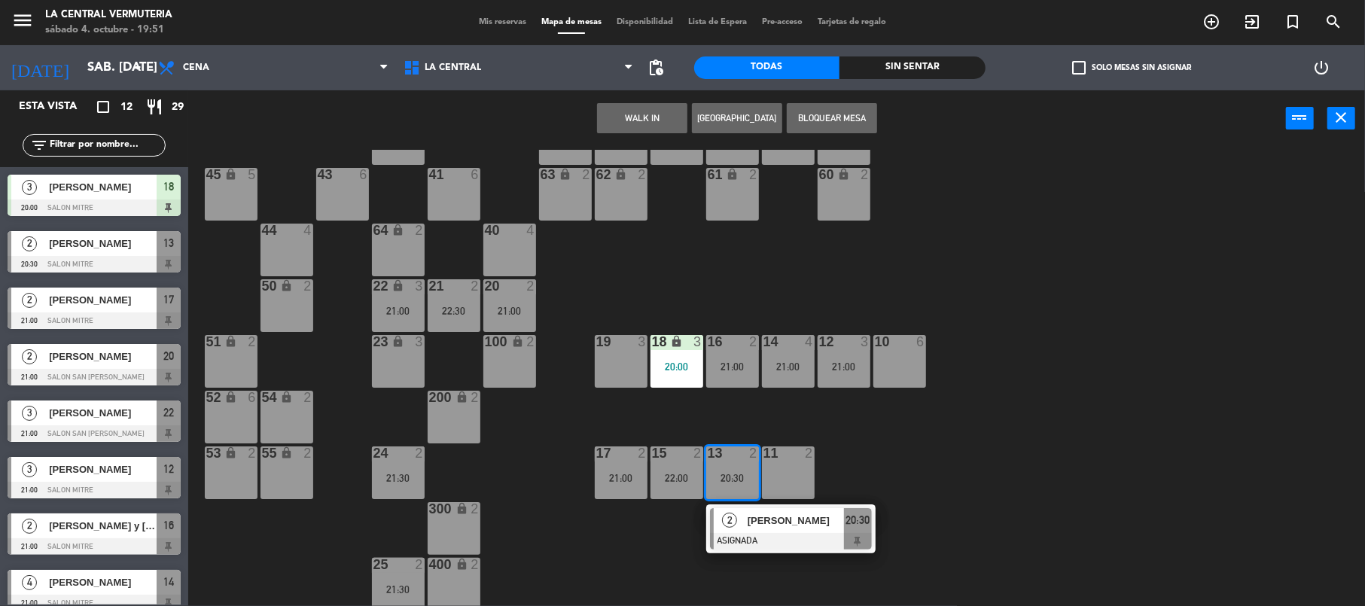
click at [742, 522] on div "2" at bounding box center [730, 520] width 32 height 25
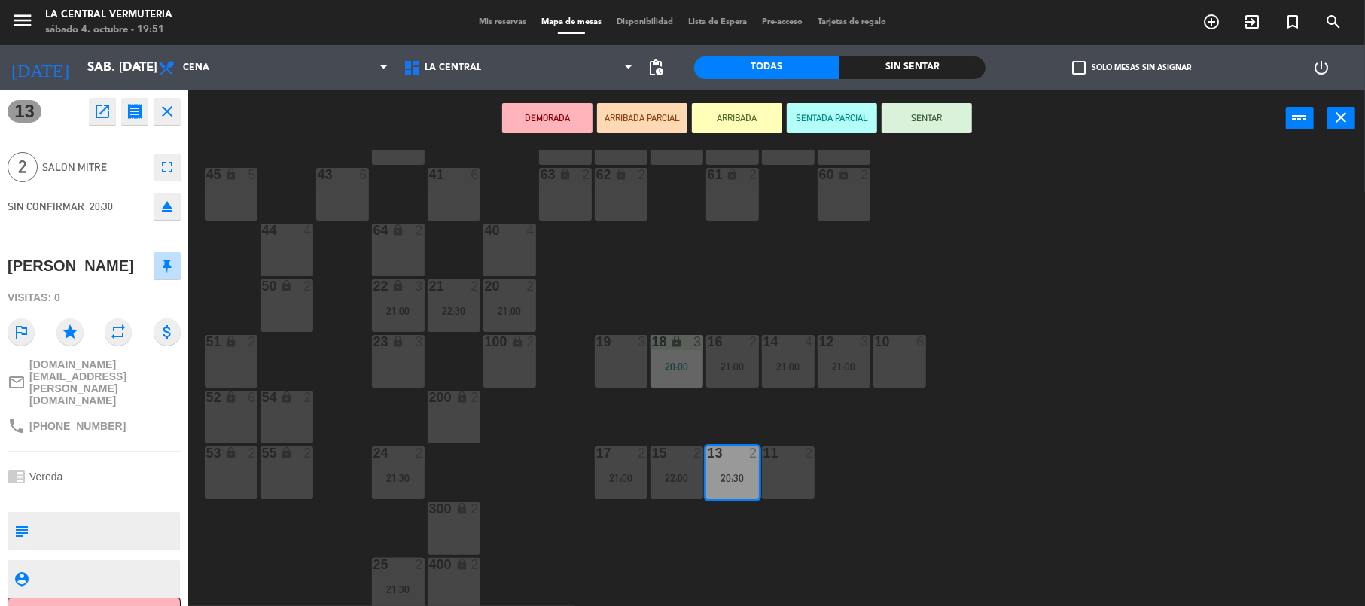
click at [801, 483] on div "11 2" at bounding box center [788, 472] width 53 height 53
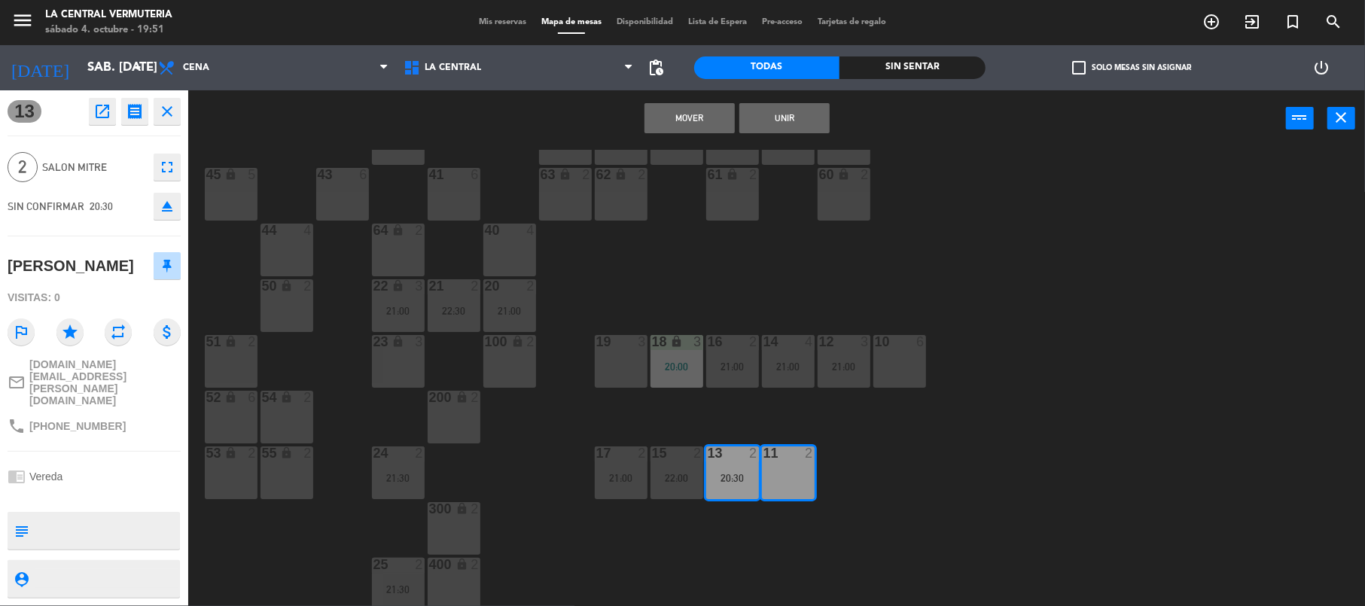
click at [681, 111] on button "Mover" at bounding box center [689, 118] width 90 height 30
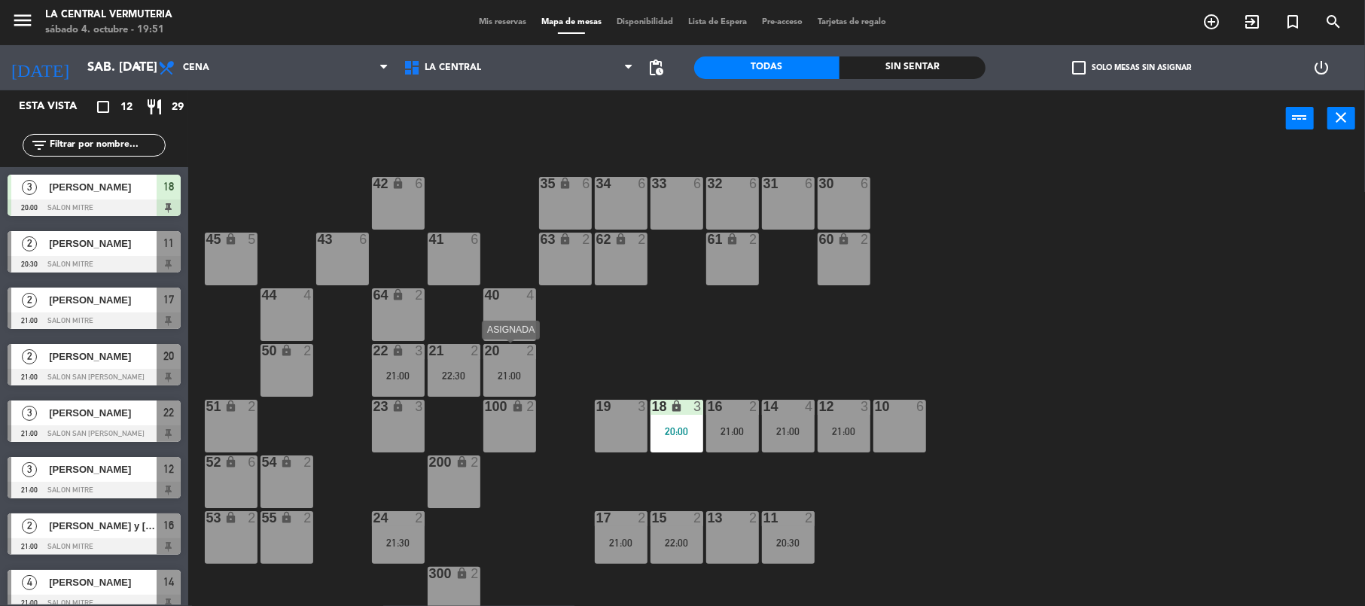
click at [516, 364] on div "20 2 21:00" at bounding box center [509, 370] width 53 height 53
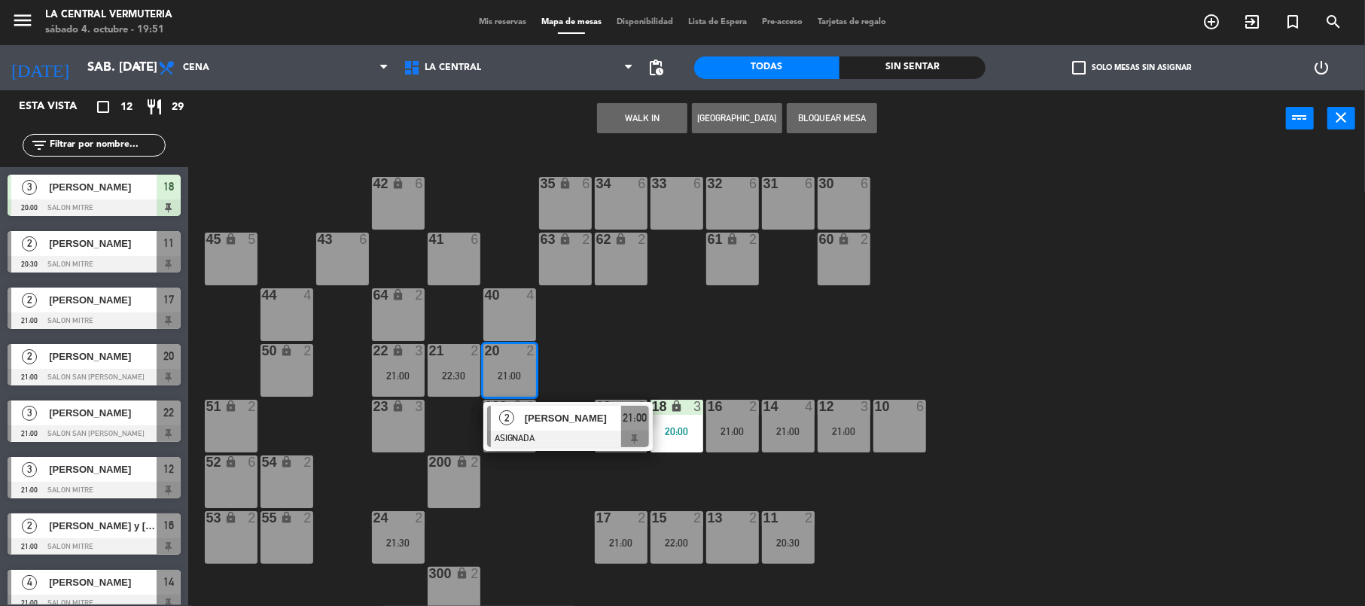
click at [571, 425] on span "[PERSON_NAME]" at bounding box center [573, 418] width 96 height 16
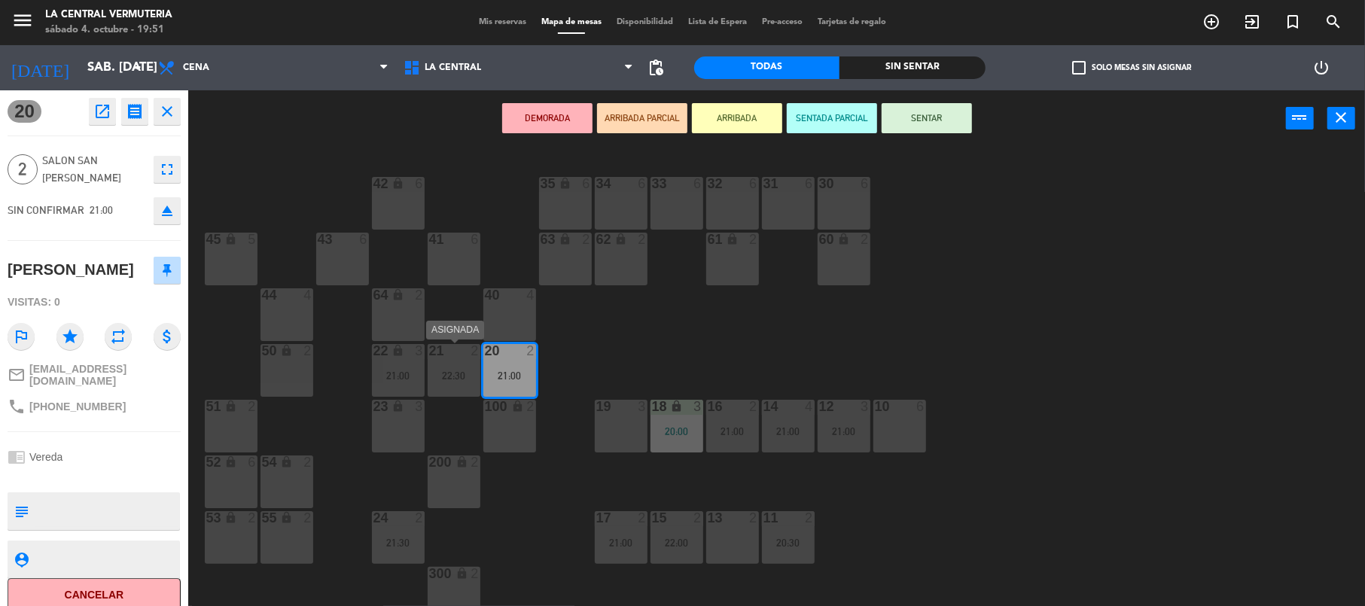
click at [459, 374] on div "22:30" at bounding box center [454, 375] width 53 height 11
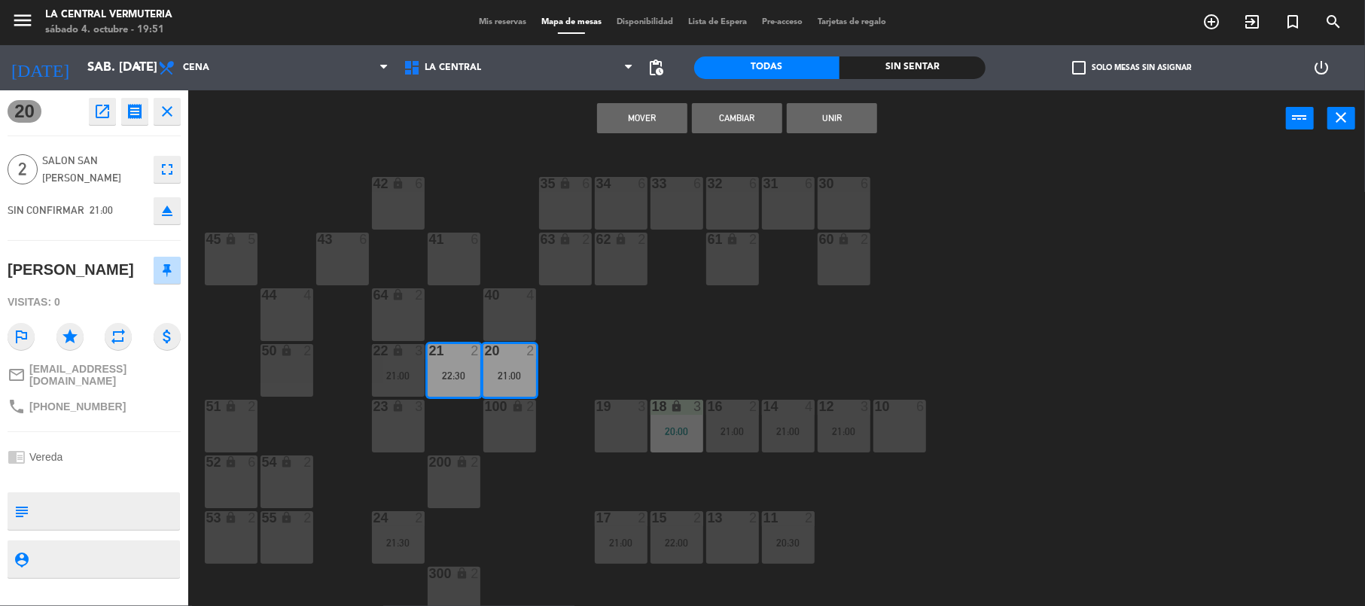
click at [748, 119] on button "Cambiar" at bounding box center [737, 118] width 90 height 30
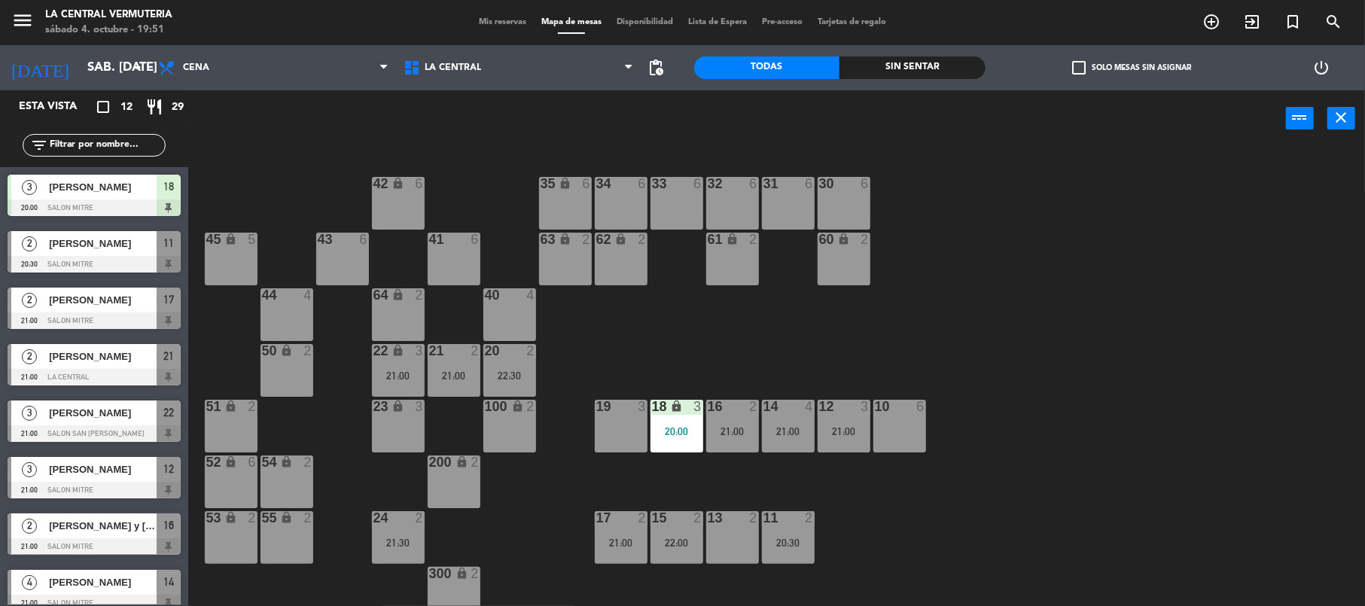
scroll to position [65, 0]
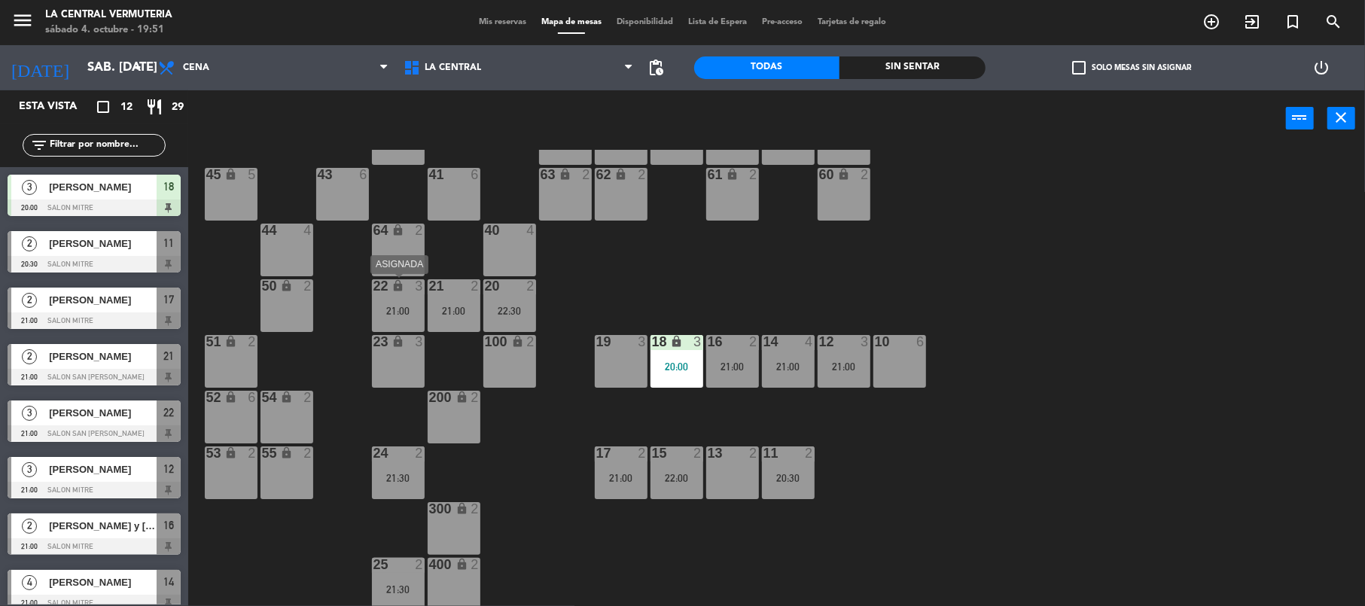
click at [408, 296] on div "22 lock 3 21:00" at bounding box center [398, 305] width 53 height 53
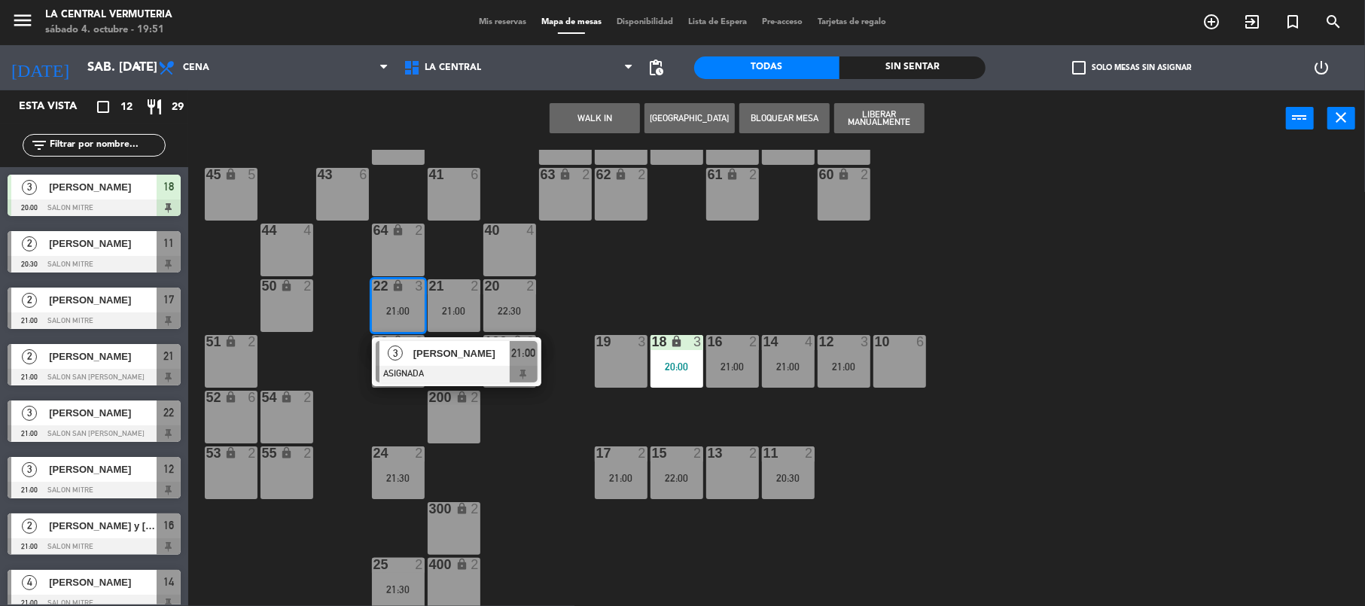
click at [413, 353] on span "[PERSON_NAME]" at bounding box center [461, 354] width 96 height 16
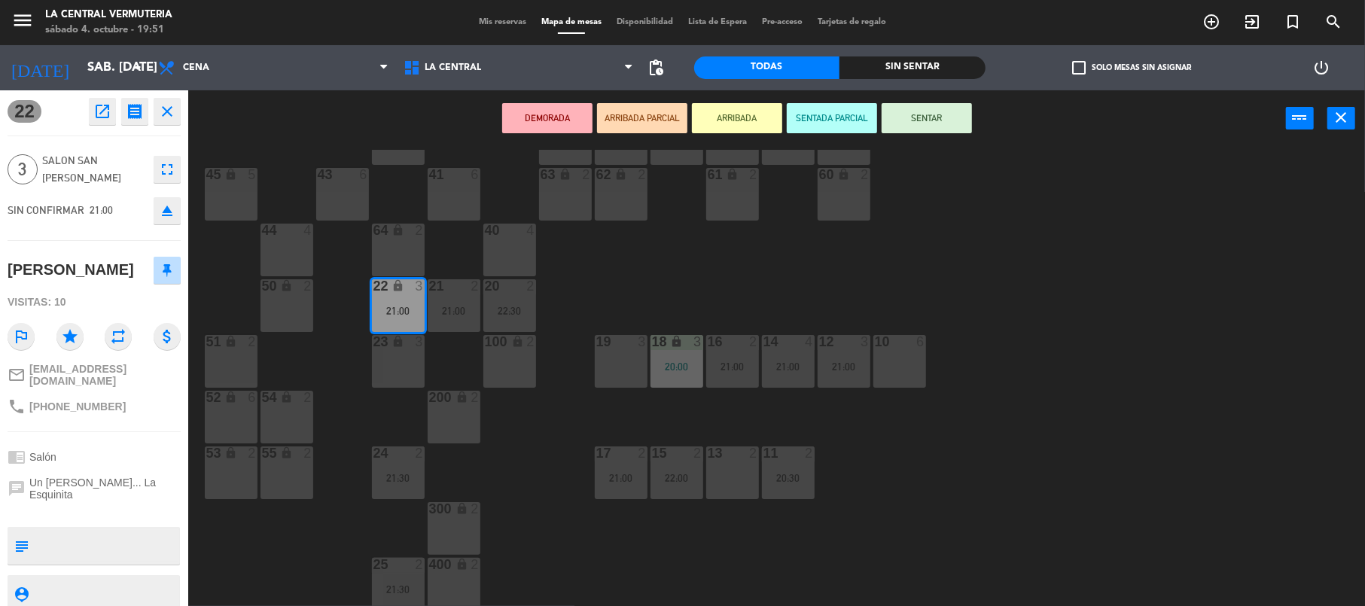
click at [127, 501] on span "Un [PERSON_NAME]... La Esquinita" at bounding box center [104, 489] width 151 height 24
click at [128, 500] on span "Un [PERSON_NAME]... La Esquinita" at bounding box center [104, 489] width 151 height 24
click at [145, 540] on textarea at bounding box center [107, 546] width 144 height 32
click at [824, 534] on div "42 lock 6 35 lock 6 34 6 33 6 32 6 31 6 30 6 43 6 41 6 60 lock 2 61 lock 2 62 l…" at bounding box center [783, 379] width 1163 height 459
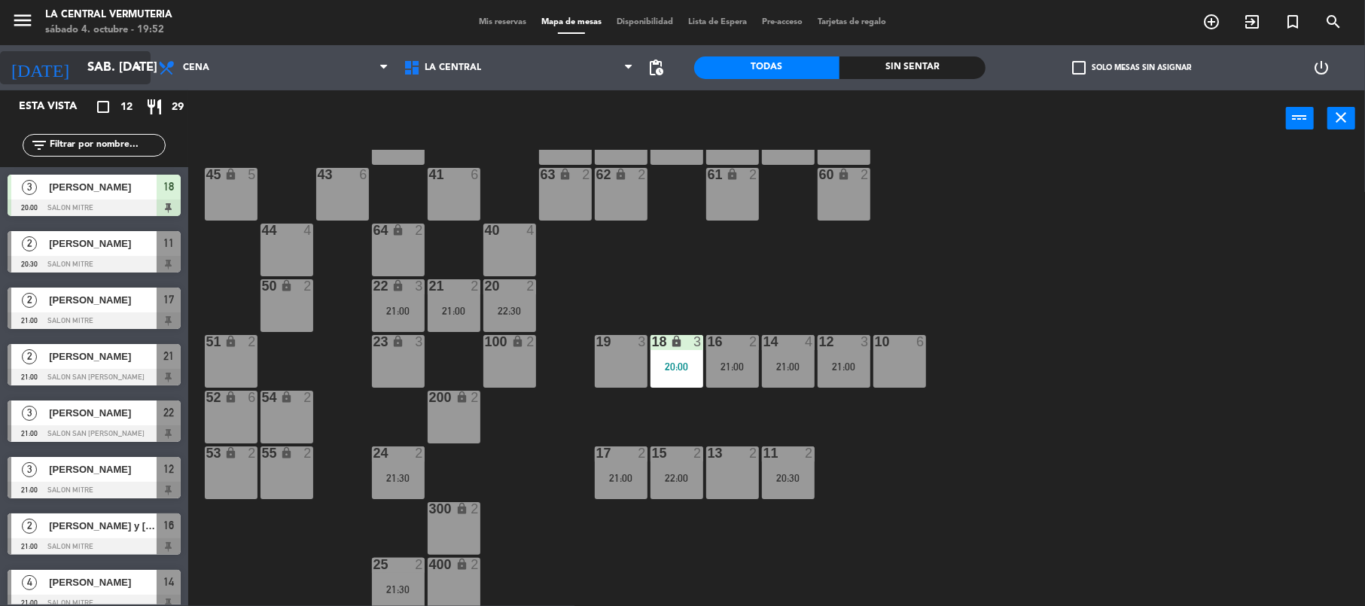
click at [35, 60] on icon "[DATE]" at bounding box center [40, 67] width 80 height 33
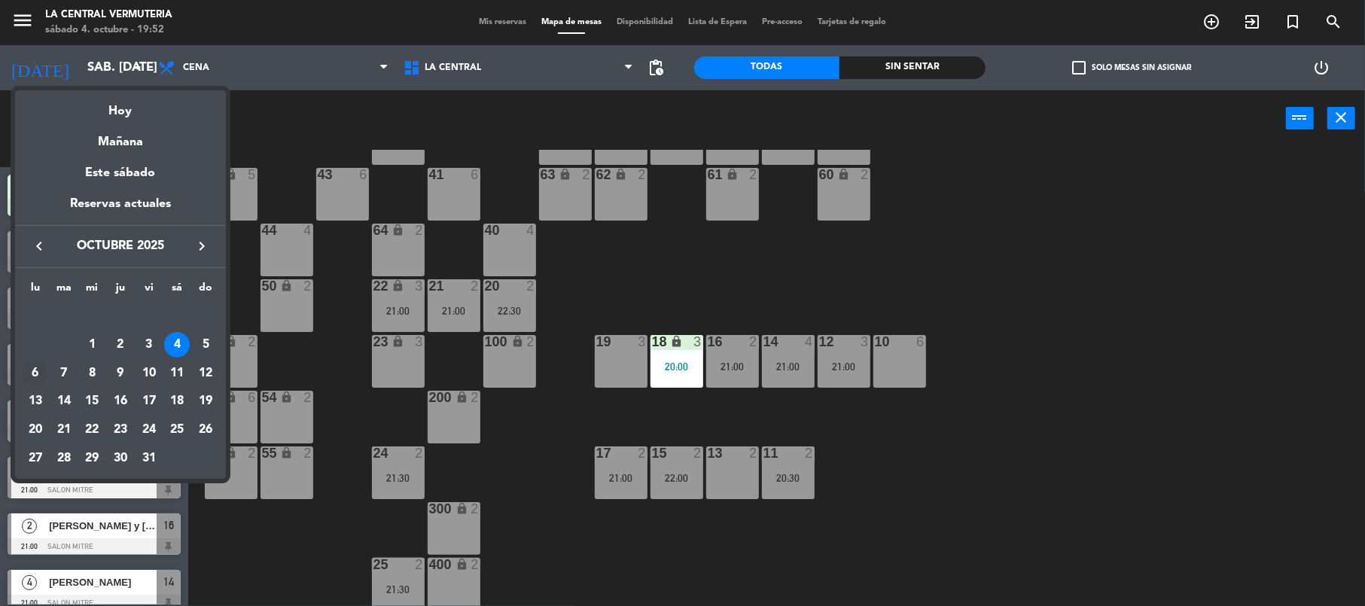
click at [38, 368] on div "6" at bounding box center [36, 374] width 26 height 26
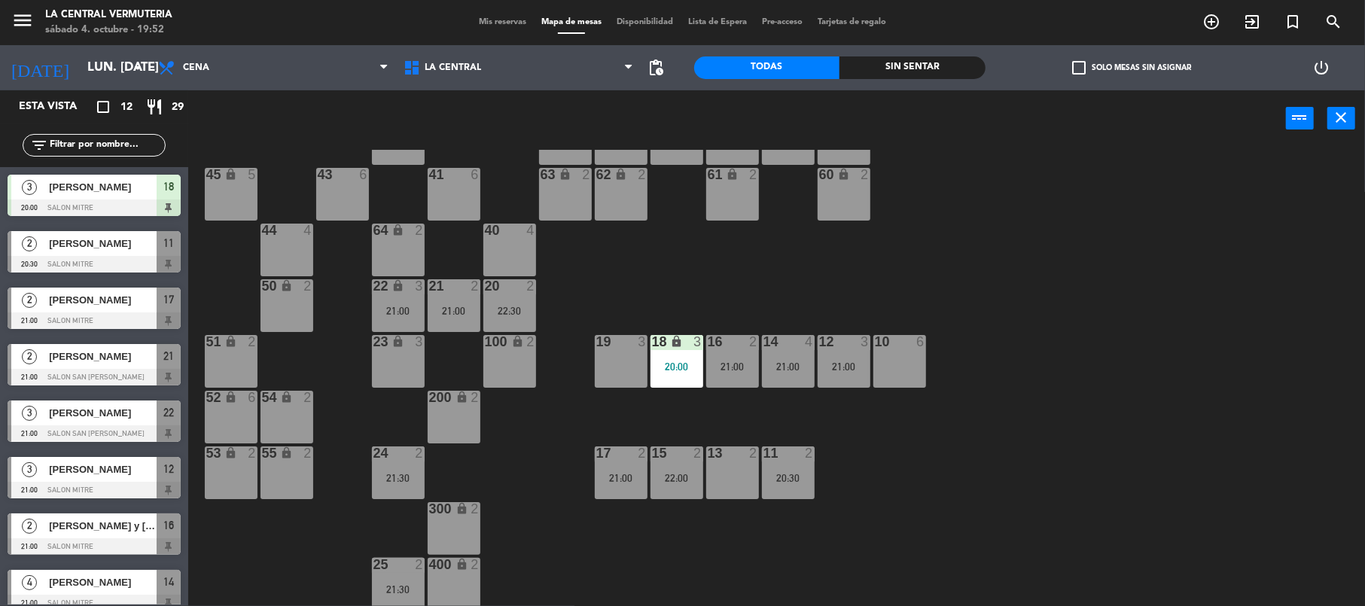
scroll to position [0, 0]
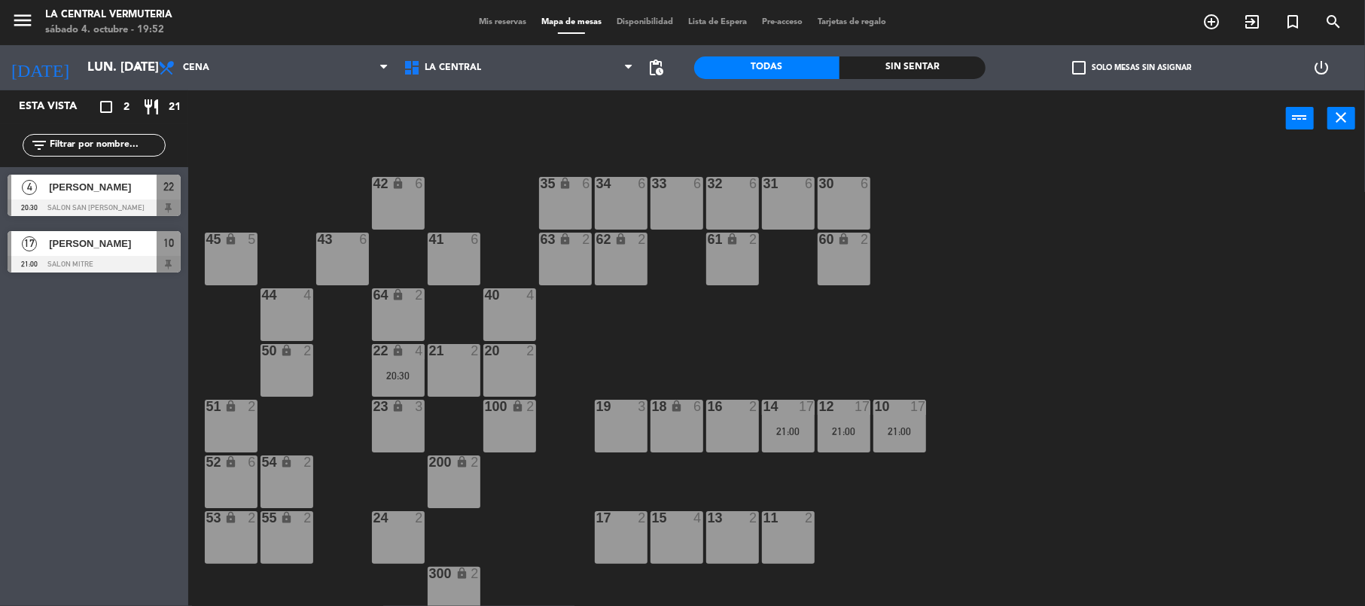
click at [786, 531] on div "11 2" at bounding box center [788, 537] width 53 height 53
click at [714, 531] on div "13 2" at bounding box center [732, 537] width 53 height 53
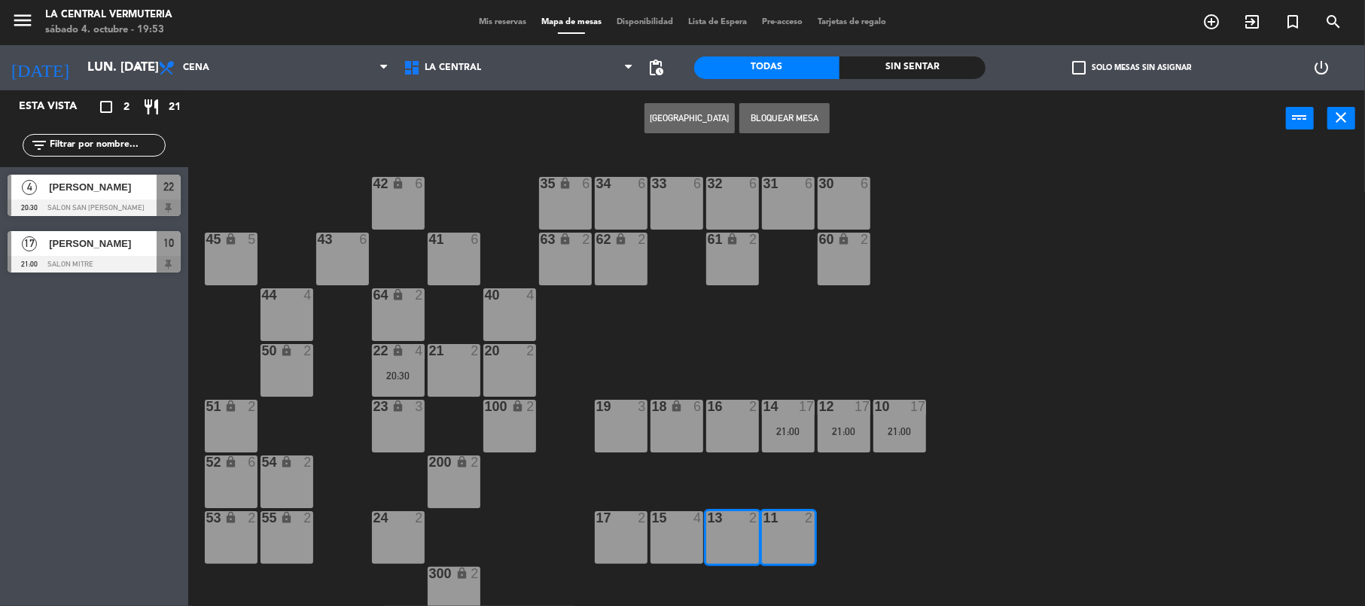
click at [781, 131] on button "Bloquear Mesa" at bounding box center [784, 118] width 90 height 30
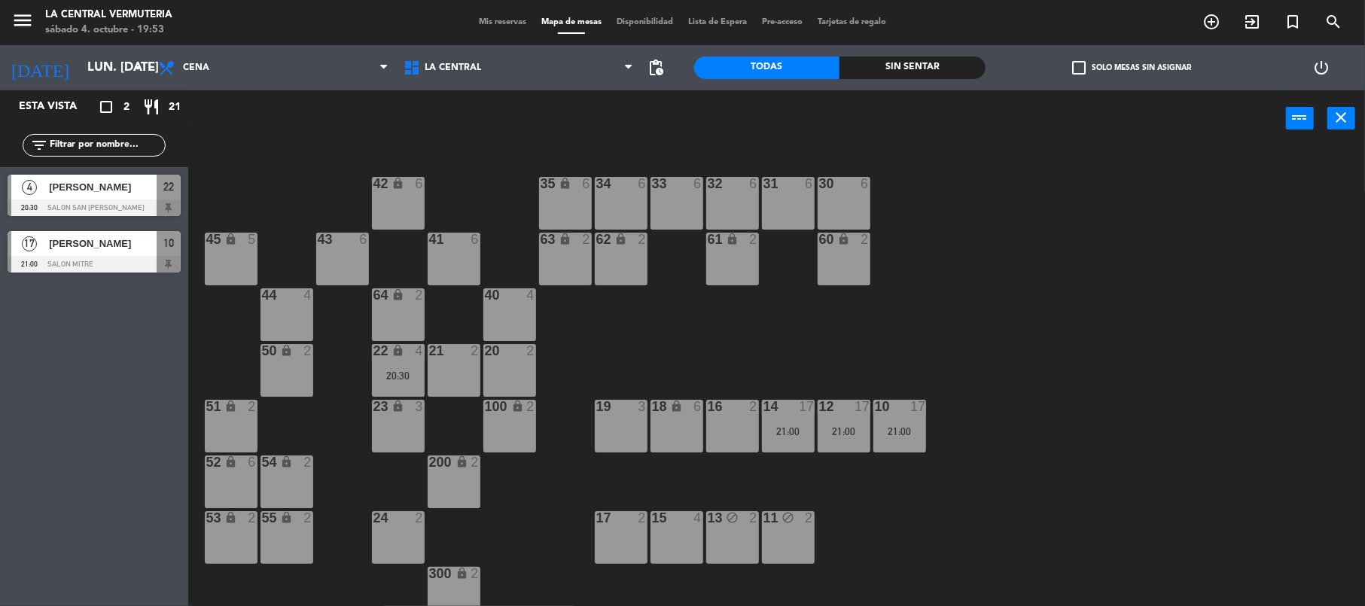
click at [739, 413] on div at bounding box center [732, 407] width 25 height 14
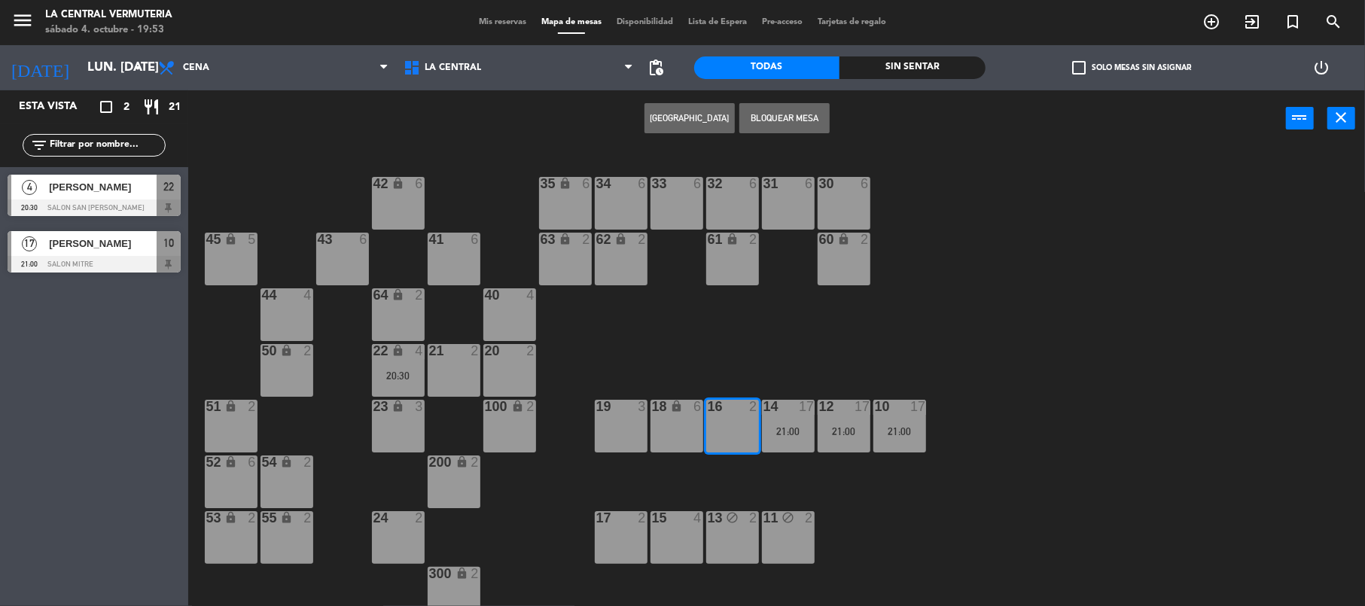
click at [815, 112] on button "Bloquear Mesa" at bounding box center [784, 118] width 90 height 30
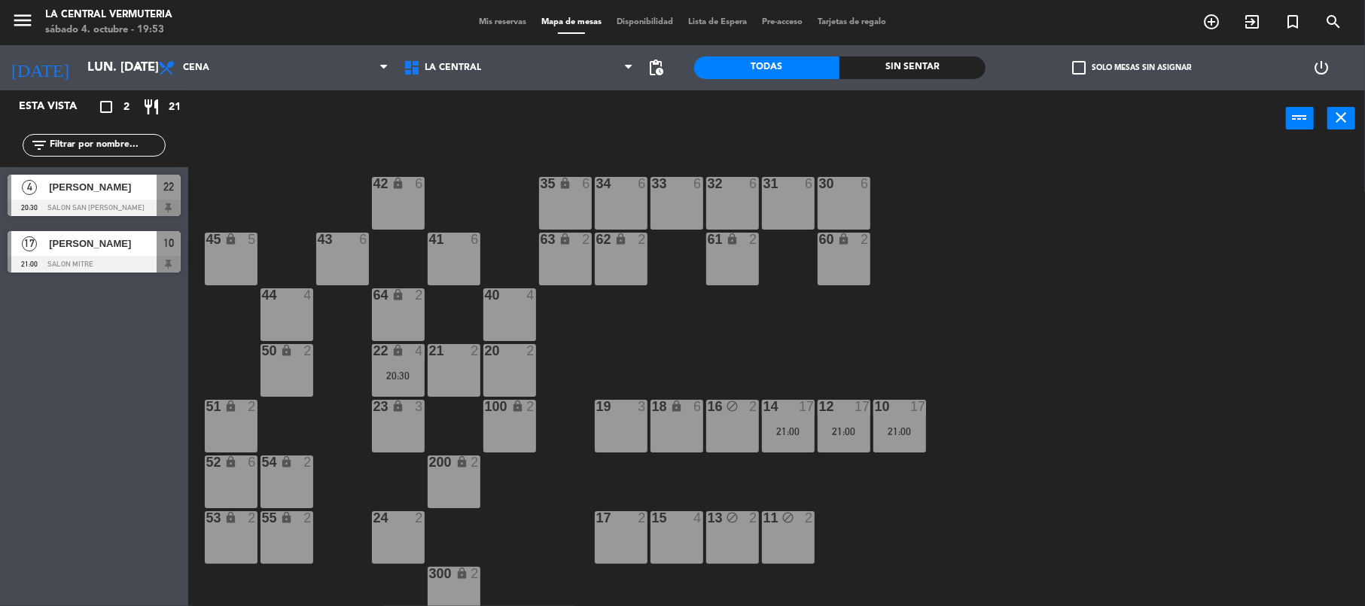
click at [672, 544] on div "15 4" at bounding box center [676, 537] width 53 height 53
click at [780, 111] on button "Bloquear Mesa" at bounding box center [784, 118] width 90 height 30
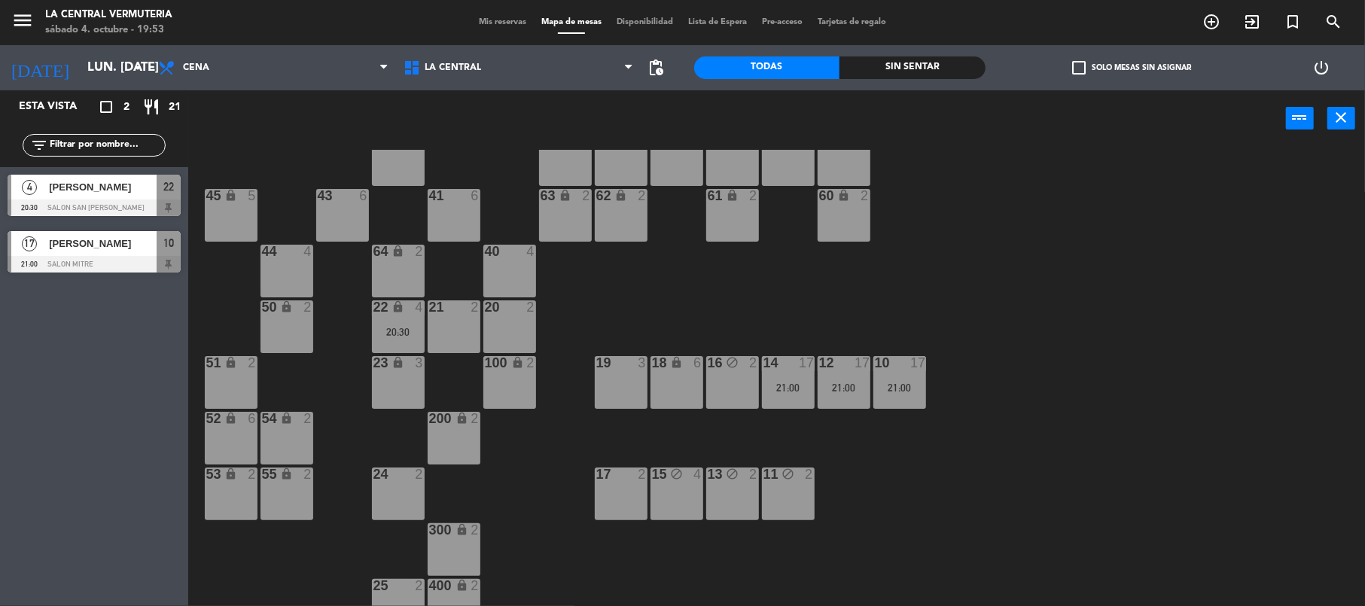
scroll to position [65, 0]
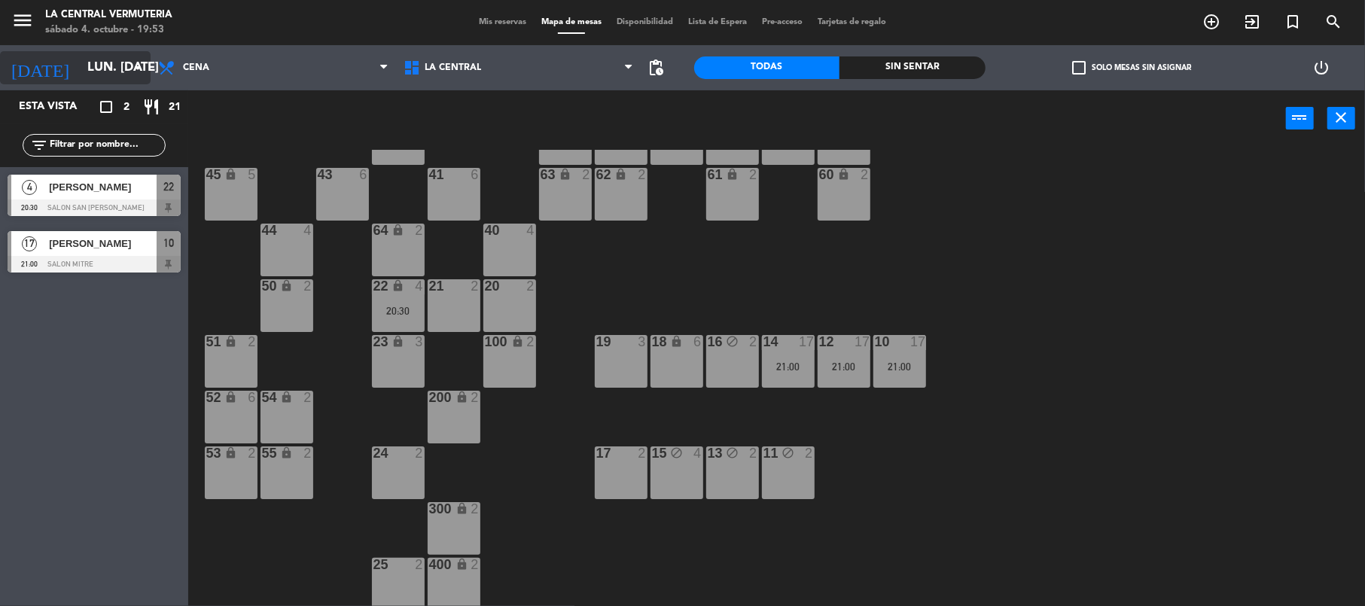
click at [115, 71] on input "lun. [DATE]" at bounding box center [161, 67] width 163 height 29
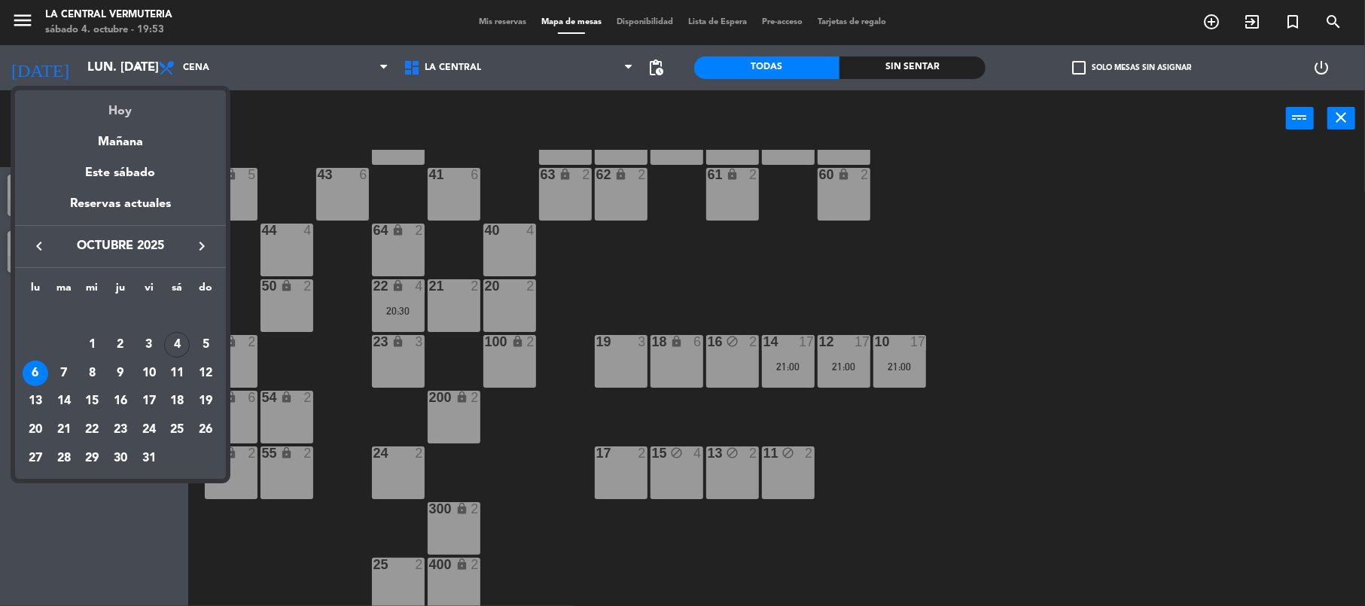
click at [129, 106] on div "Hoy" at bounding box center [120, 105] width 211 height 31
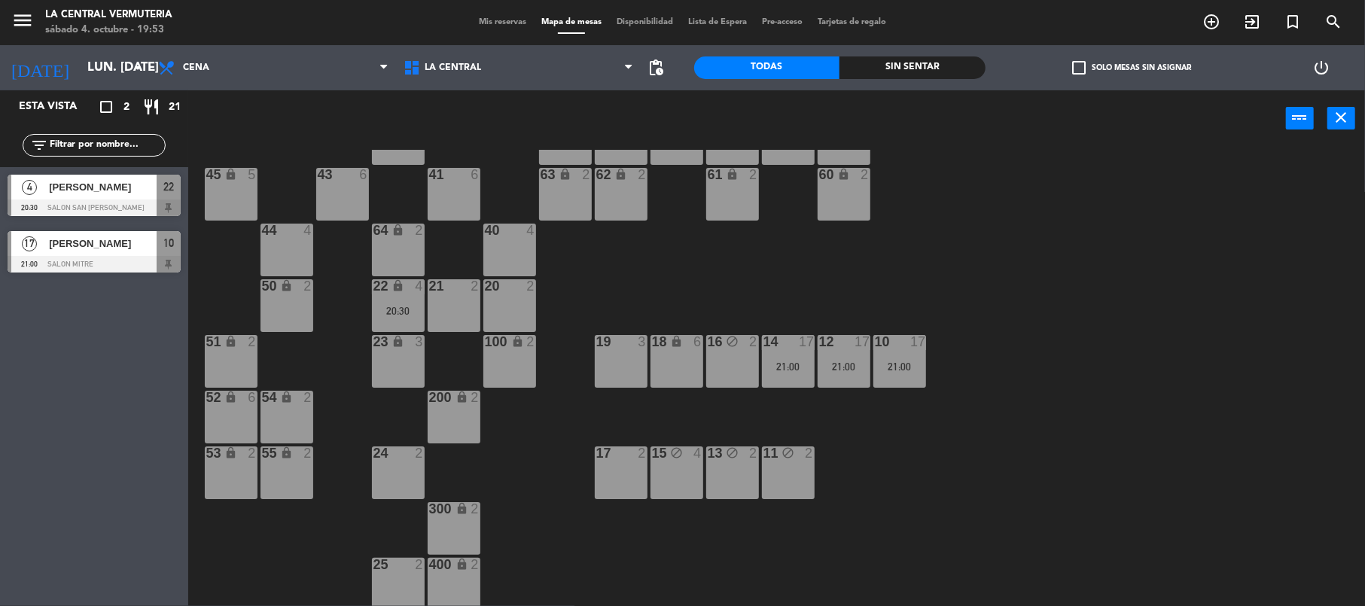
type input "sáb. [DATE]"
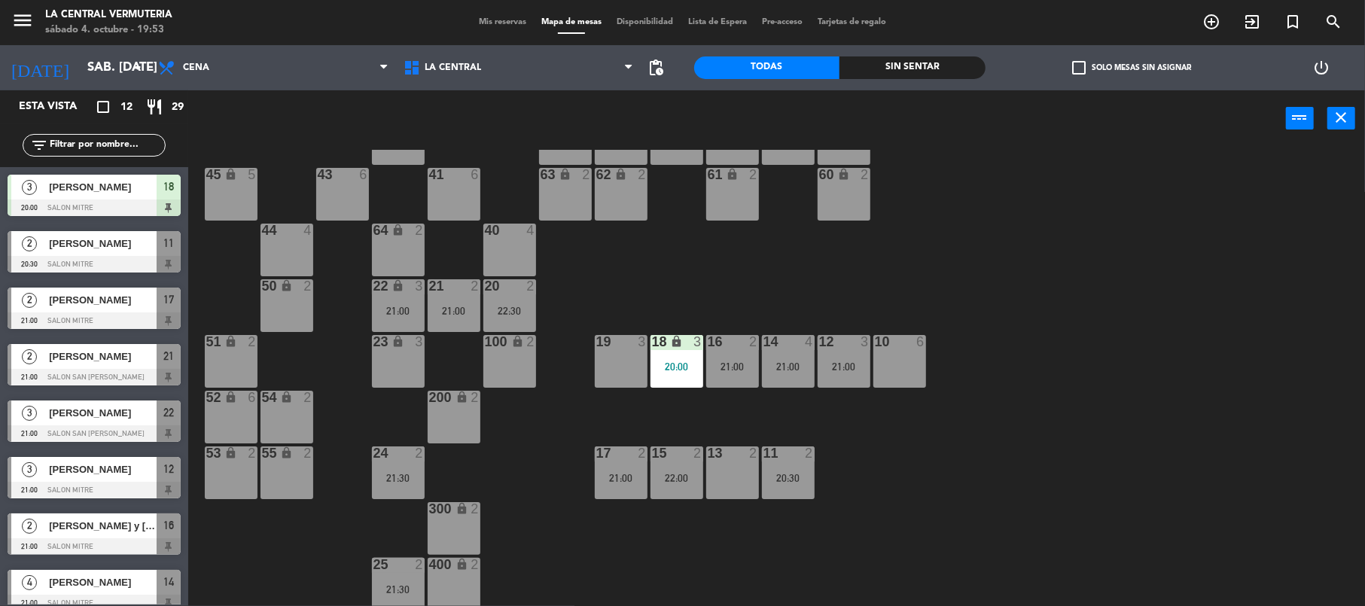
scroll to position [0, 0]
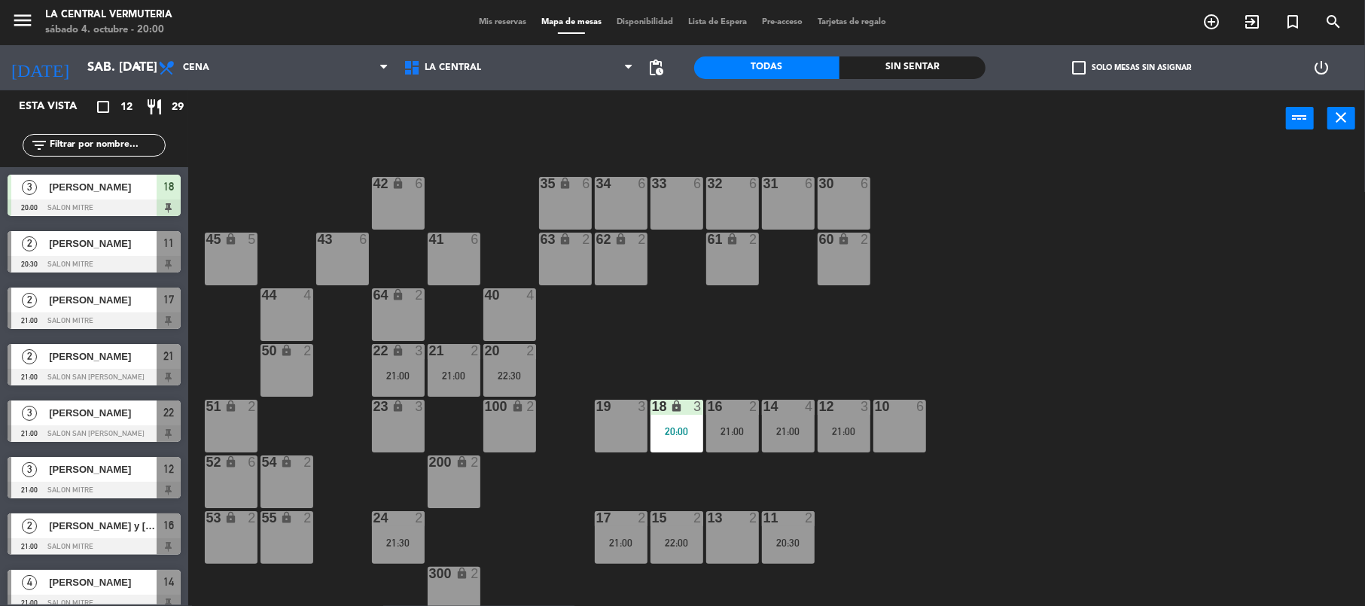
click at [531, 309] on div "40 4" at bounding box center [509, 314] width 53 height 53
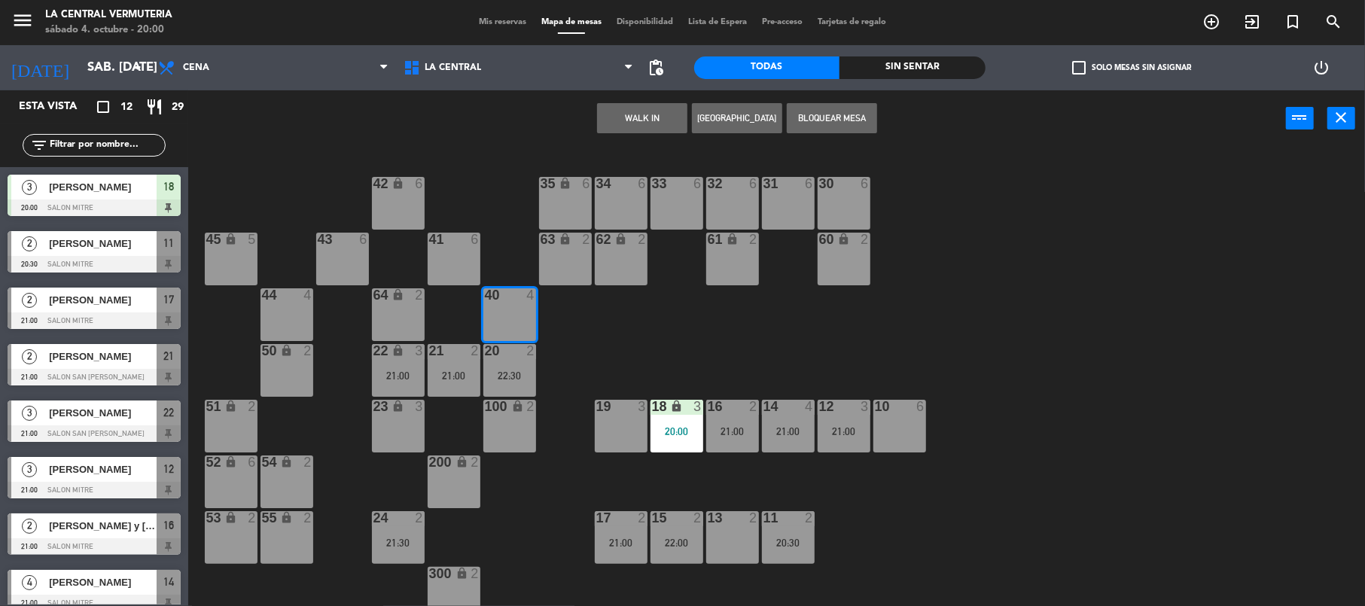
click at [637, 113] on button "WALK IN" at bounding box center [642, 118] width 90 height 30
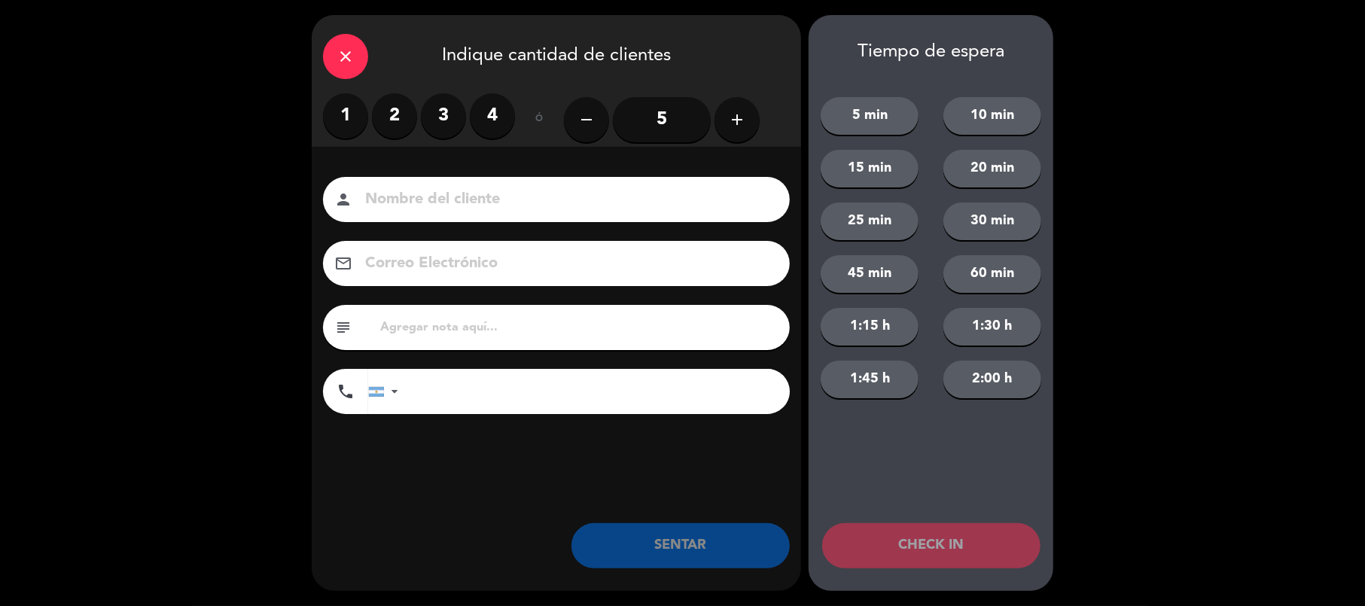
click at [388, 119] on label "2" at bounding box center [394, 115] width 45 height 45
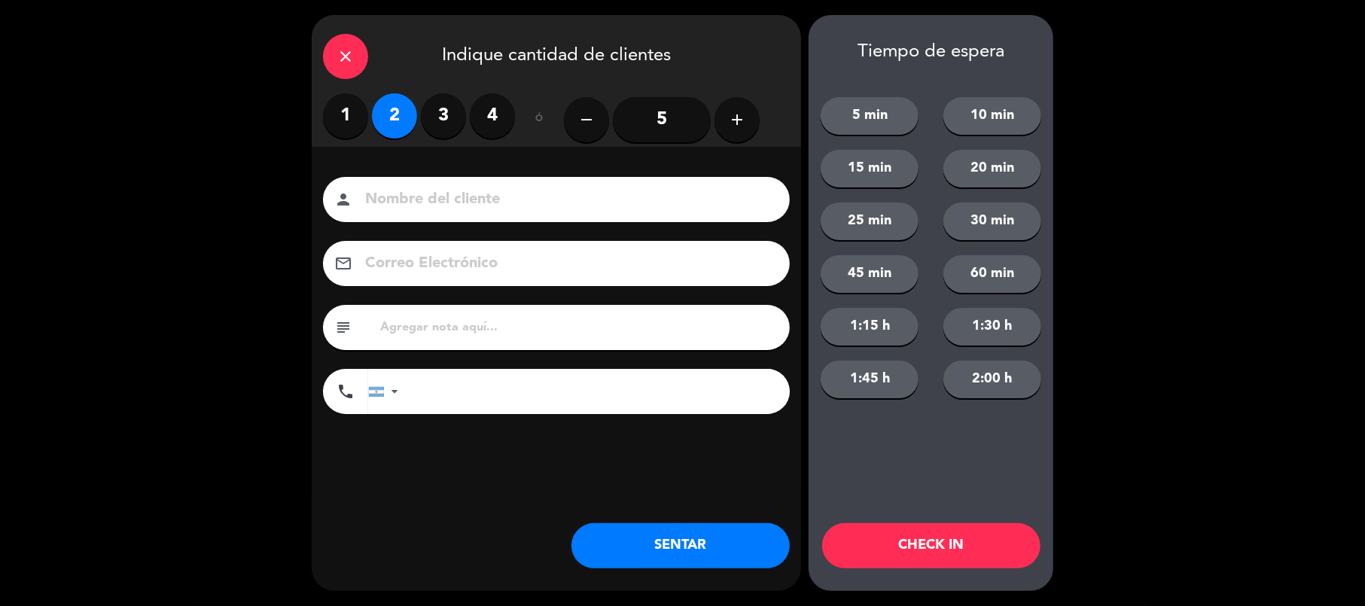
click at [669, 553] on button "SENTAR" at bounding box center [680, 545] width 218 height 45
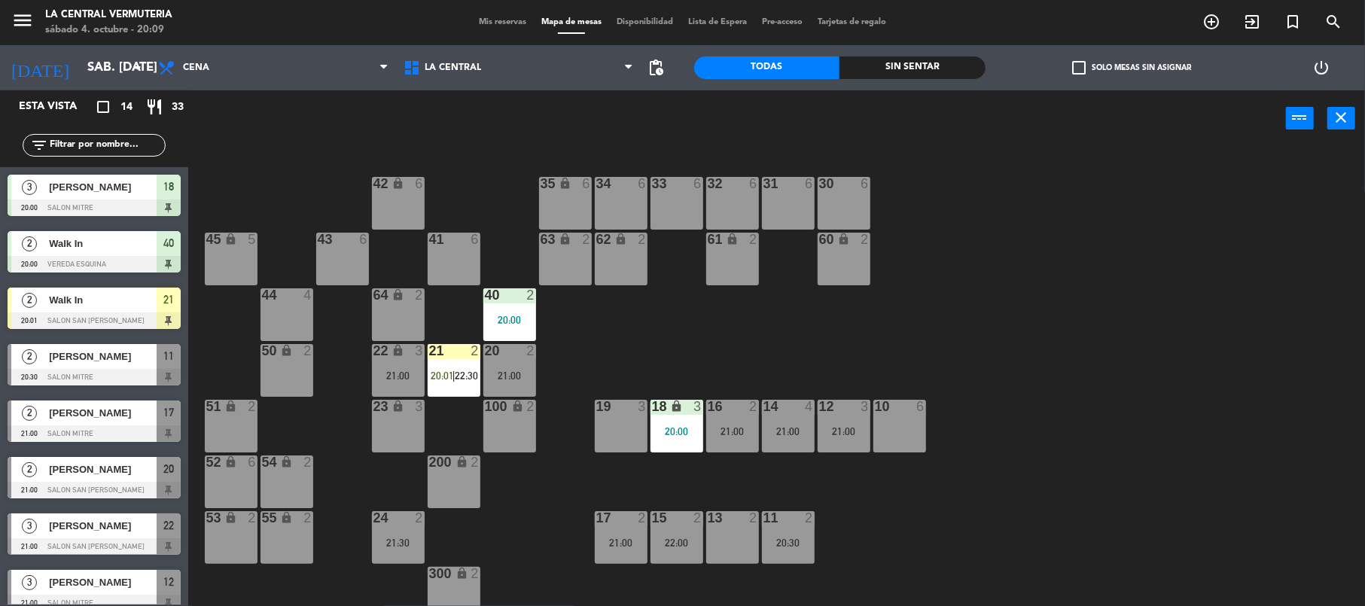
click at [625, 312] on div "42 lock 6 35 lock 6 34 6 33 6 32 6 31 6 30 6 43 6 41 6 60 lock 2 61 lock 2 62 l…" at bounding box center [783, 379] width 1163 height 459
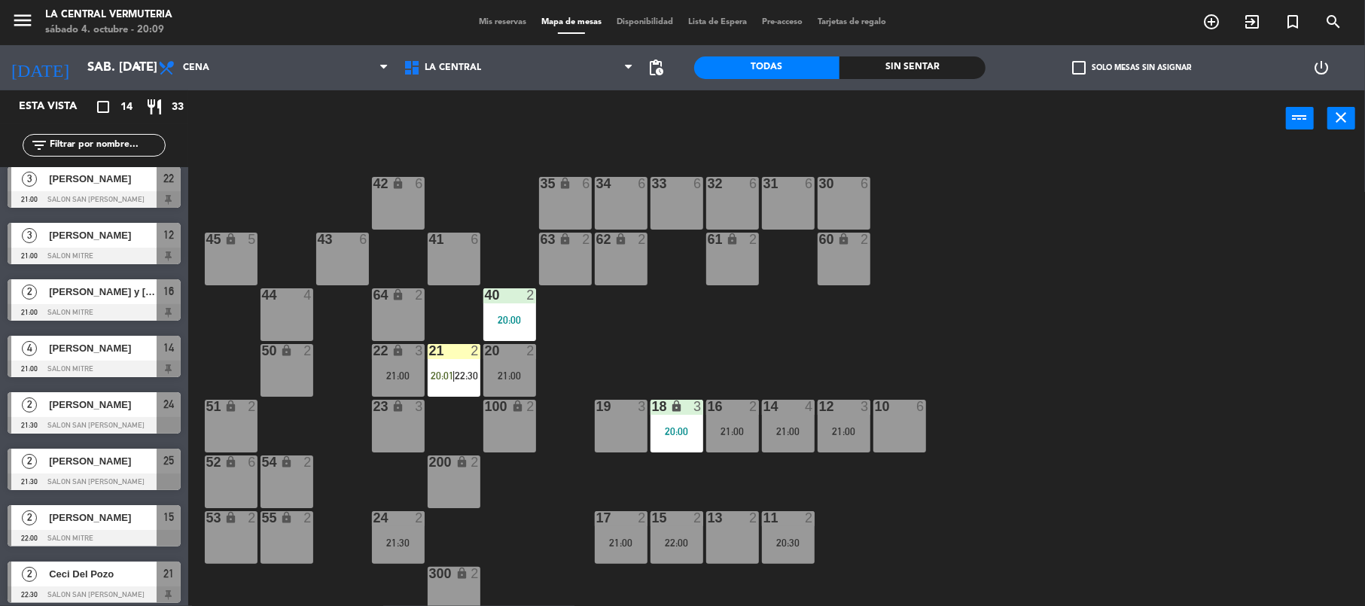
scroll to position [353, 0]
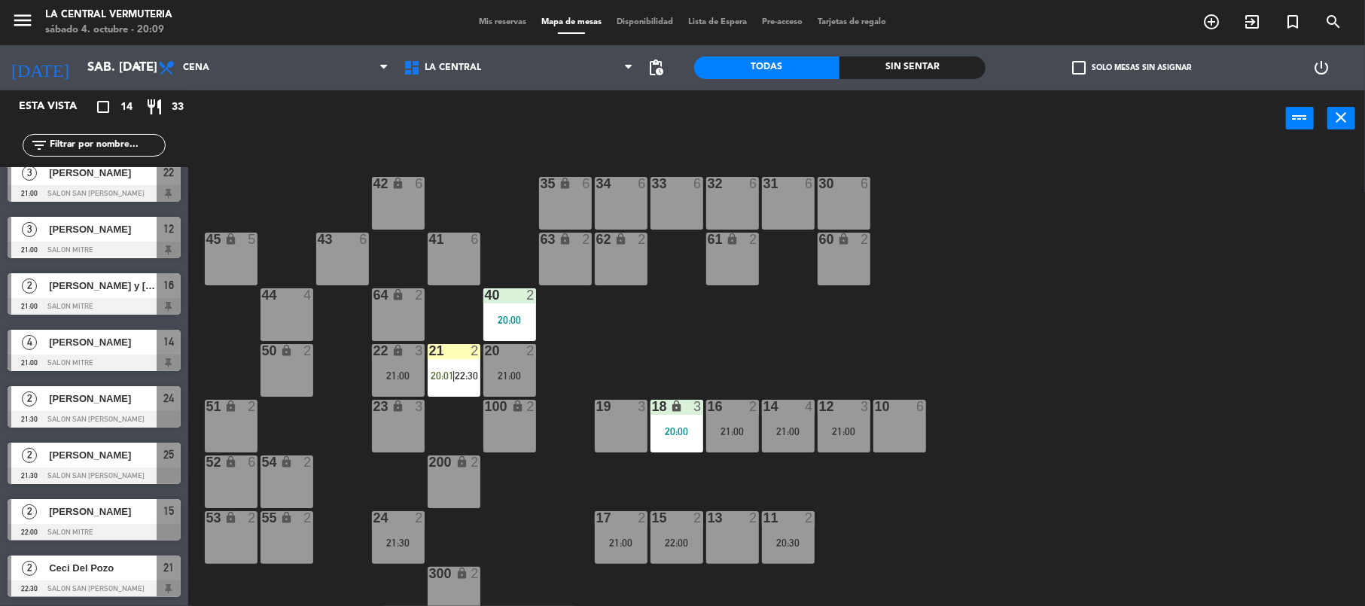
click at [103, 577] on div "Ceci Del Pozo" at bounding box center [101, 568] width 109 height 25
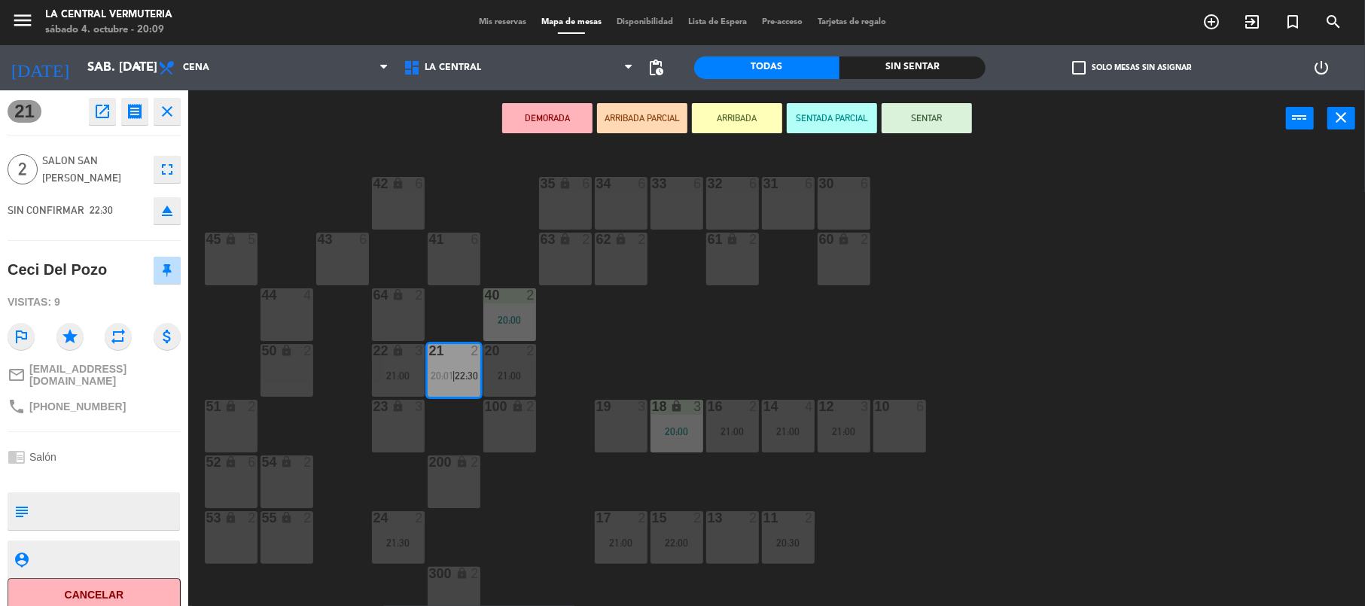
click at [312, 178] on div "42 lock 6 35 lock 6 34 6 33 6 32 6 31 6 30 6 43 6 41 6 60 lock 2 61 lock 2 62 l…" at bounding box center [783, 379] width 1163 height 459
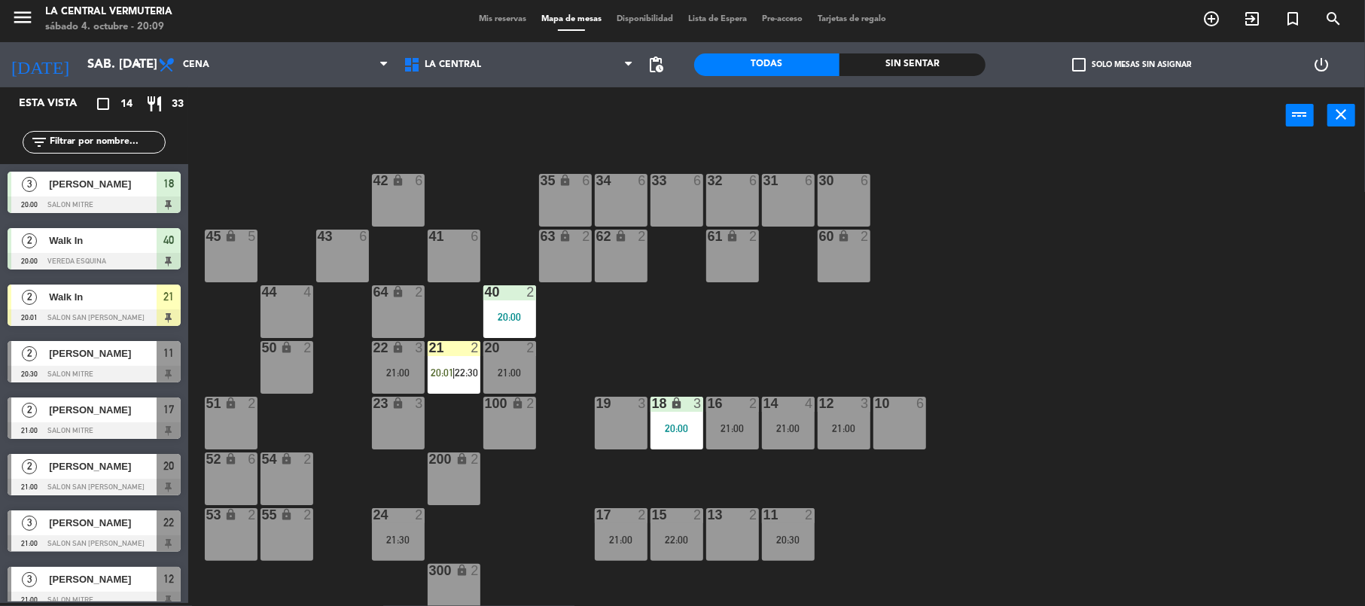
scroll to position [227, 0]
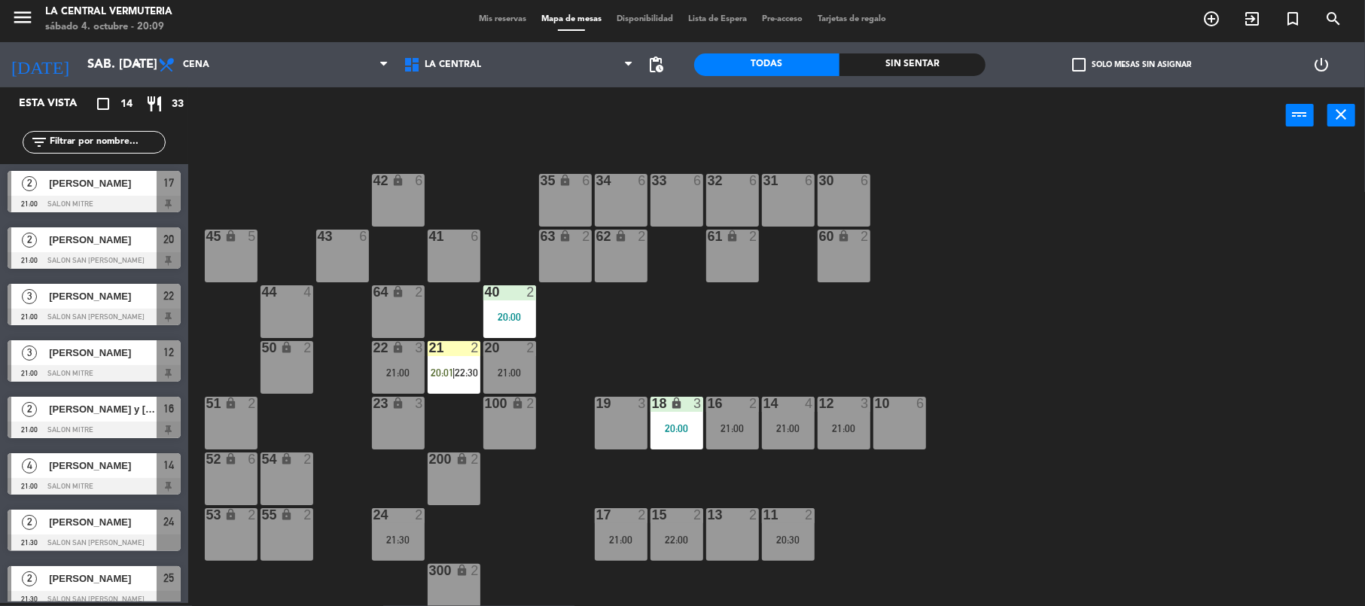
click at [172, 464] on span "14" at bounding box center [168, 465] width 11 height 18
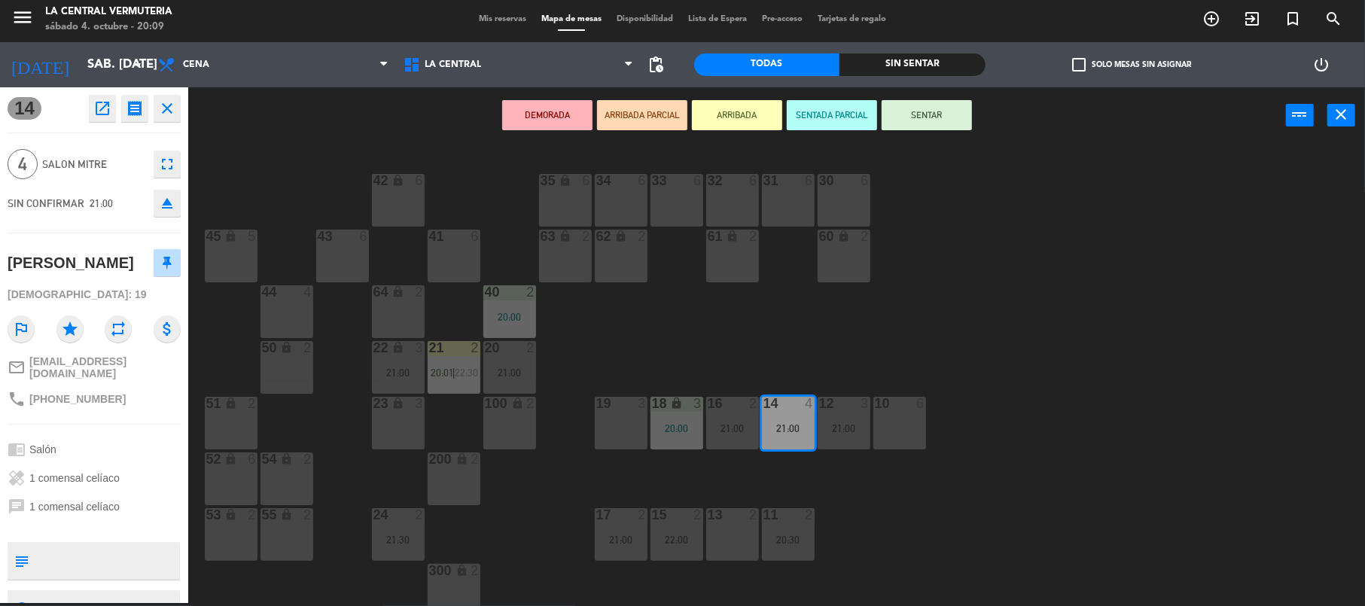
click at [265, 166] on div "42 lock 6 35 lock 6 34 6 33 6 32 6 31 6 30 6 43 6 41 6 60 lock 2 61 lock 2 62 l…" at bounding box center [783, 376] width 1163 height 459
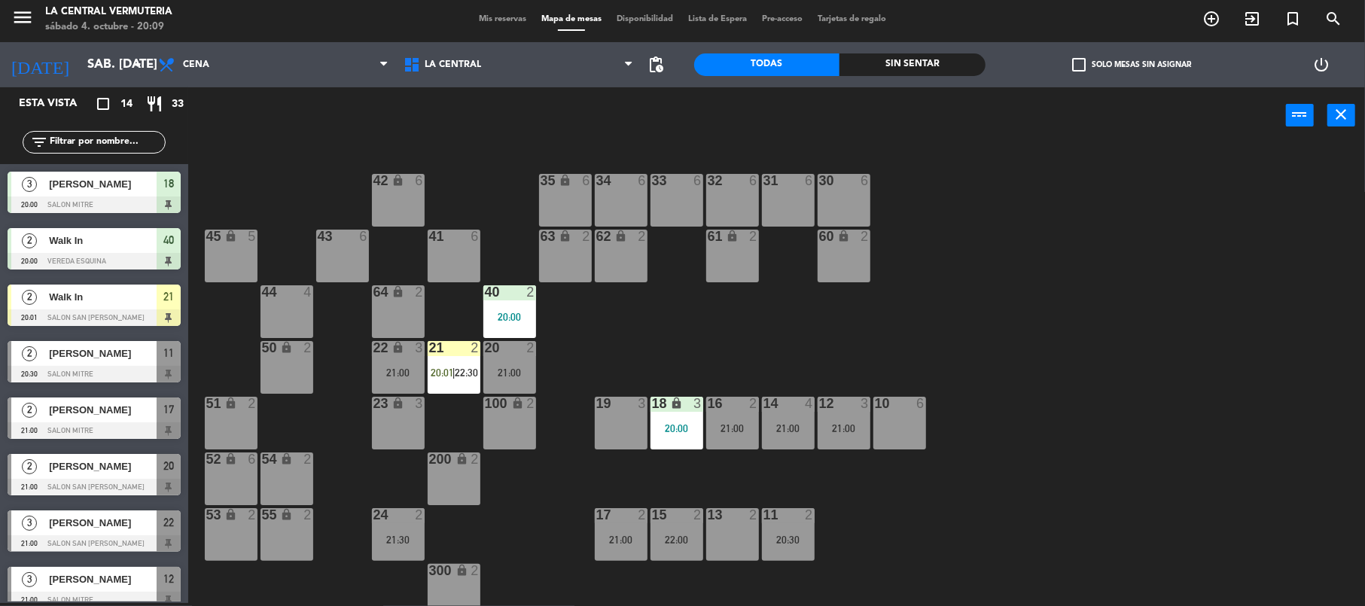
scroll to position [1, 0]
click at [173, 474] on div "20" at bounding box center [169, 465] width 24 height 25
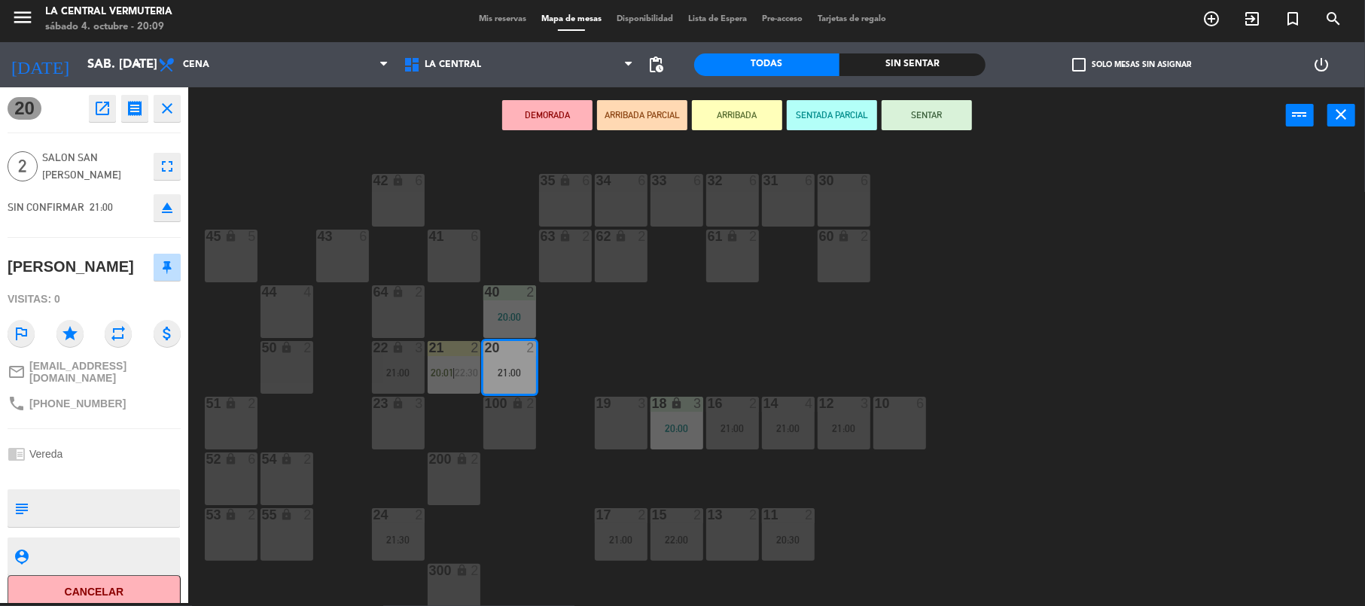
click at [272, 181] on div "42 lock 6 35 lock 6 34 6 33 6 32 6 31 6 30 6 43 6 41 6 60 lock 2 61 lock 2 62 l…" at bounding box center [783, 376] width 1163 height 459
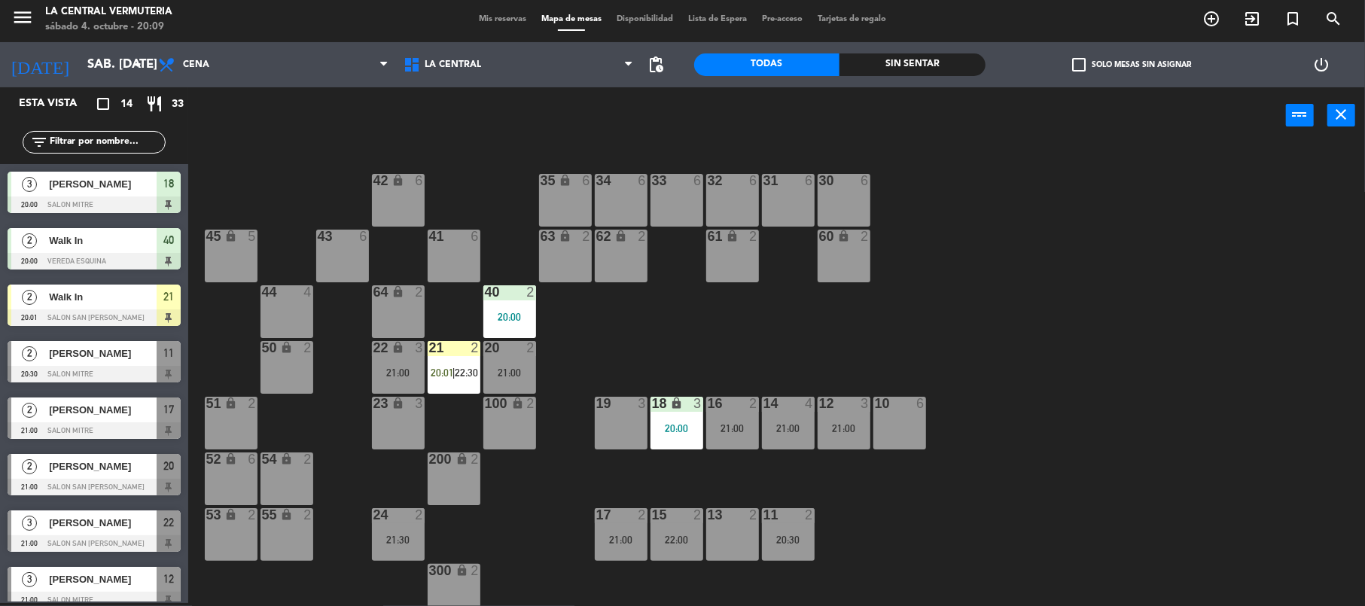
scroll to position [3, 0]
click at [166, 414] on span "17" at bounding box center [168, 409] width 11 height 18
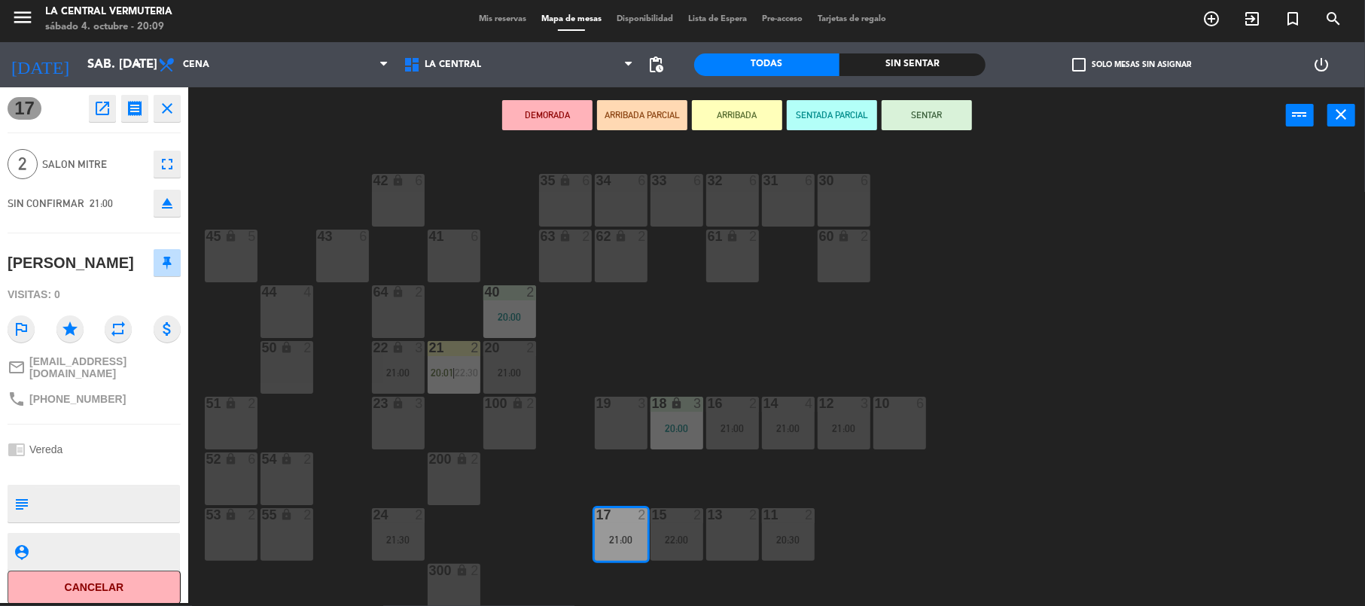
click at [233, 160] on div "42 lock 6 35 lock 6 34 6 33 6 32 6 31 6 30 6 43 6 41 6 60 lock 2 61 lock 2 62 l…" at bounding box center [783, 376] width 1163 height 459
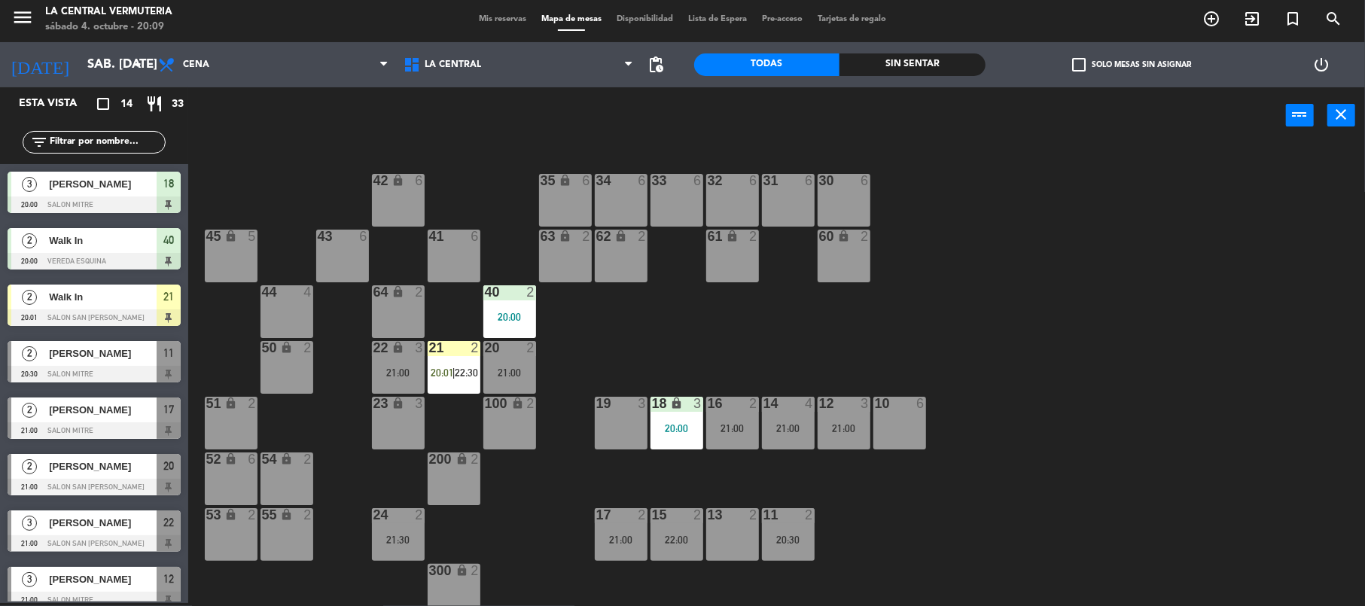
click at [133, 302] on span "Walk In" at bounding box center [103, 297] width 108 height 16
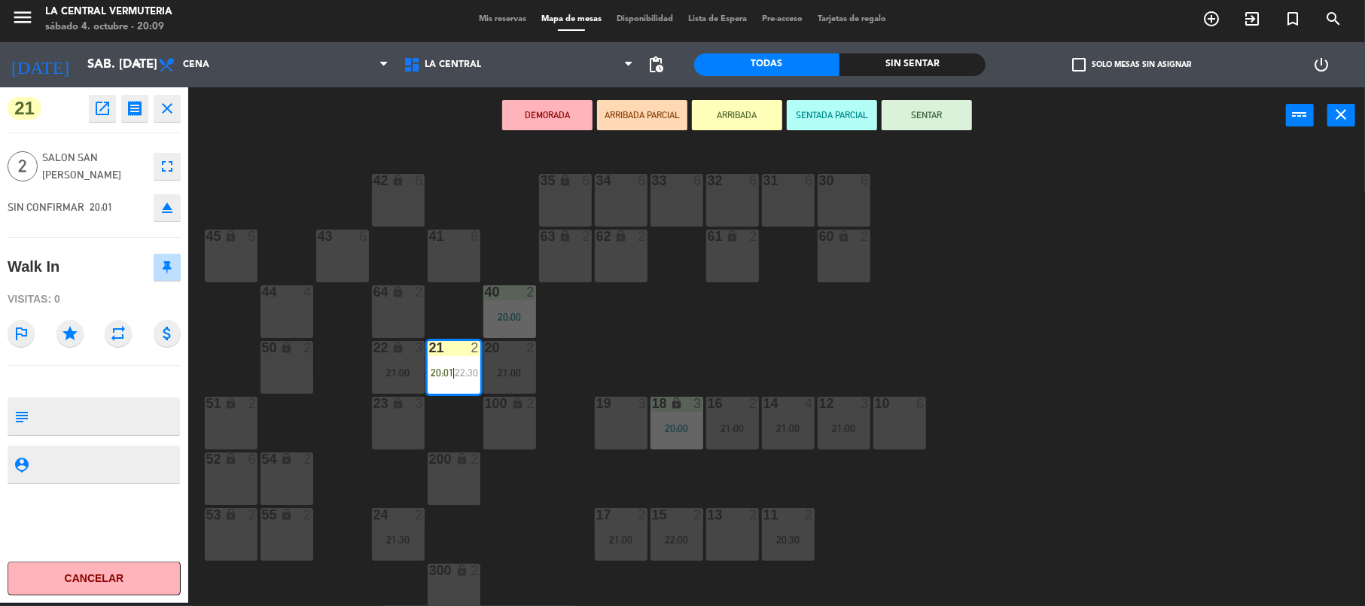
click at [952, 112] on button "SENTAR" at bounding box center [926, 115] width 90 height 30
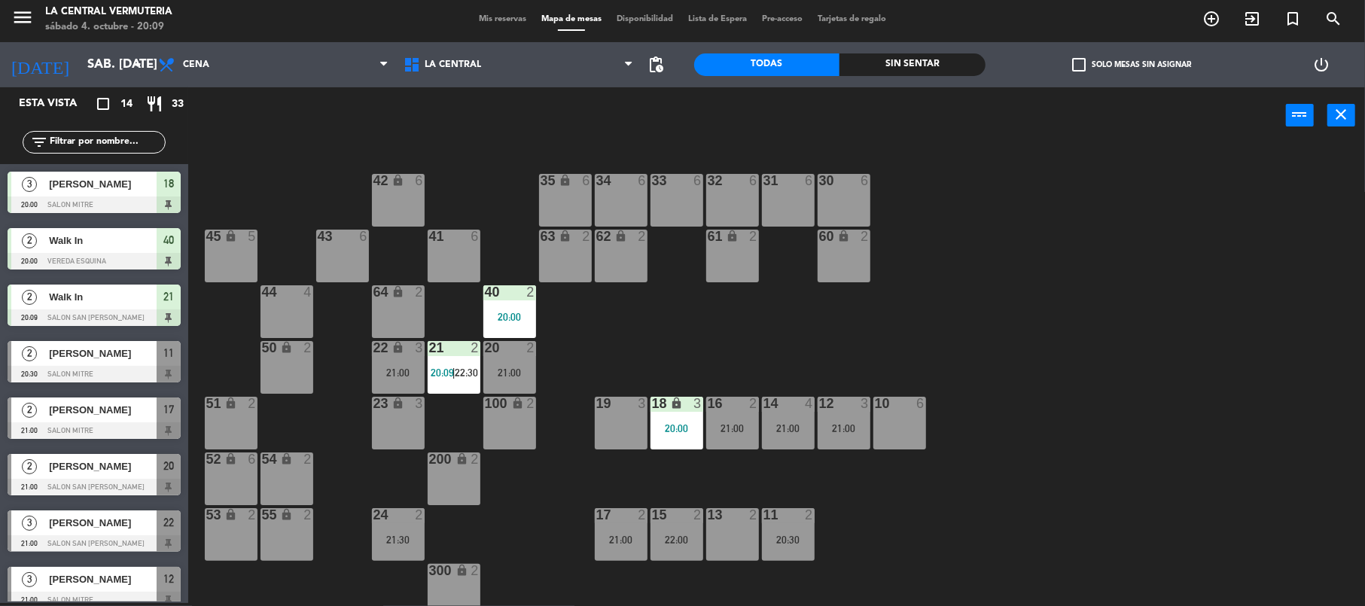
click at [938, 254] on div "42 lock 6 35 lock 6 34 6 33 6 32 6 31 6 30 6 43 6 41 6 60 lock 2 61 lock 2 62 l…" at bounding box center [783, 376] width 1163 height 459
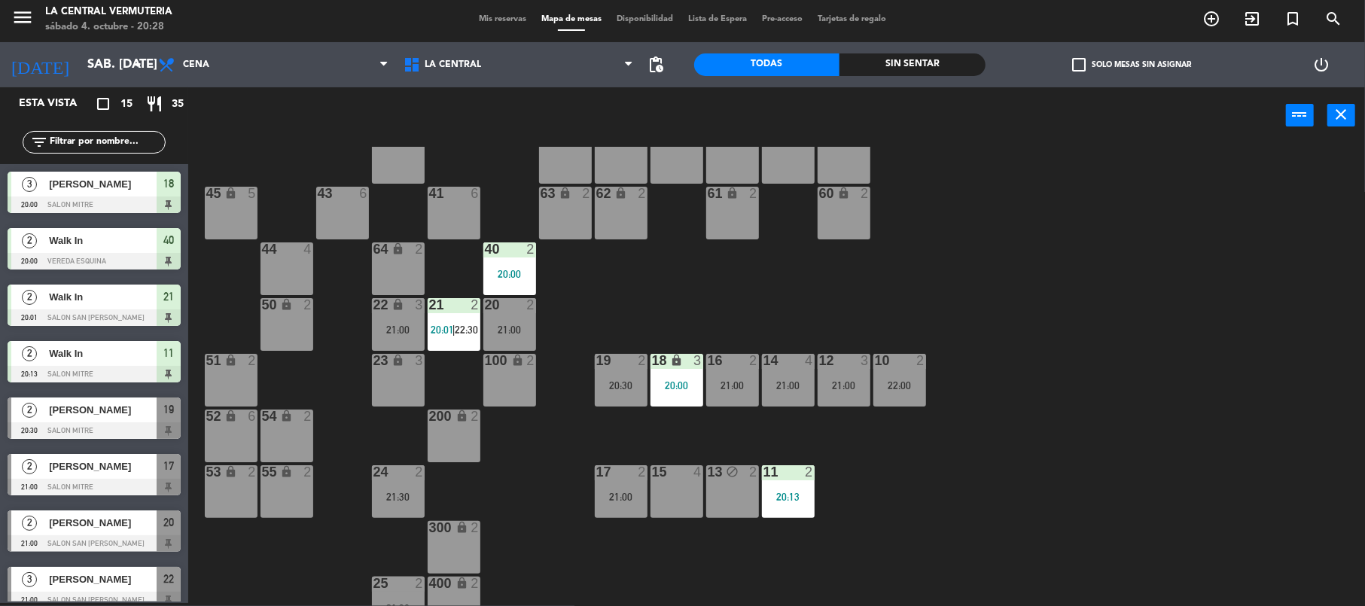
scroll to position [65, 0]
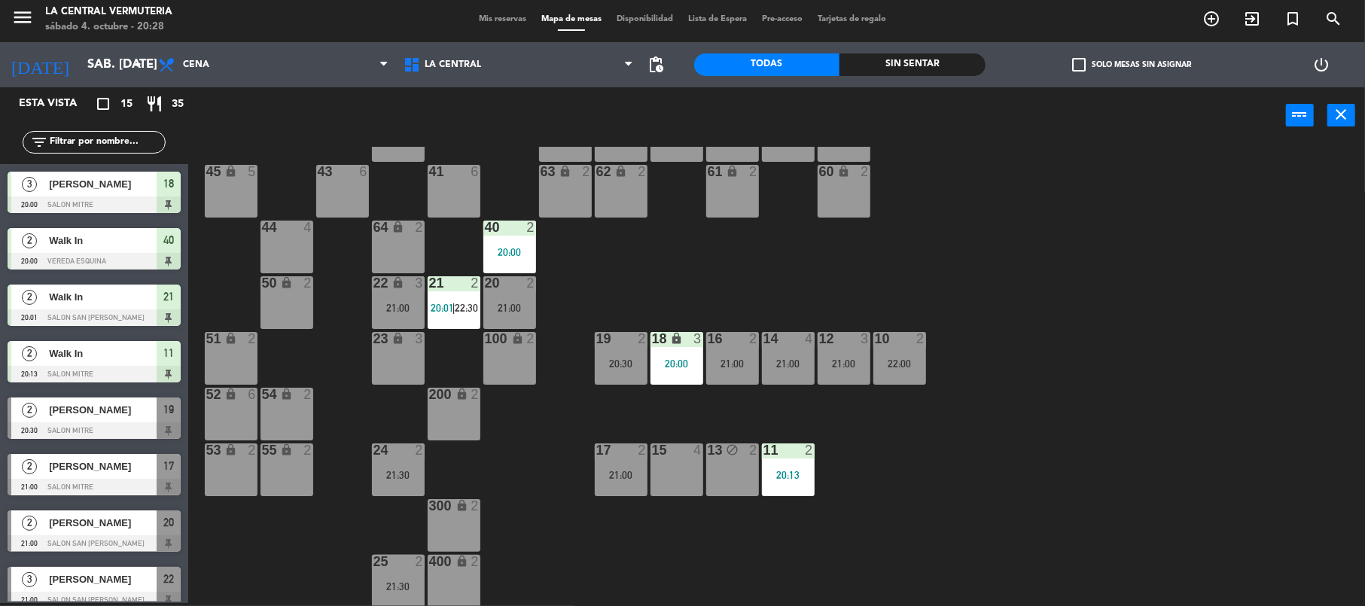
click at [685, 480] on div "15 4" at bounding box center [676, 469] width 53 height 53
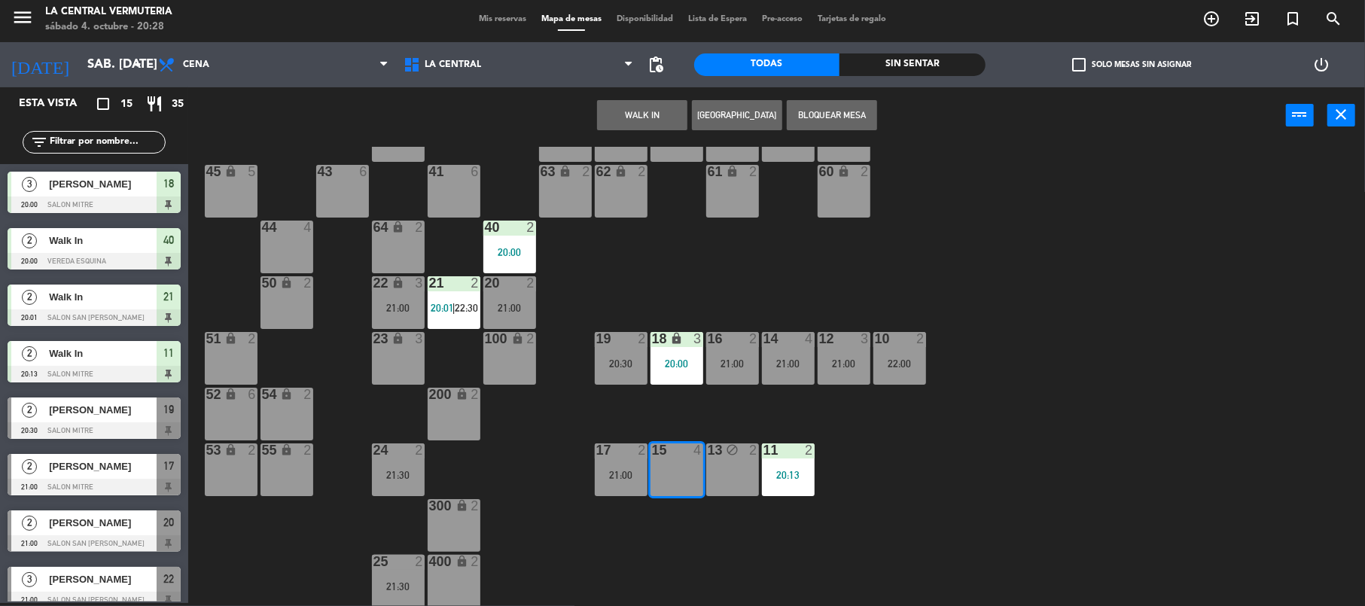
click at [717, 123] on button "[GEOGRAPHIC_DATA]" at bounding box center [737, 115] width 90 height 30
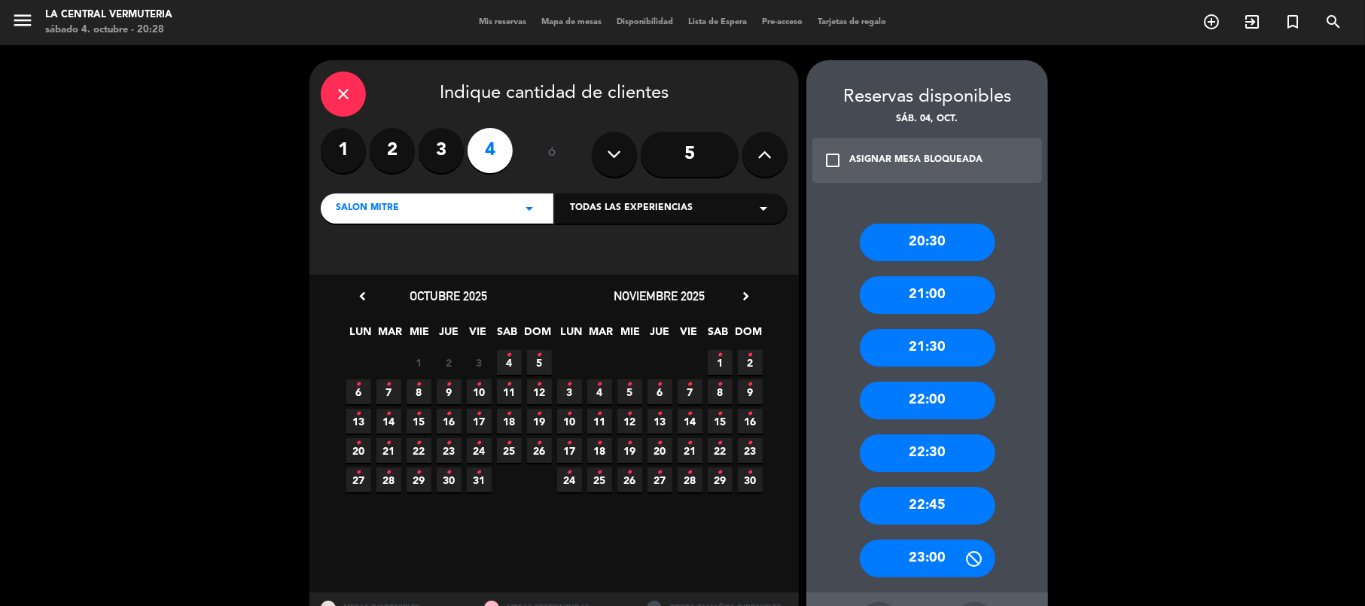
click at [889, 347] on div "21:30" at bounding box center [927, 348] width 135 height 38
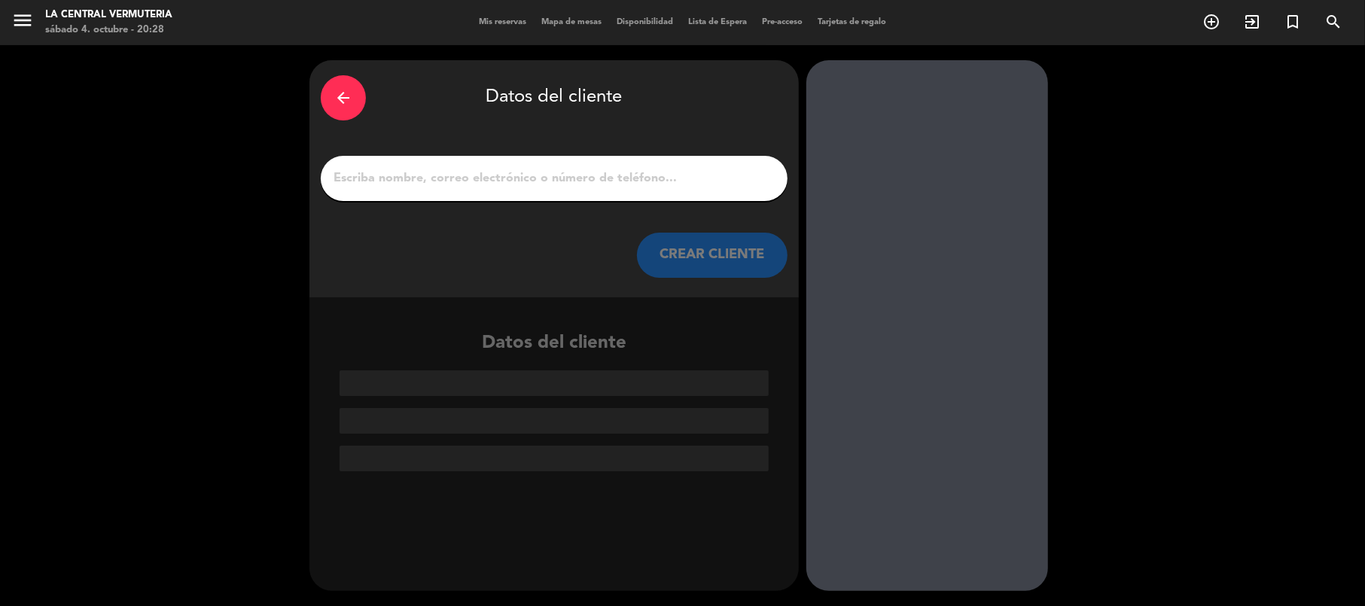
click at [444, 151] on div "arrow_back Datos del cliente CREAR CLIENTE" at bounding box center [553, 178] width 489 height 237
click at [429, 175] on input "1" at bounding box center [554, 178] width 444 height 21
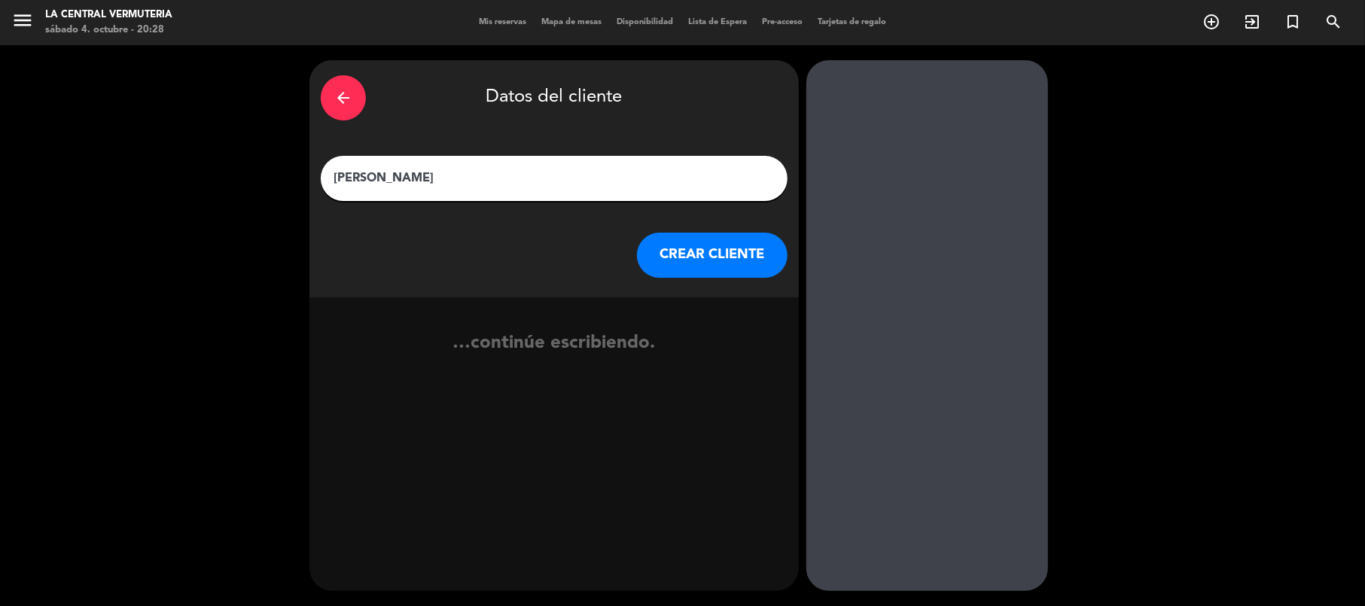
type input "[PERSON_NAME]"
click at [690, 269] on button "CREAR CLIENTE" at bounding box center [712, 255] width 151 height 45
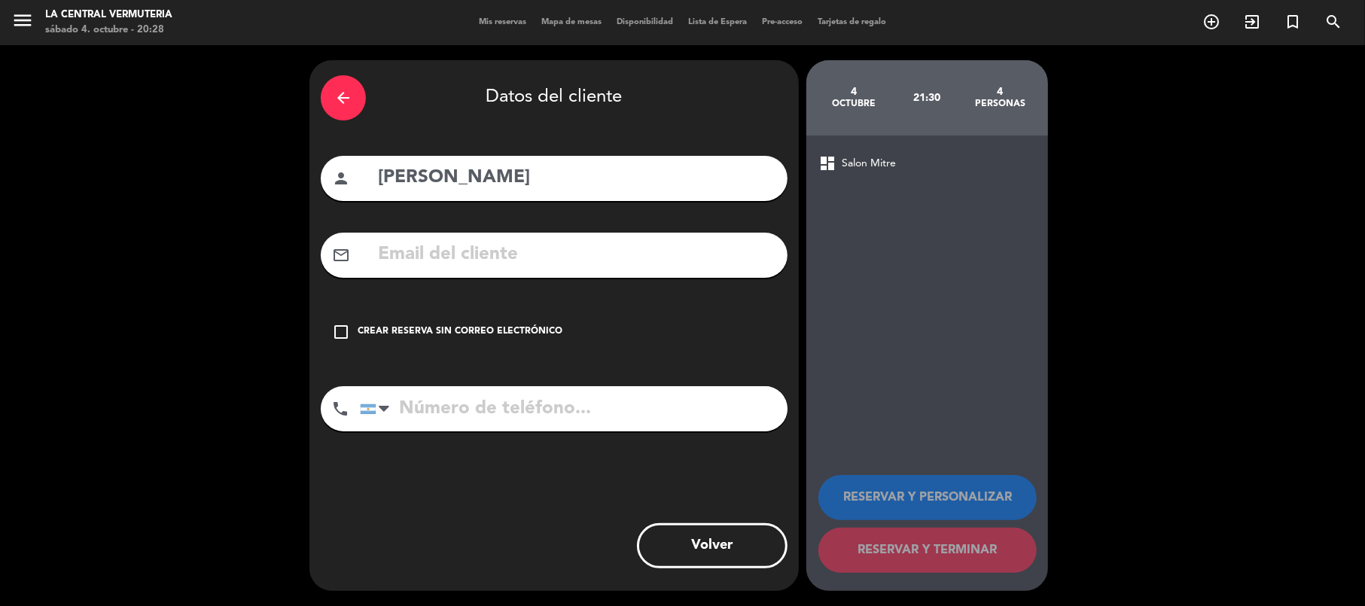
click at [567, 330] on div "check_box_outline_blank Crear reserva sin correo electrónico" at bounding box center [554, 331] width 467 height 45
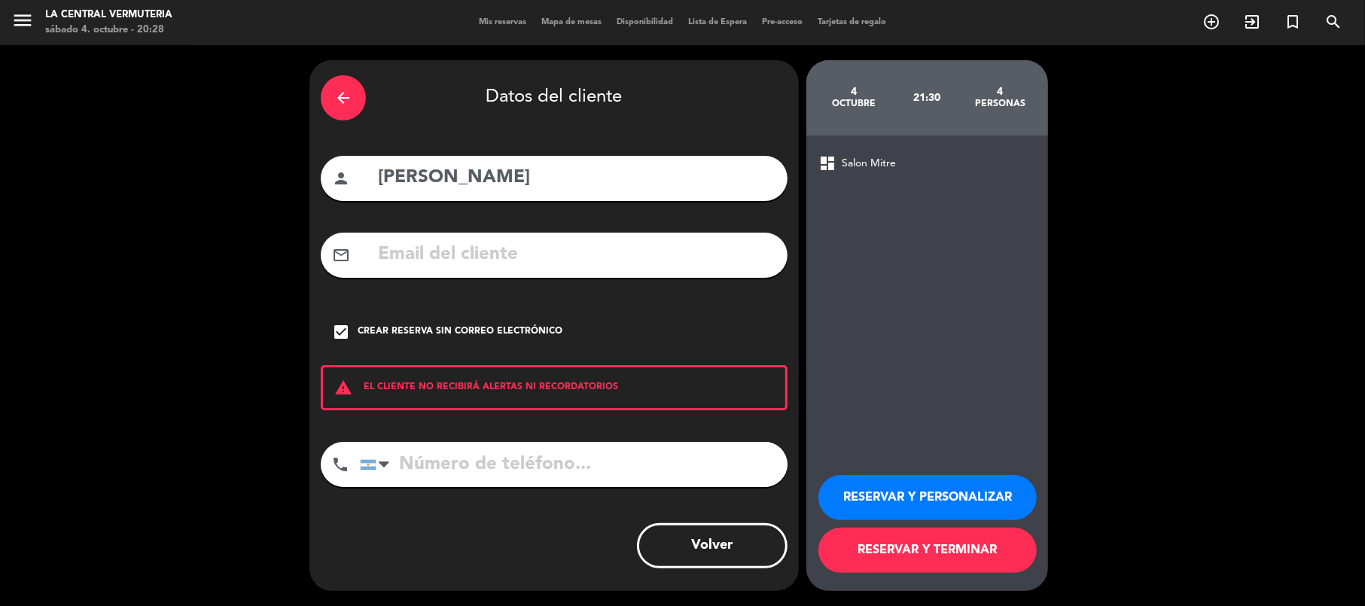
click at [988, 542] on button "RESERVAR Y TERMINAR" at bounding box center [927, 550] width 218 height 45
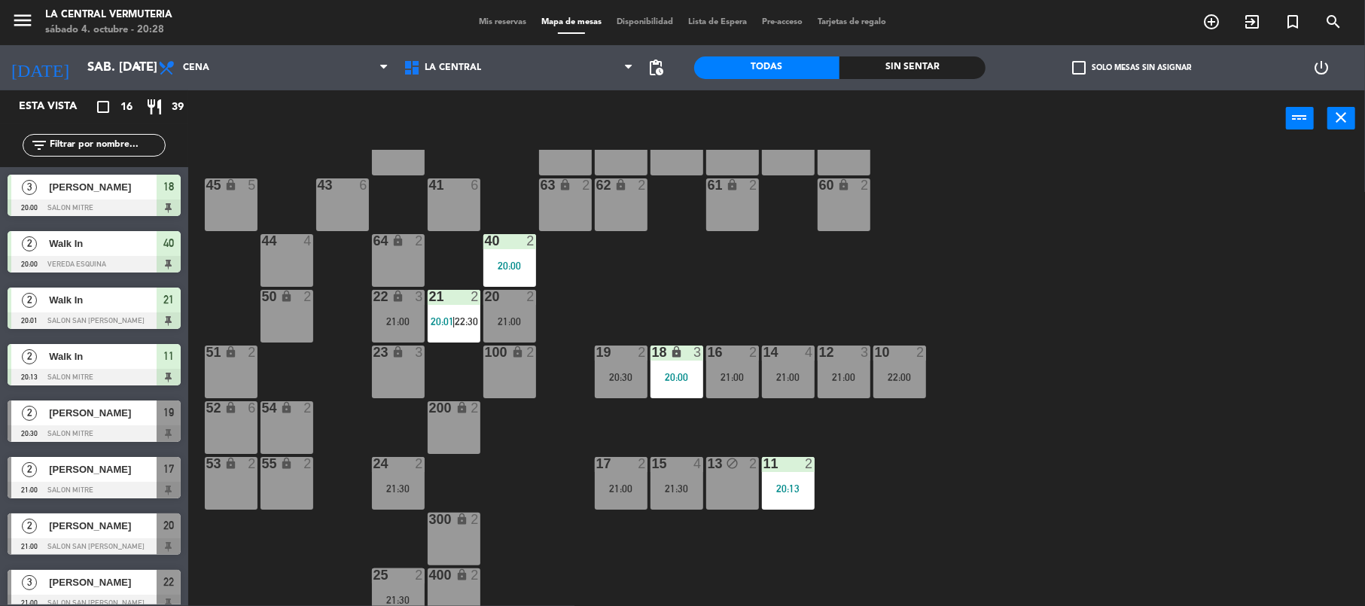
scroll to position [65, 0]
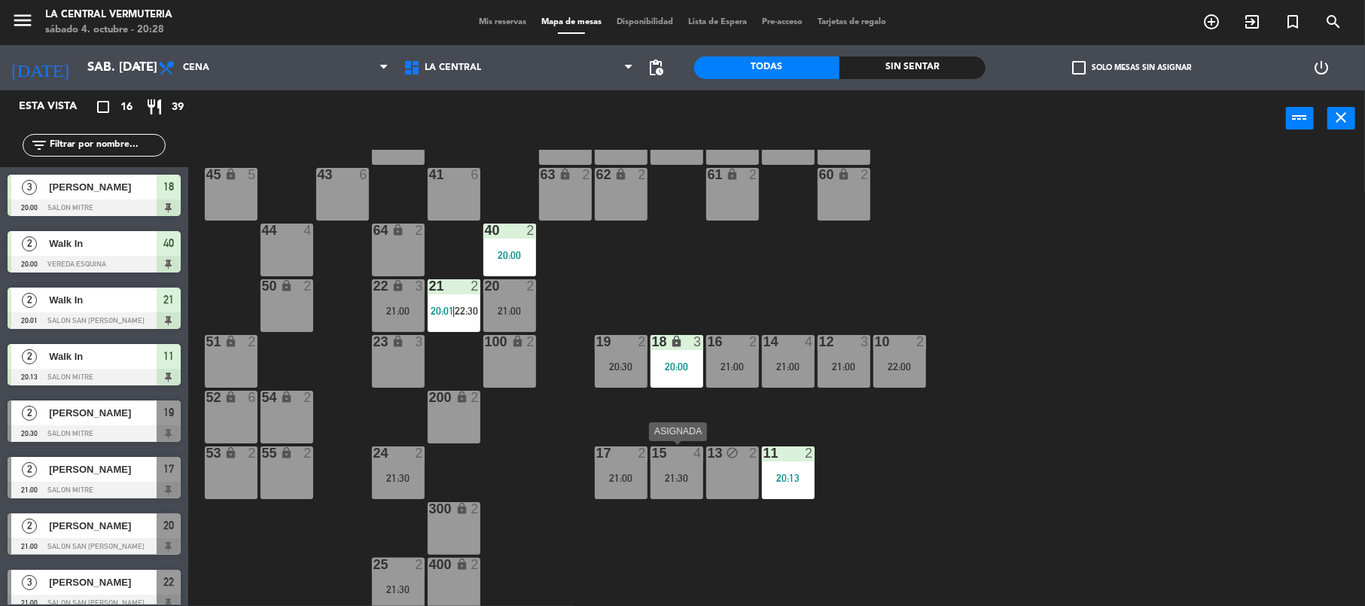
click at [650, 473] on div "21:30" at bounding box center [676, 478] width 53 height 11
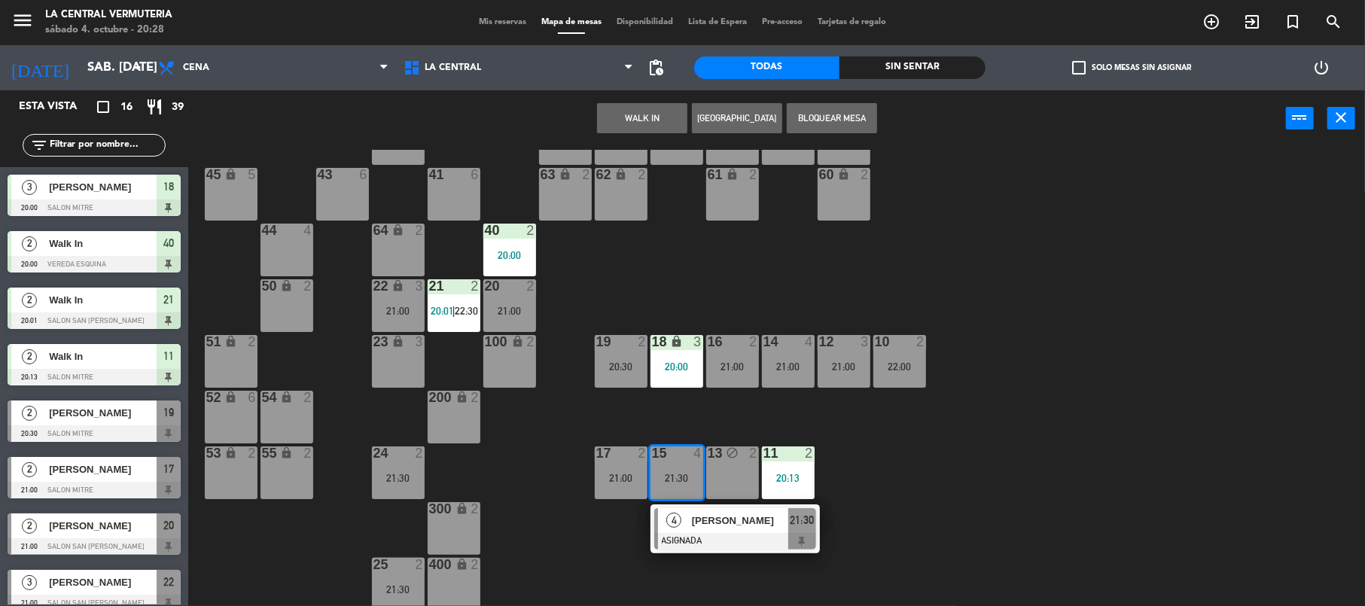
click at [694, 515] on span "[PERSON_NAME]" at bounding box center [740, 521] width 96 height 16
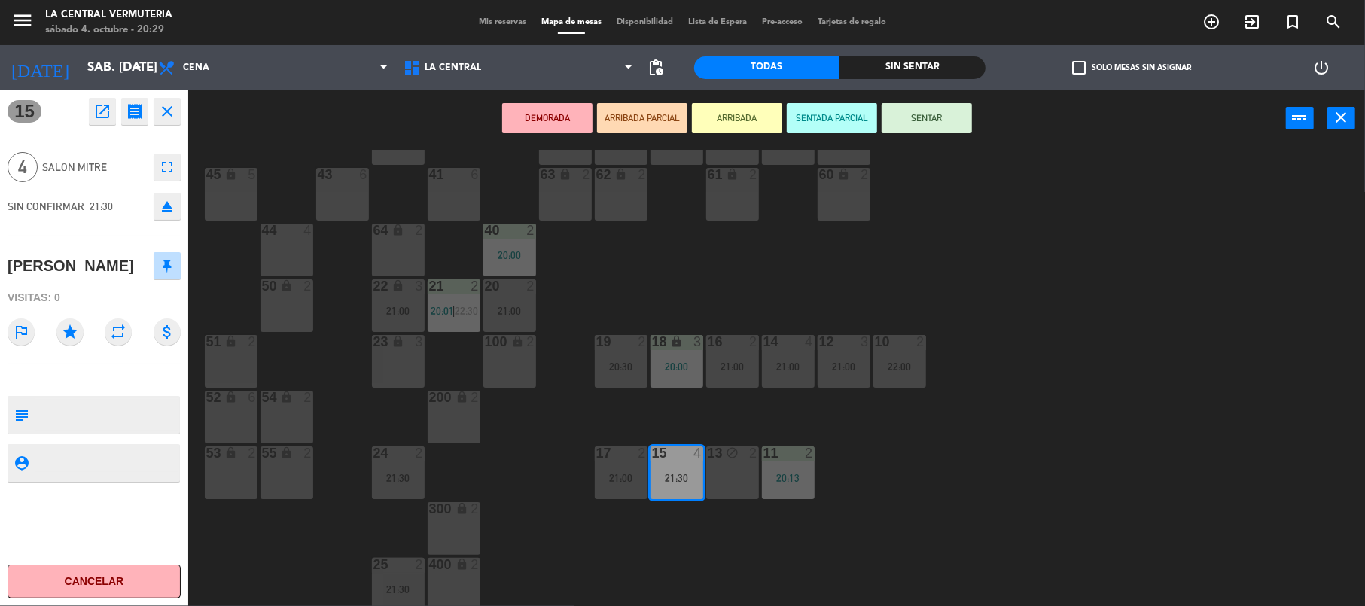
click at [101, 115] on icon "open_in_new" at bounding box center [102, 111] width 18 height 18
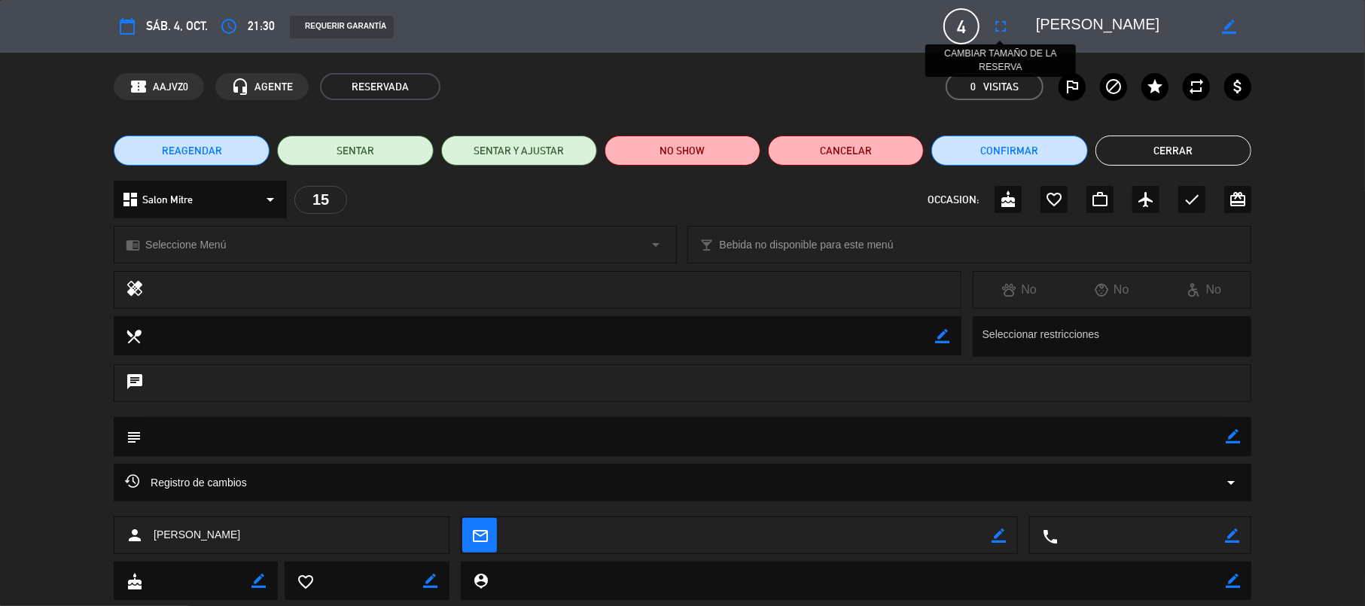
click at [997, 24] on icon "fullscreen" at bounding box center [1000, 26] width 18 height 18
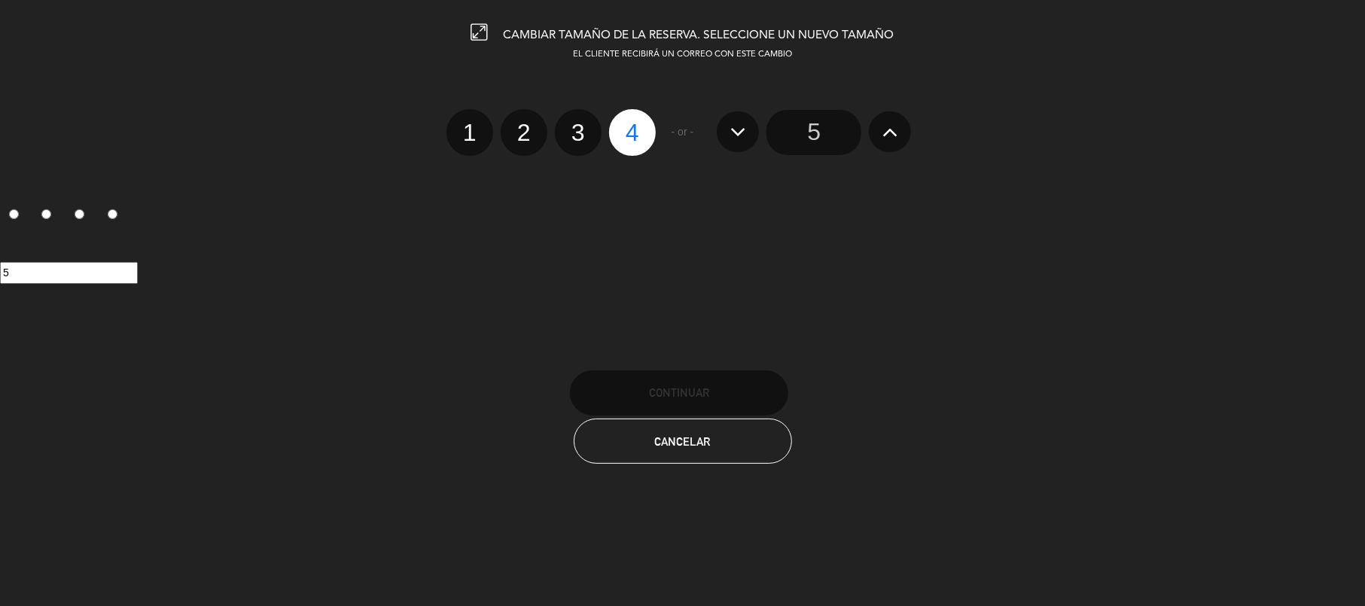
click at [515, 109] on div "1 2 3 4" at bounding box center [550, 132] width 209 height 47
click at [513, 115] on label "2" at bounding box center [524, 132] width 47 height 47
click at [517, 115] on input "2" at bounding box center [522, 119] width 10 height 10
radio input "true"
radio input "false"
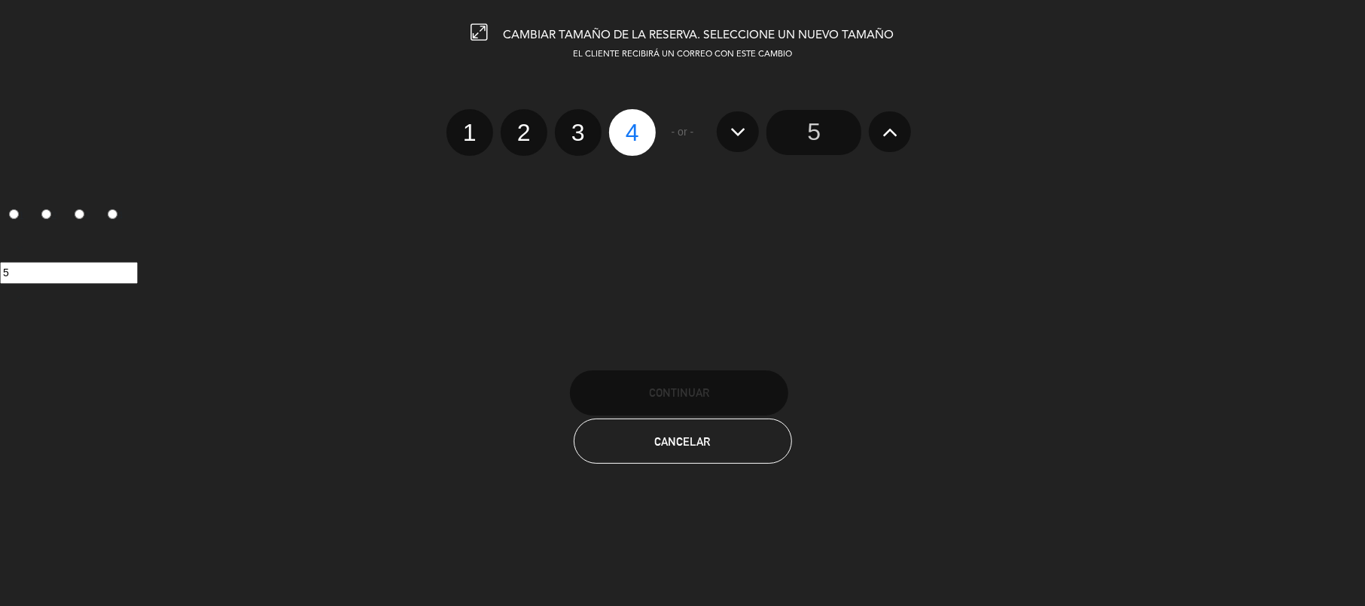
radio input "false"
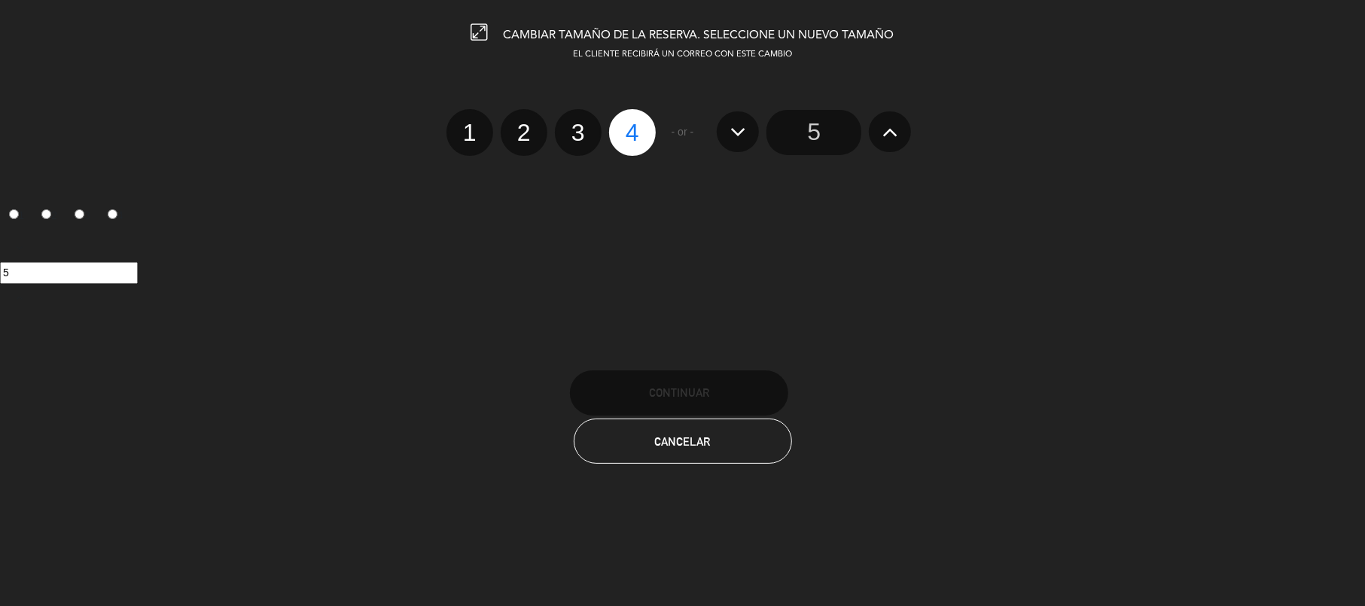
radio input "true"
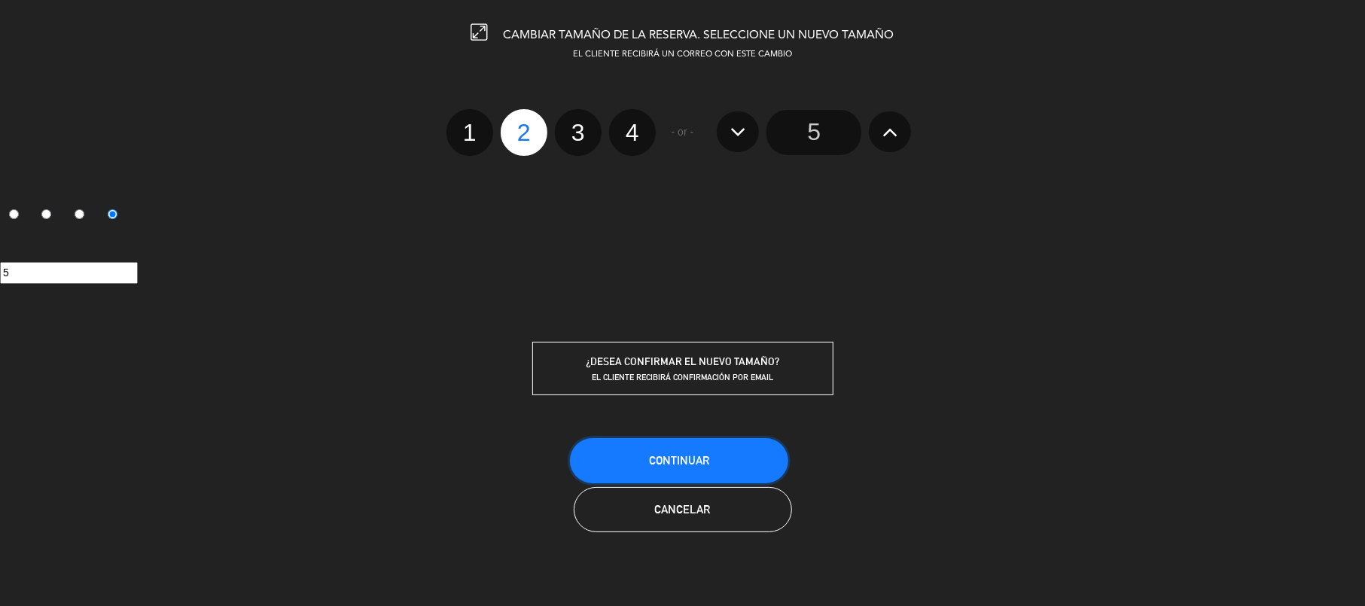
click at [697, 449] on button "Continuar" at bounding box center [679, 460] width 218 height 45
